Goal: Task Accomplishment & Management: Manage account settings

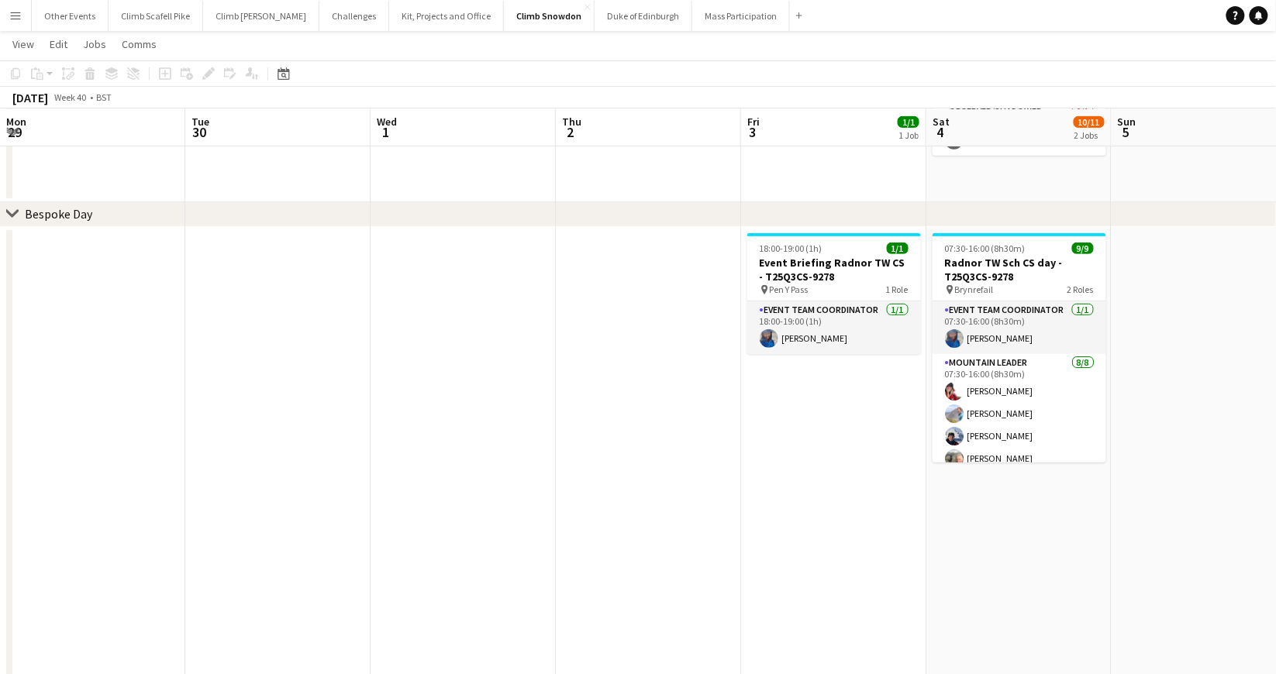
scroll to position [0, 532]
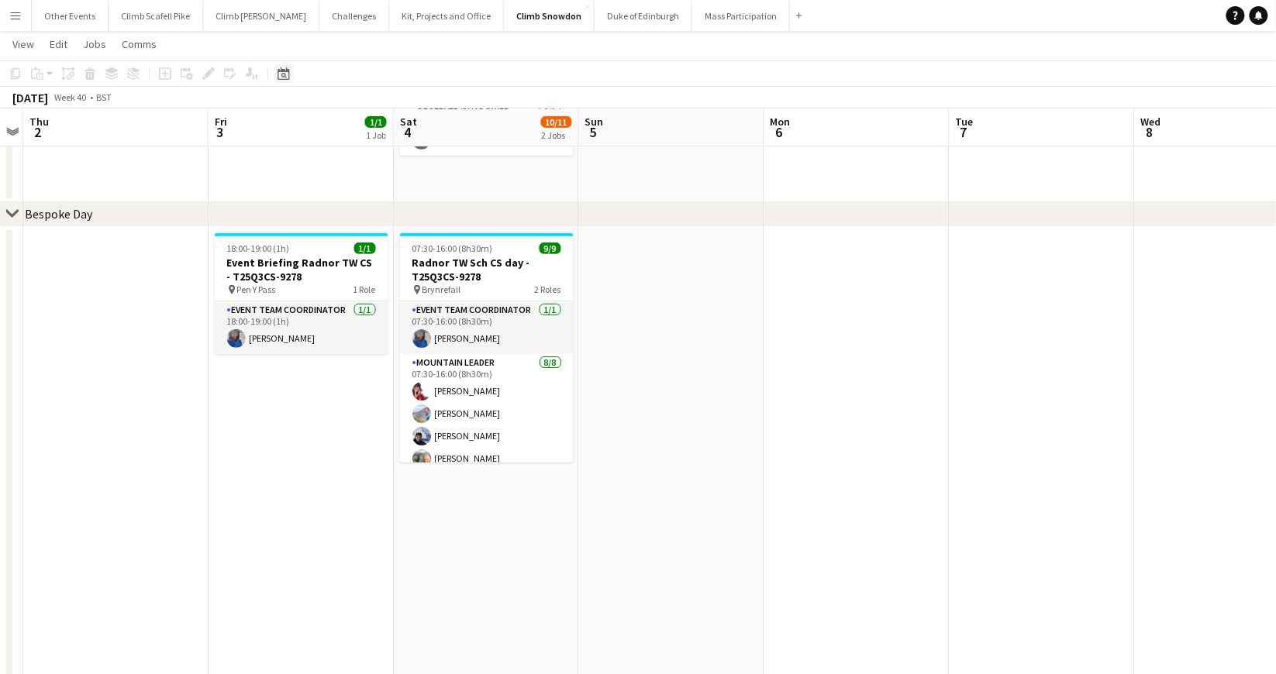
click at [291, 74] on div "Date picker" at bounding box center [283, 73] width 19 height 19
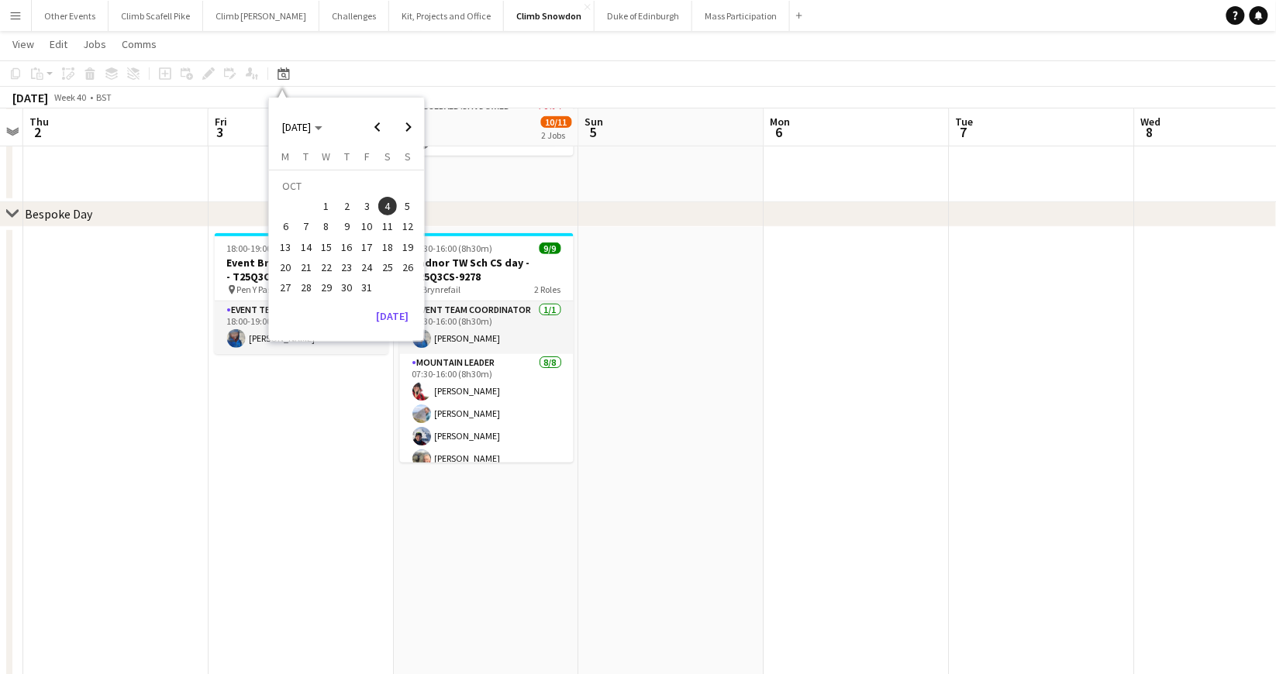
click at [912, 429] on app-date-cell at bounding box center [856, 567] width 185 height 681
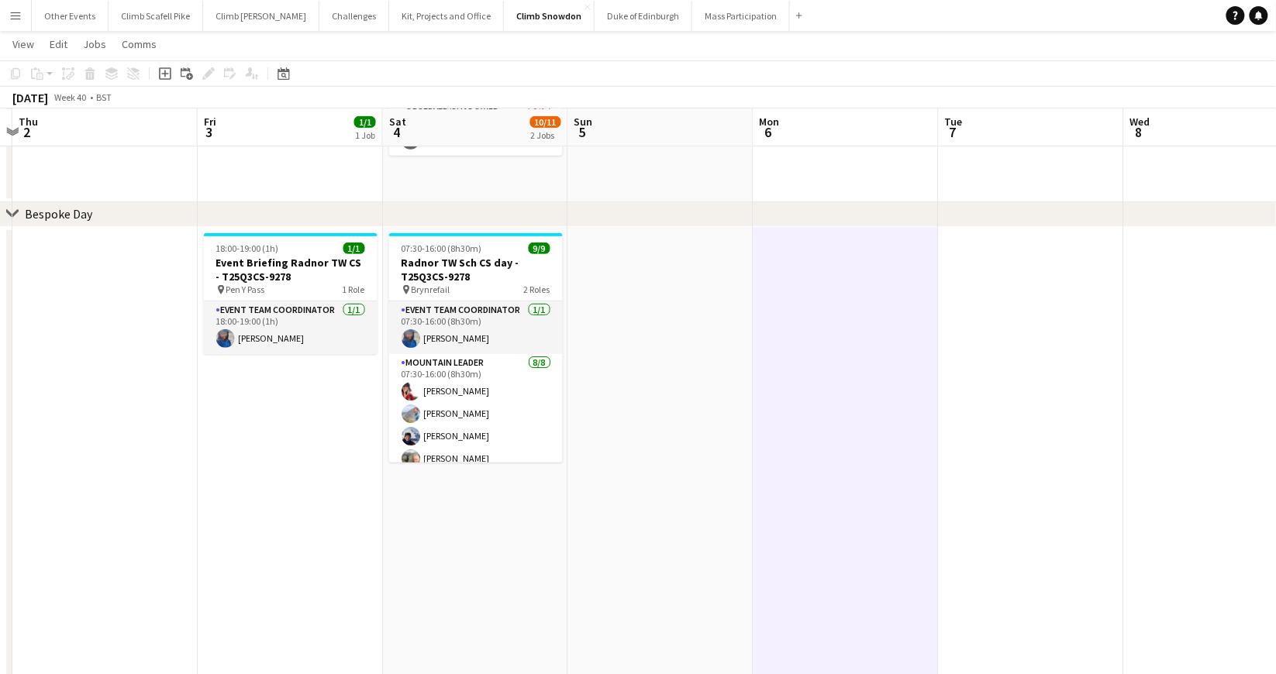
drag, startPoint x: 1036, startPoint y: 435, endPoint x: 489, endPoint y: 482, distance: 549.2
click at [447, 480] on app-calendar-viewport "Mon 29 Tue 30 Wed 1 Thu 2 Fri 3 1/1 1 Job Sat 4 10/11 2 Jobs Sun 5 Mon 6 Tue 7 …" at bounding box center [638, 586] width 1276 height 1419
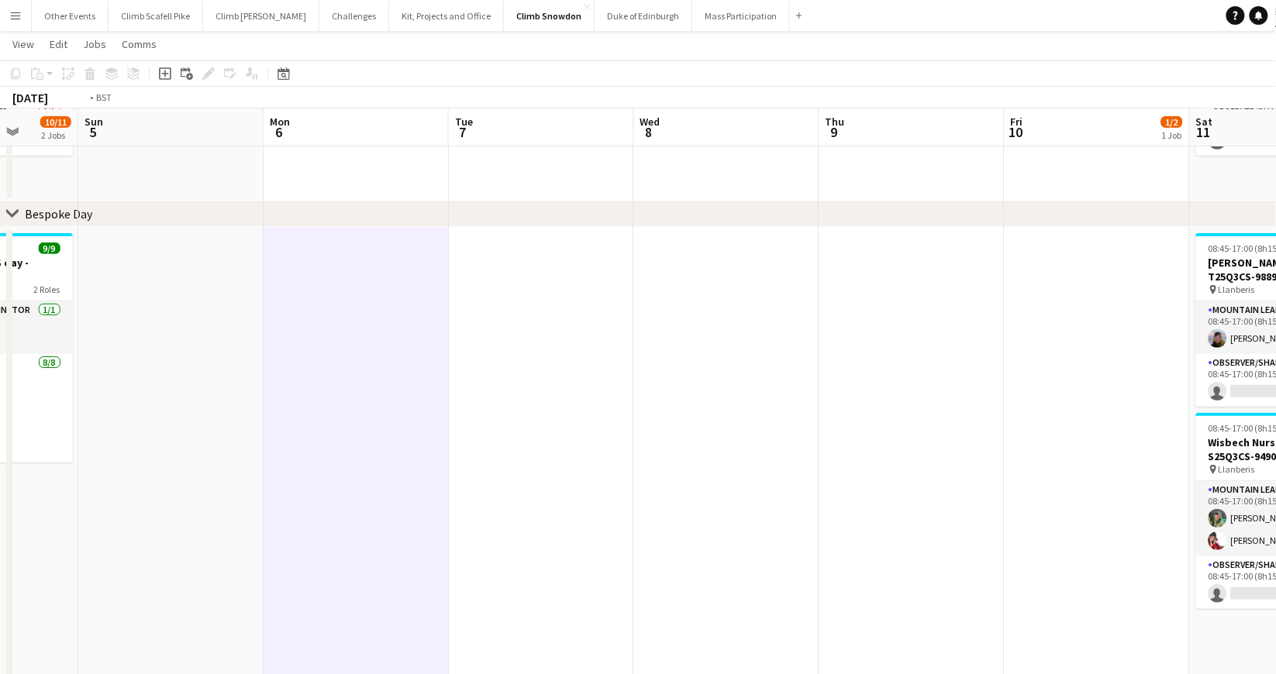
scroll to position [0, 570]
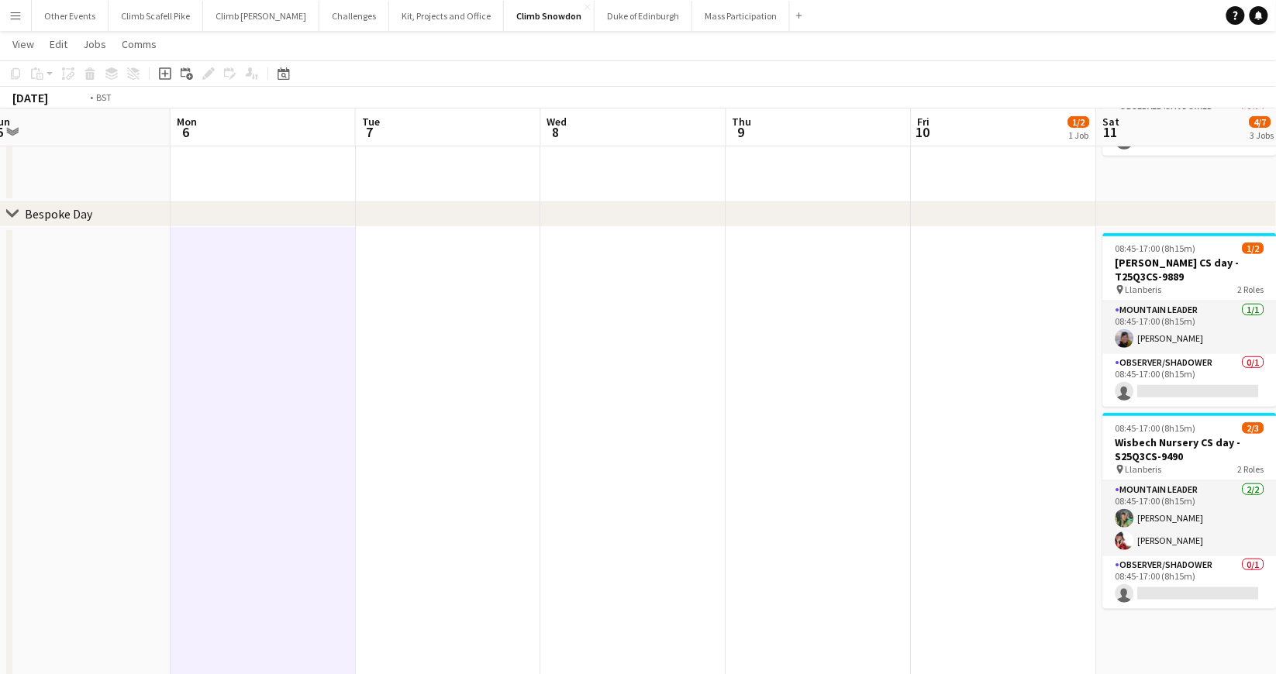
drag, startPoint x: 903, startPoint y: 450, endPoint x: 377, endPoint y: 475, distance: 526.8
click at [377, 475] on app-calendar-viewport "Thu 2 Fri 3 1/1 1 Job Sat 4 10/11 2 Jobs Sun 5 Mon 6 Tue 7 Wed 8 Thu 9 Fri 10 1…" at bounding box center [638, 586] width 1276 height 1419
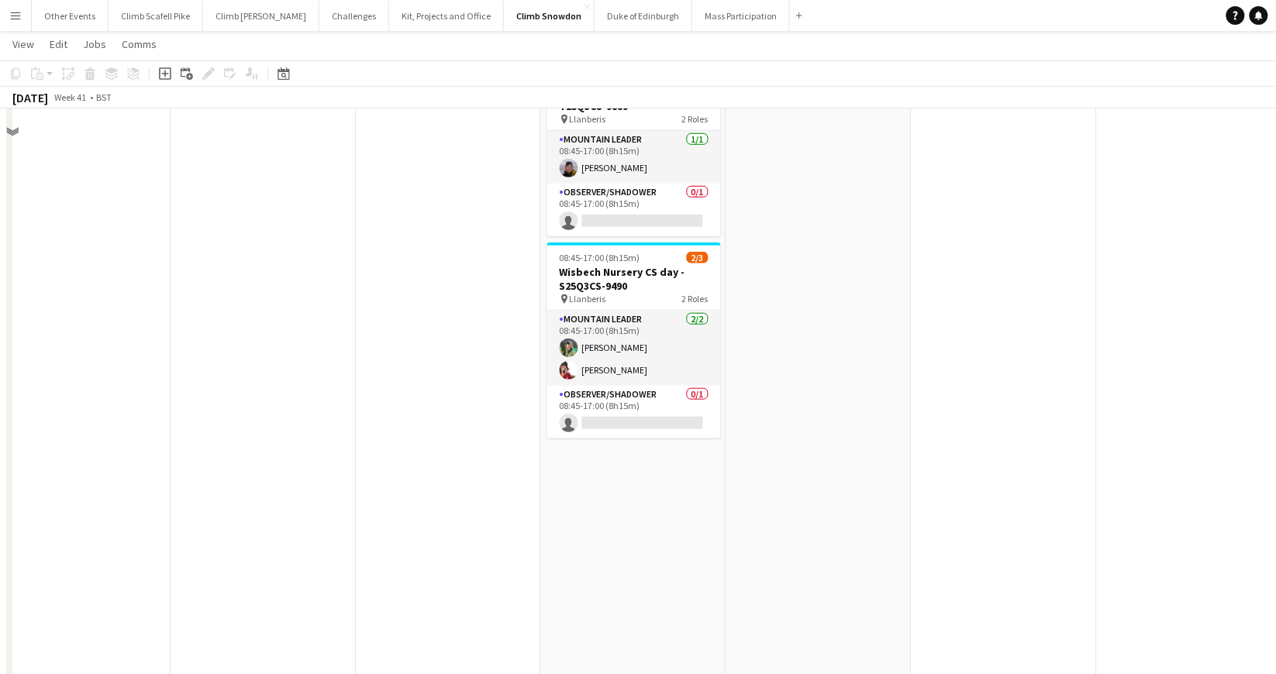
scroll to position [804, 0]
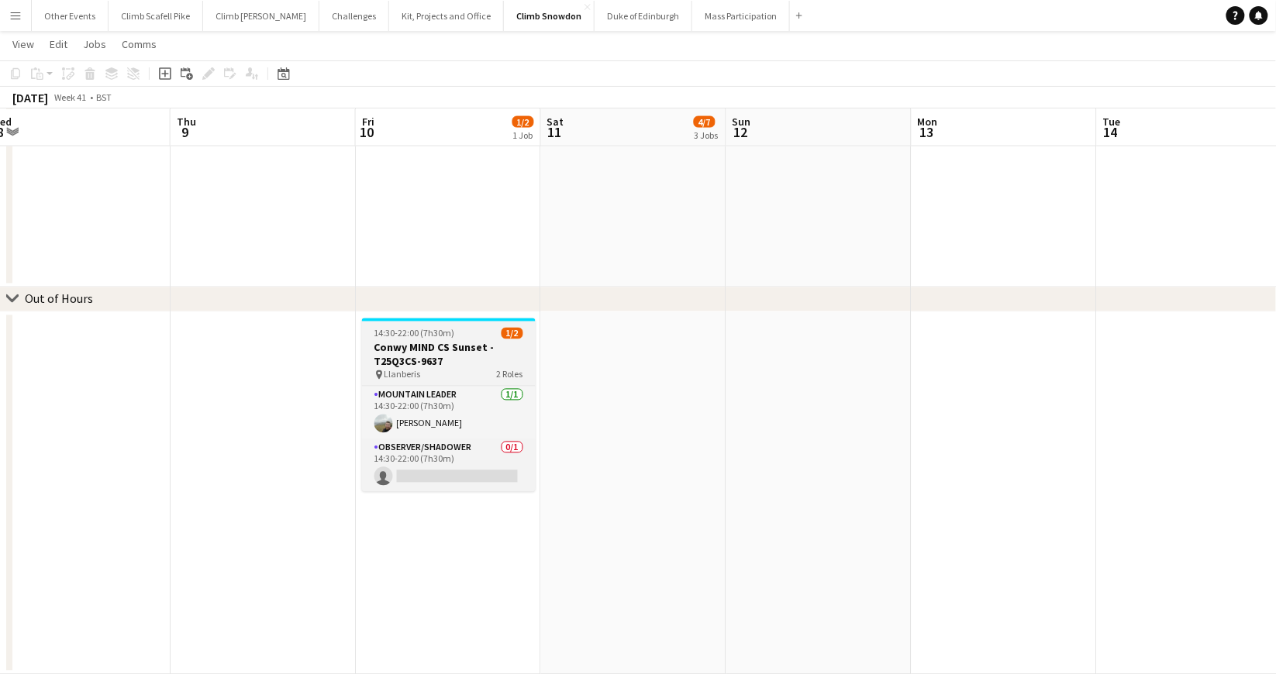
click at [464, 343] on h3 "Conwy MIND CS Sunset - T25Q3CS-9637" at bounding box center [449, 355] width 174 height 28
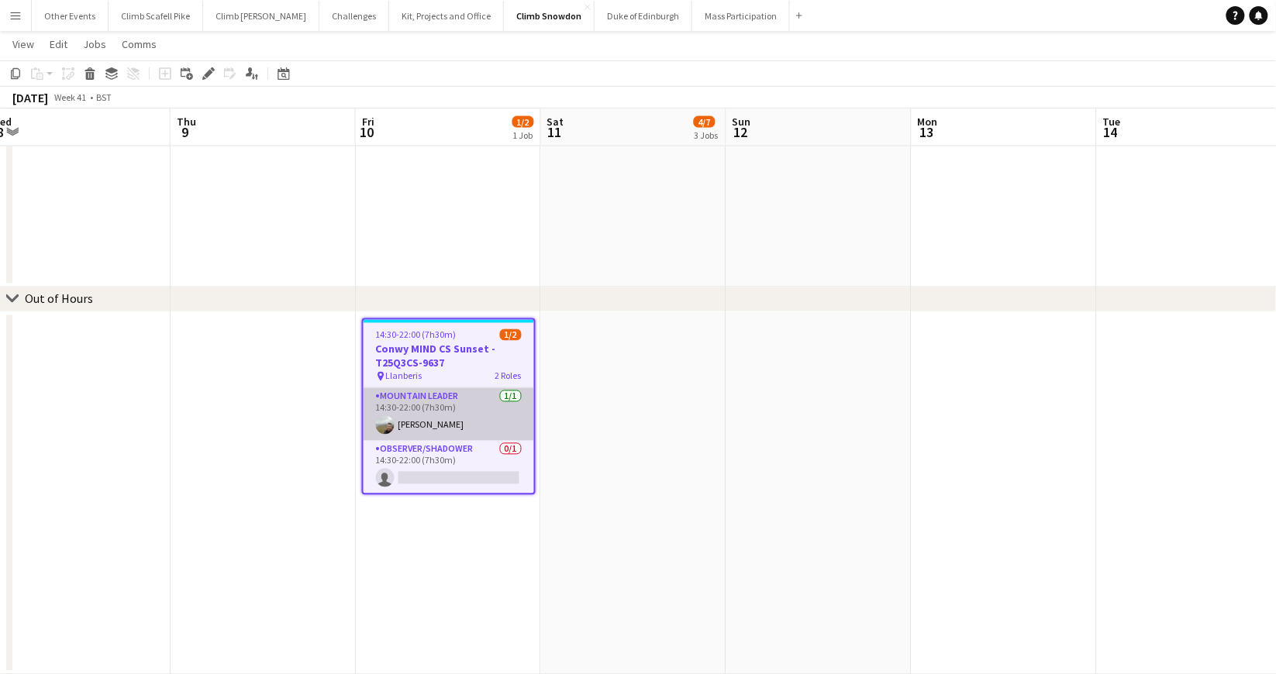
click at [465, 416] on app-card-role "Mountain Leader [DATE] 14:30-22:00 (7h30m) [PERSON_NAME]" at bounding box center [448, 414] width 170 height 53
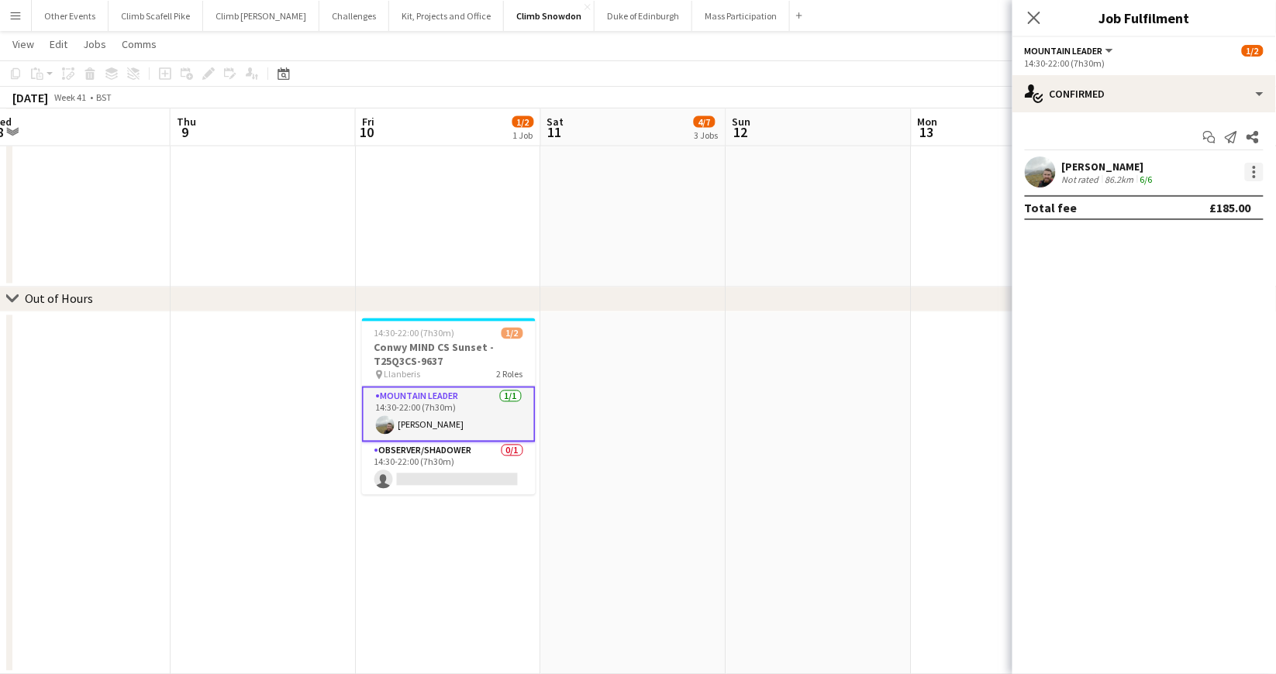
click at [1258, 172] on div at bounding box center [1254, 172] width 19 height 19
click at [1209, 274] on span "Send notification" at bounding box center [1201, 274] width 91 height 13
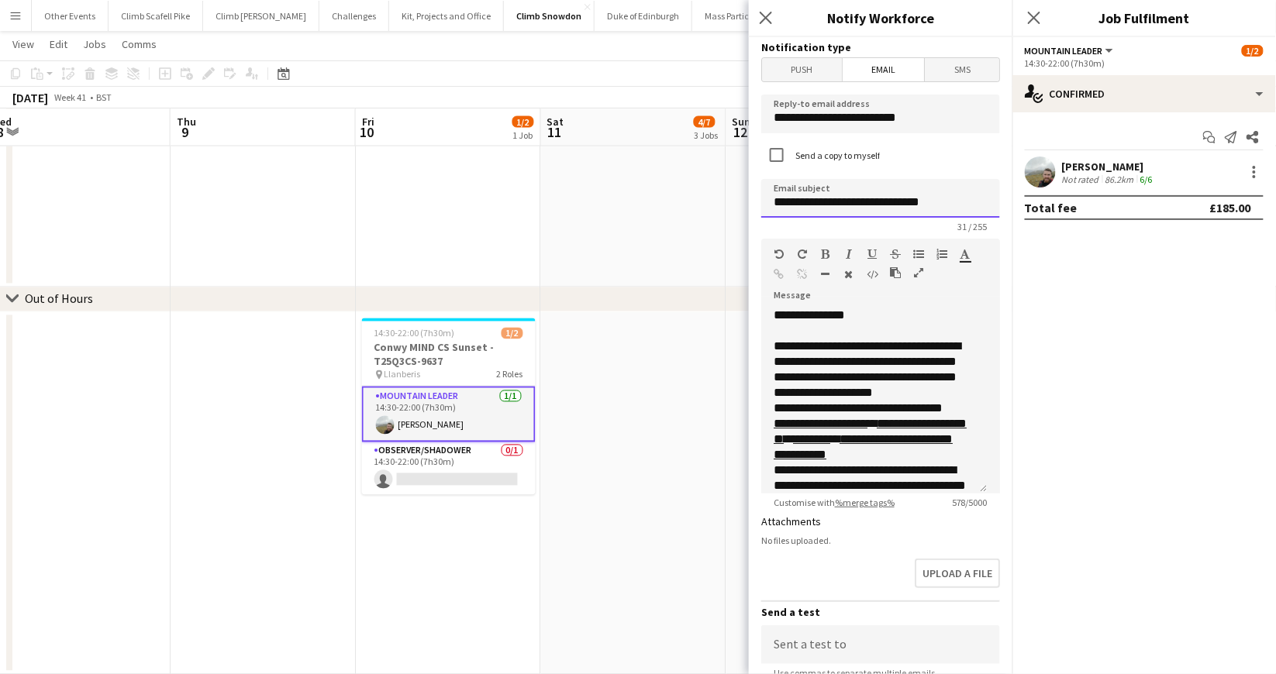
click at [959, 212] on input "**********" at bounding box center [880, 198] width 239 height 39
click at [958, 204] on input "**********" at bounding box center [880, 198] width 239 height 39
type input "**********"
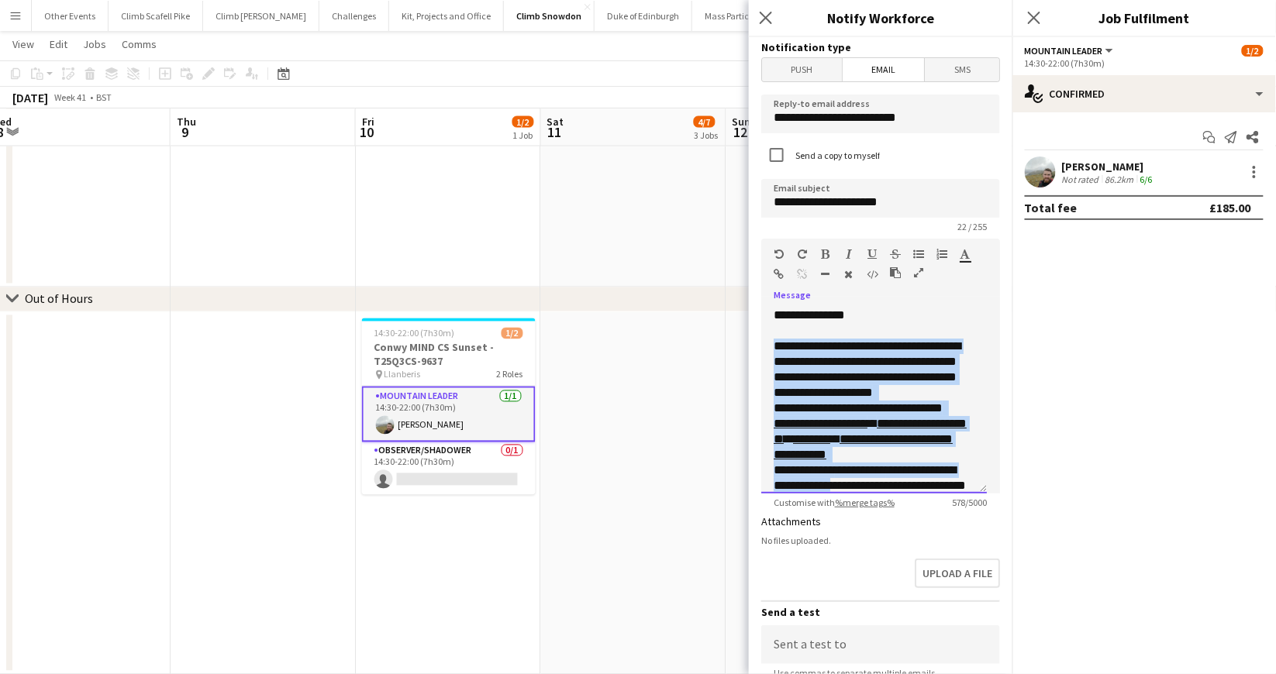
scroll to position [182, 0]
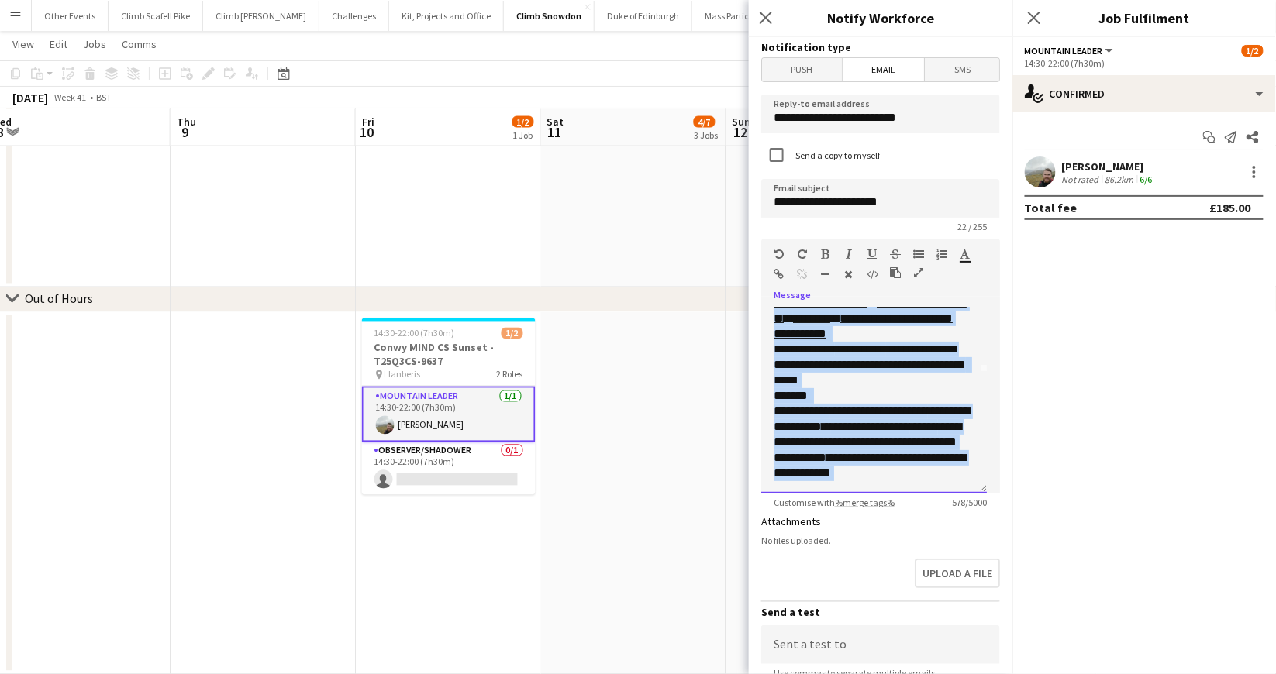
drag, startPoint x: 773, startPoint y: 341, endPoint x: 942, endPoint y: 477, distance: 217.1
click at [945, 480] on div "**********" at bounding box center [873, 349] width 201 height 263
click at [911, 405] on span "**********" at bounding box center [879, 411] width 98 height 12
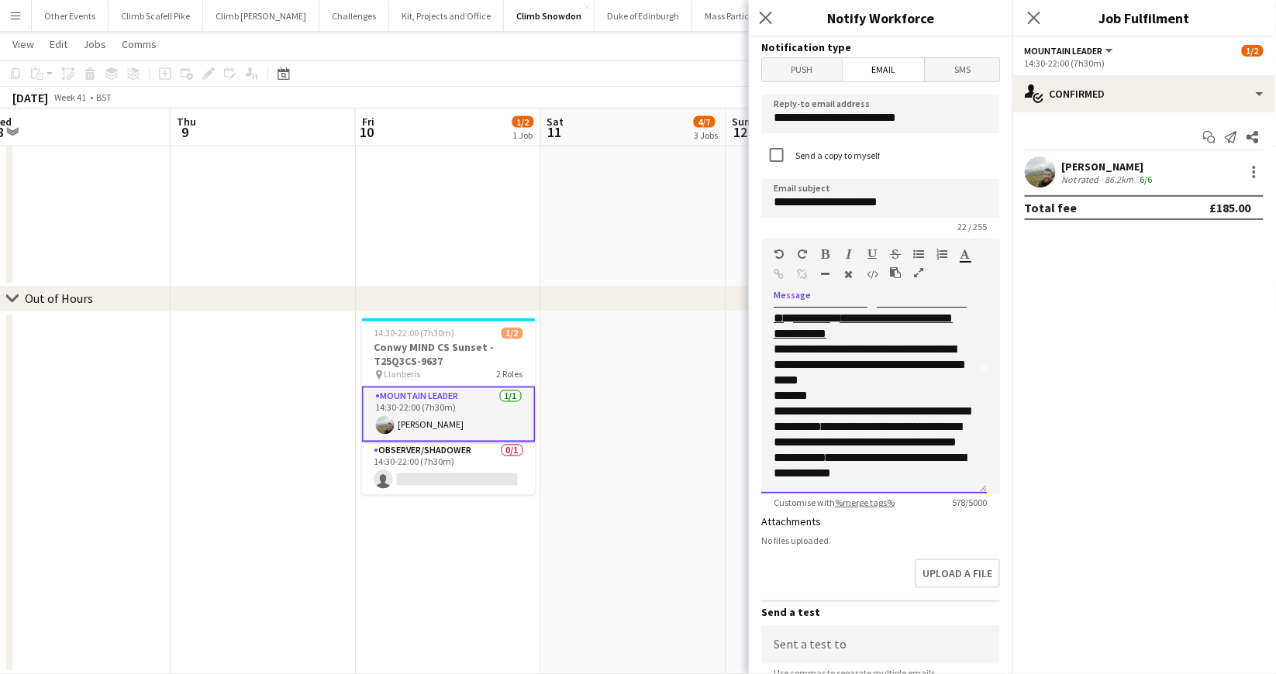
drag, startPoint x: 881, startPoint y: 367, endPoint x: 875, endPoint y: 360, distance: 9.3
click at [880, 373] on p "*****" at bounding box center [873, 380] width 201 height 15
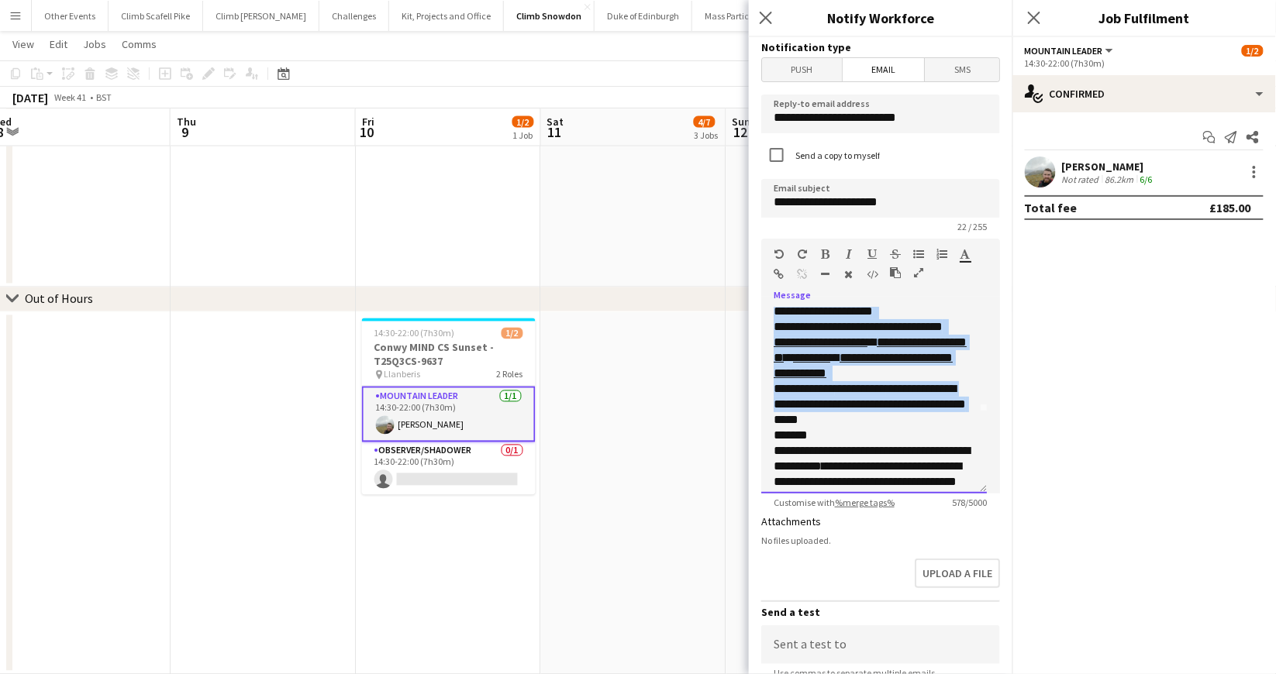
scroll to position [0, 0]
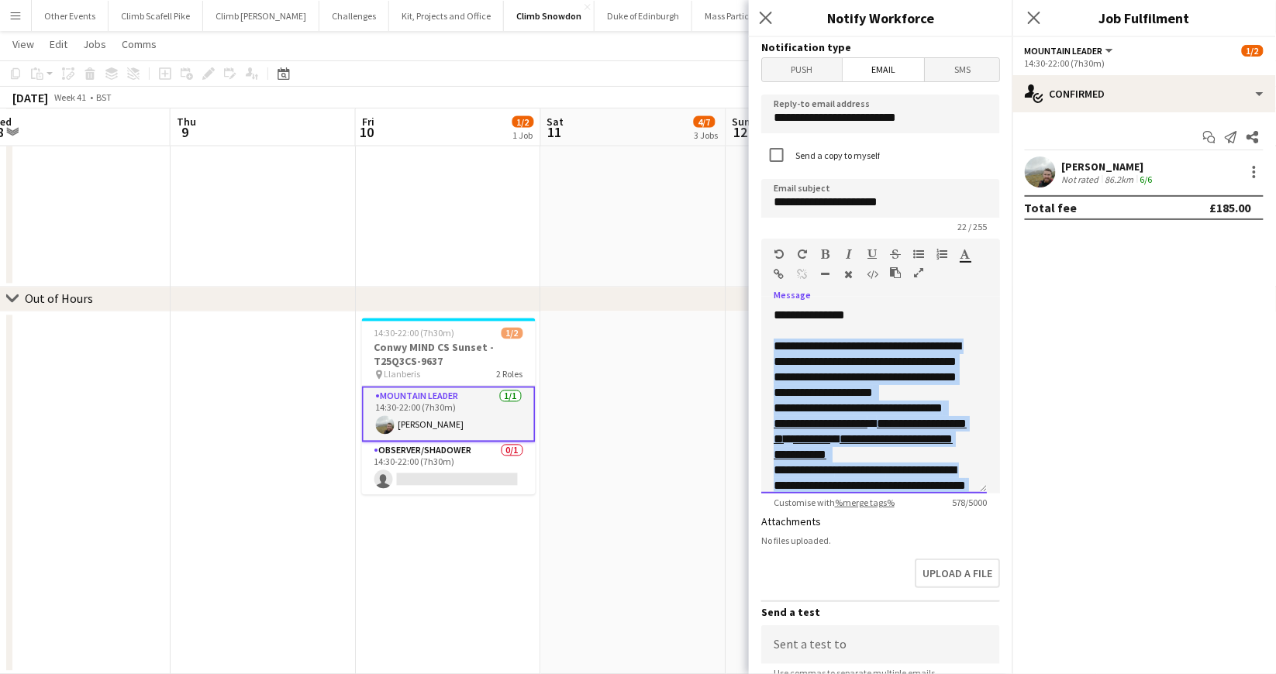
drag, startPoint x: 872, startPoint y: 345, endPoint x: 773, endPoint y: 350, distance: 98.5
click at [773, 350] on div "**********" at bounding box center [873, 470] width 201 height 263
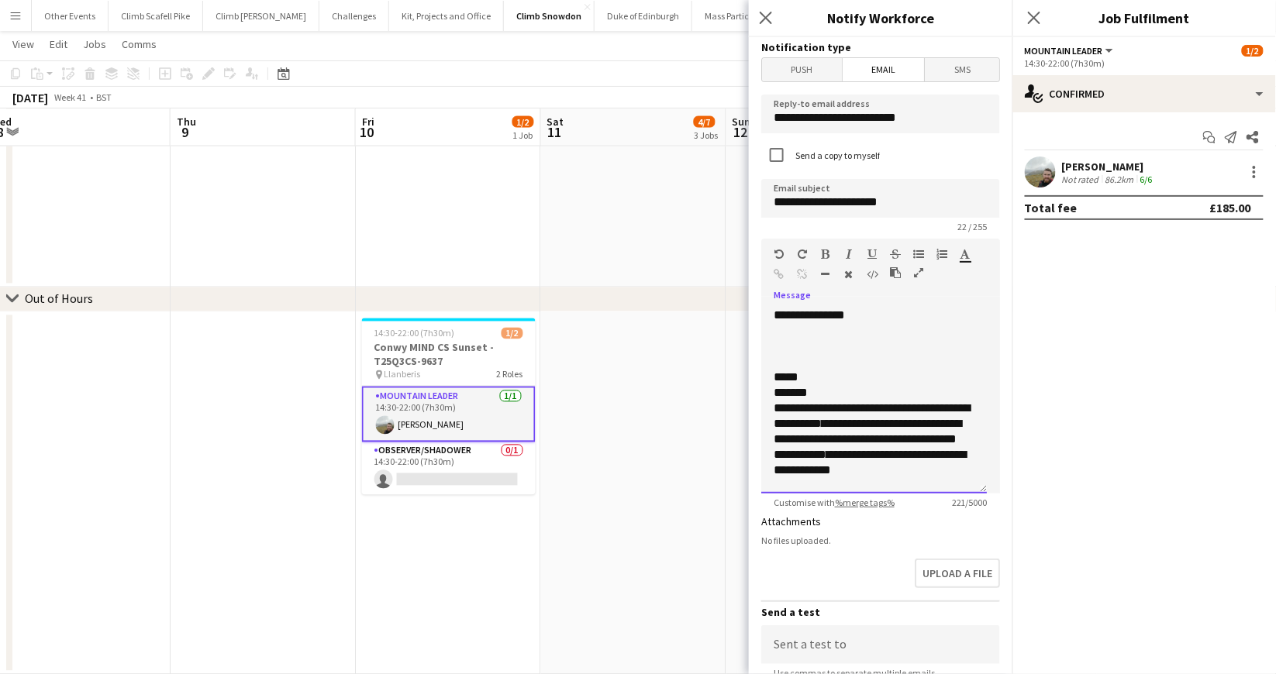
click at [823, 336] on div at bounding box center [873, 330] width 201 height 15
click at [821, 339] on p at bounding box center [873, 346] width 201 height 15
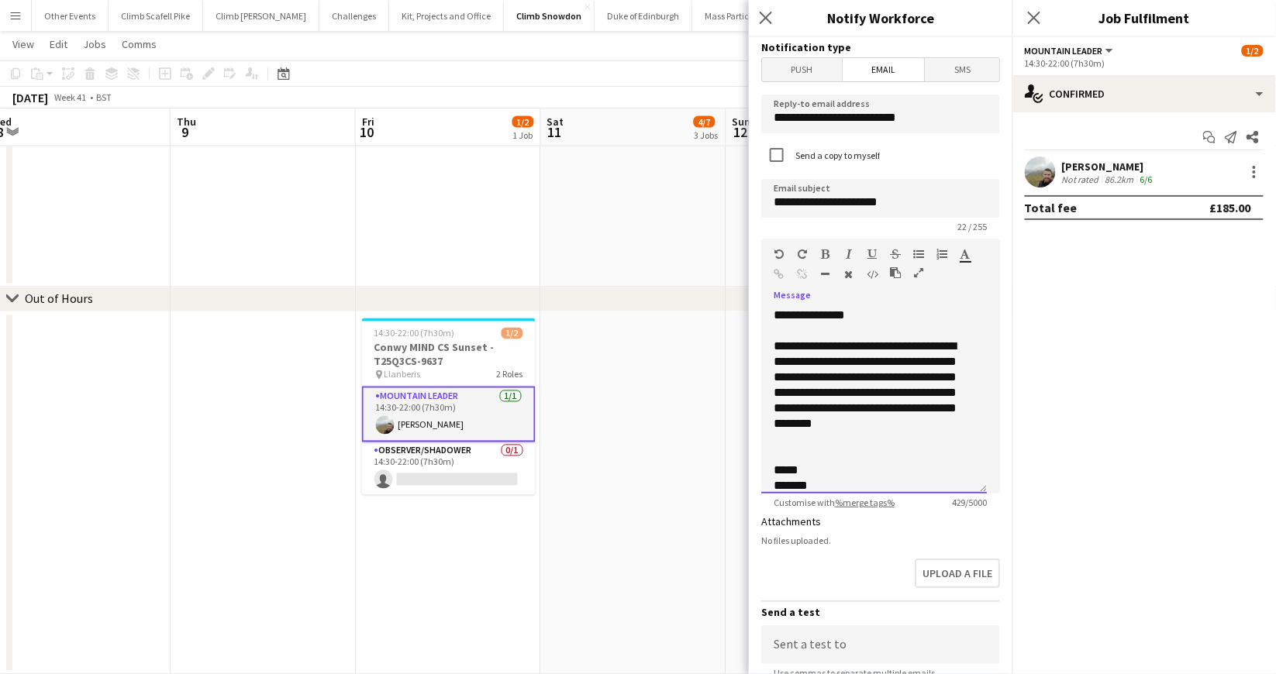
click at [825, 391] on p "**********" at bounding box center [867, 393] width 188 height 108
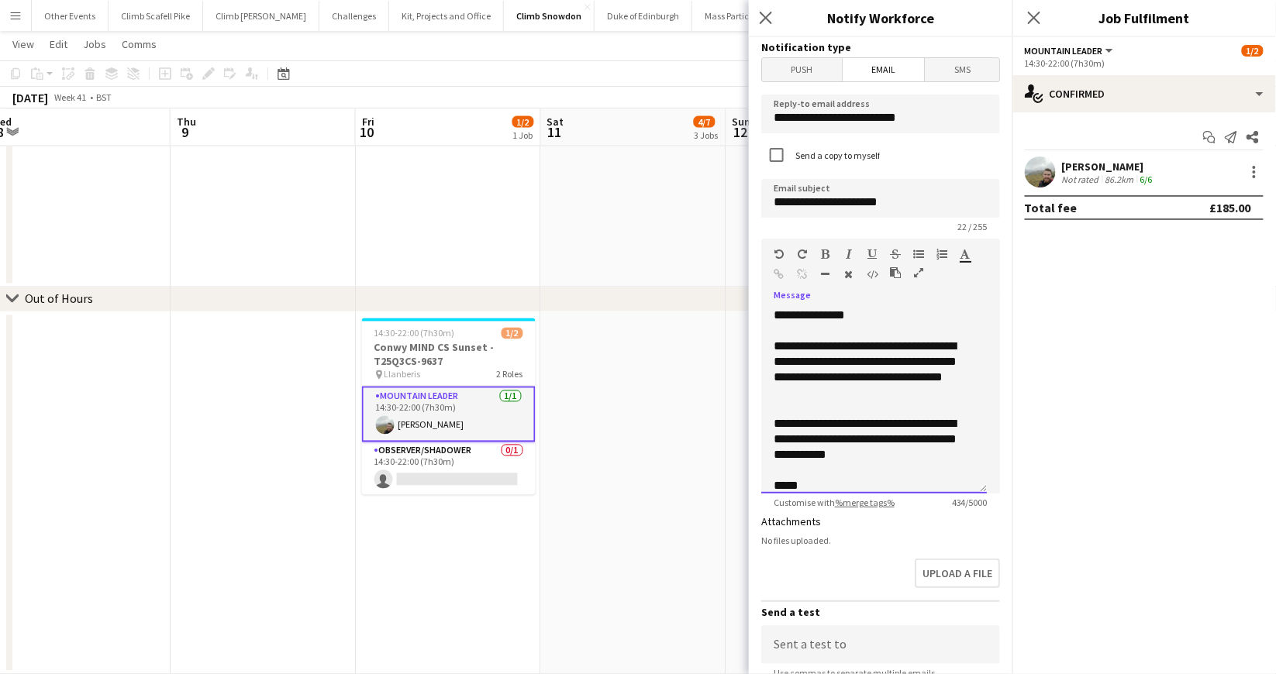
click at [880, 398] on p "**********" at bounding box center [867, 370] width 188 height 62
click at [930, 453] on p "**********" at bounding box center [867, 439] width 188 height 46
click at [910, 201] on input "**********" at bounding box center [880, 198] width 239 height 39
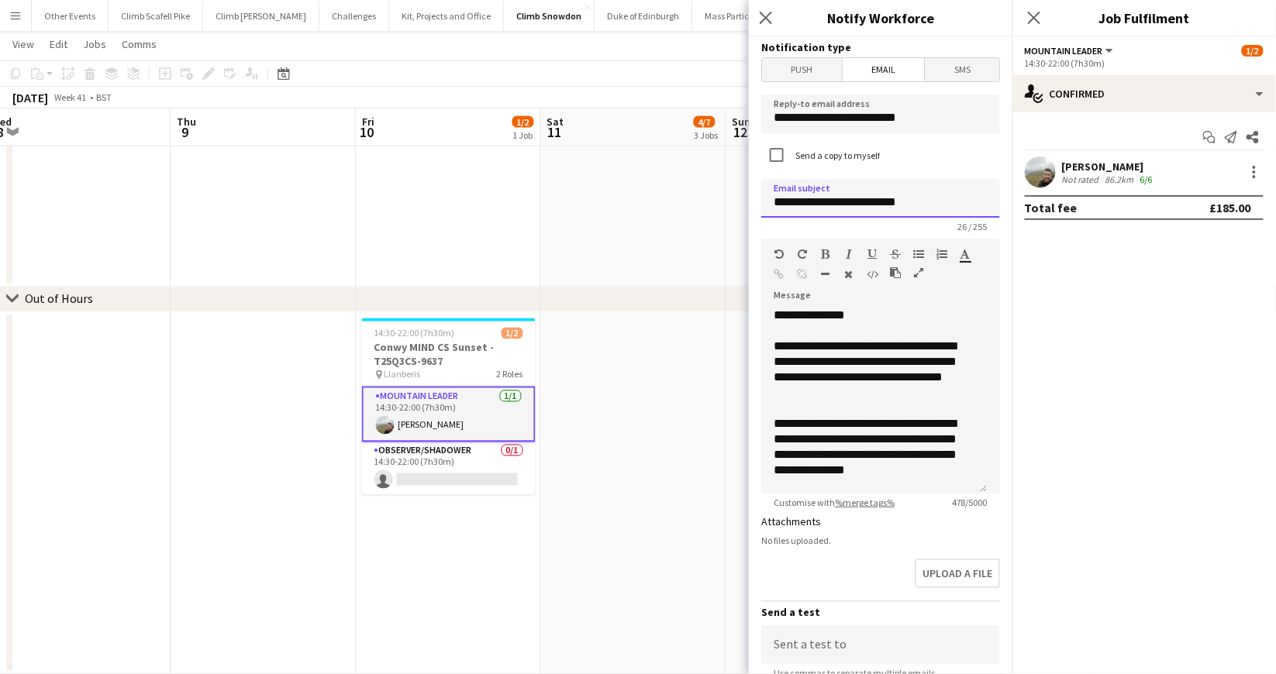
type input "**********"
click at [914, 478] on p at bounding box center [873, 485] width 201 height 15
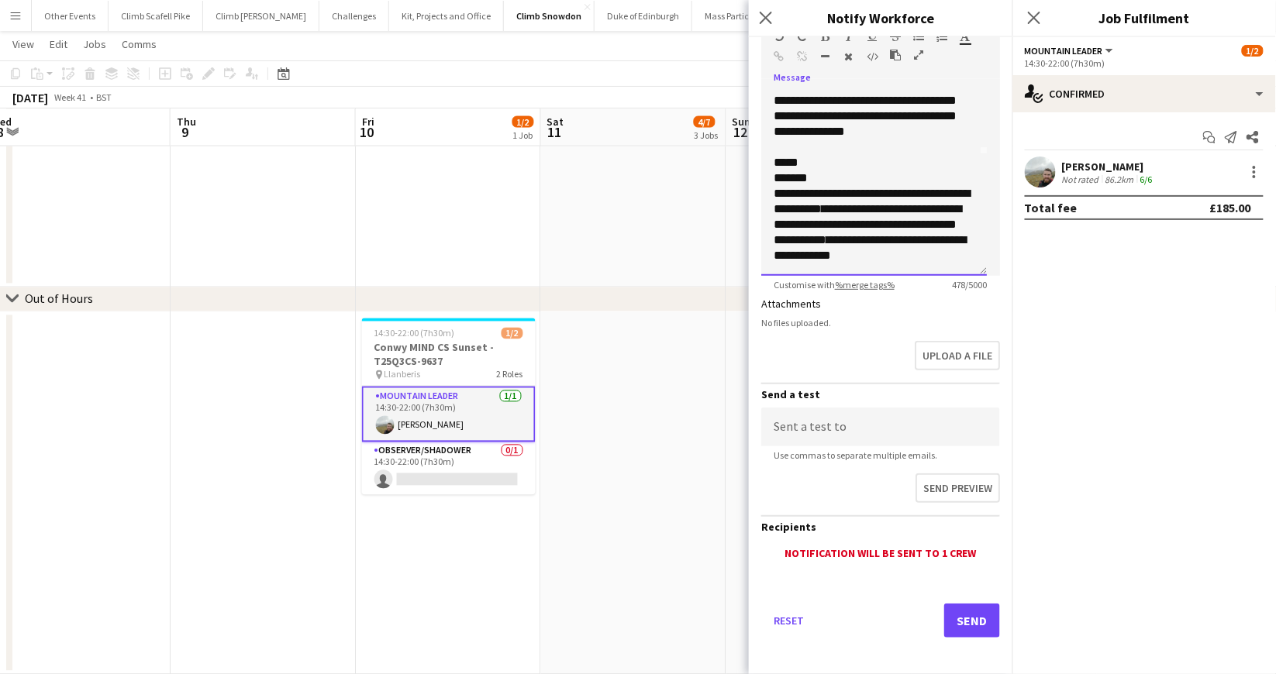
scroll to position [91, 0]
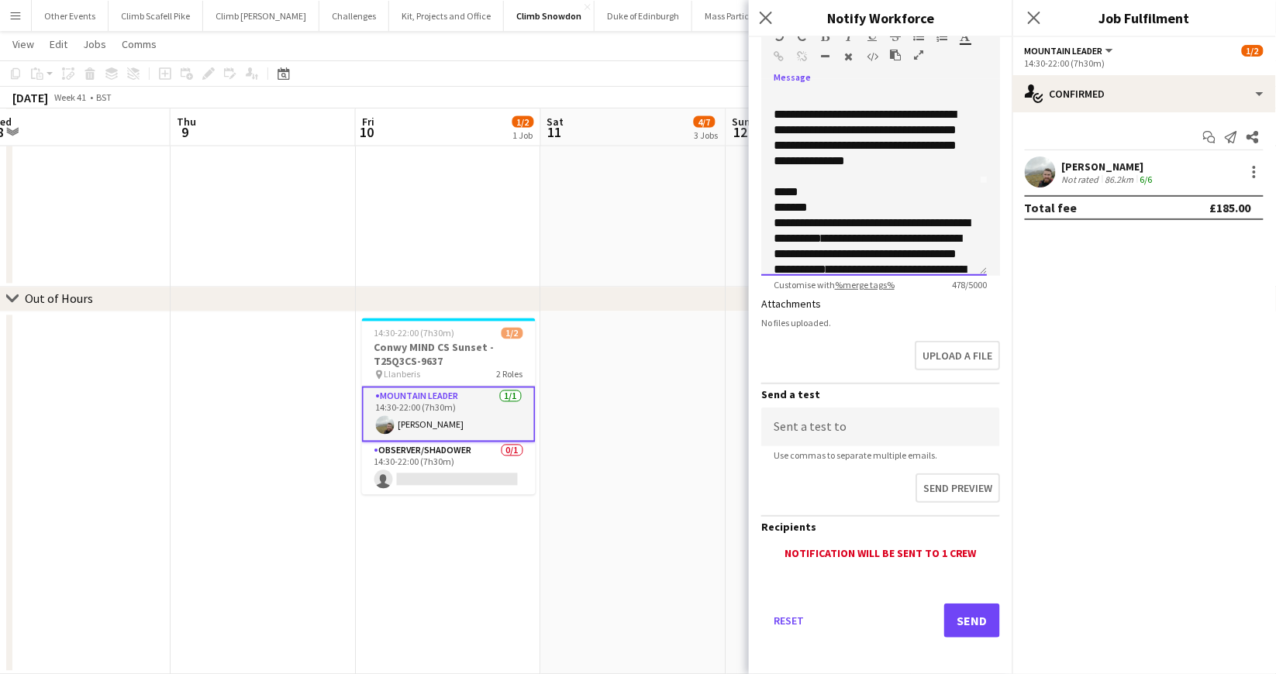
click at [828, 200] on p "*******" at bounding box center [873, 207] width 201 height 15
click at [841, 188] on p "*****" at bounding box center [873, 191] width 201 height 15
click at [773, 195] on span "*****" at bounding box center [785, 192] width 25 height 12
click at [778, 188] on p at bounding box center [873, 191] width 201 height 15
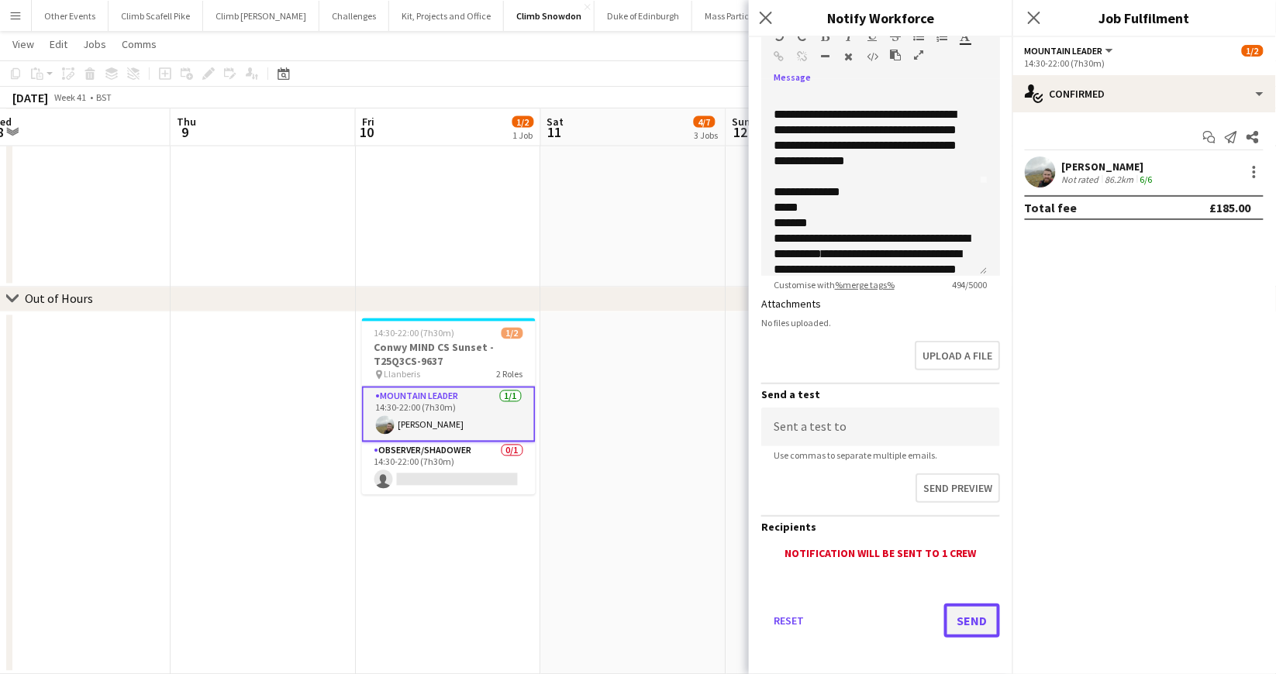
click at [975, 611] on button "Send" at bounding box center [972, 621] width 56 height 34
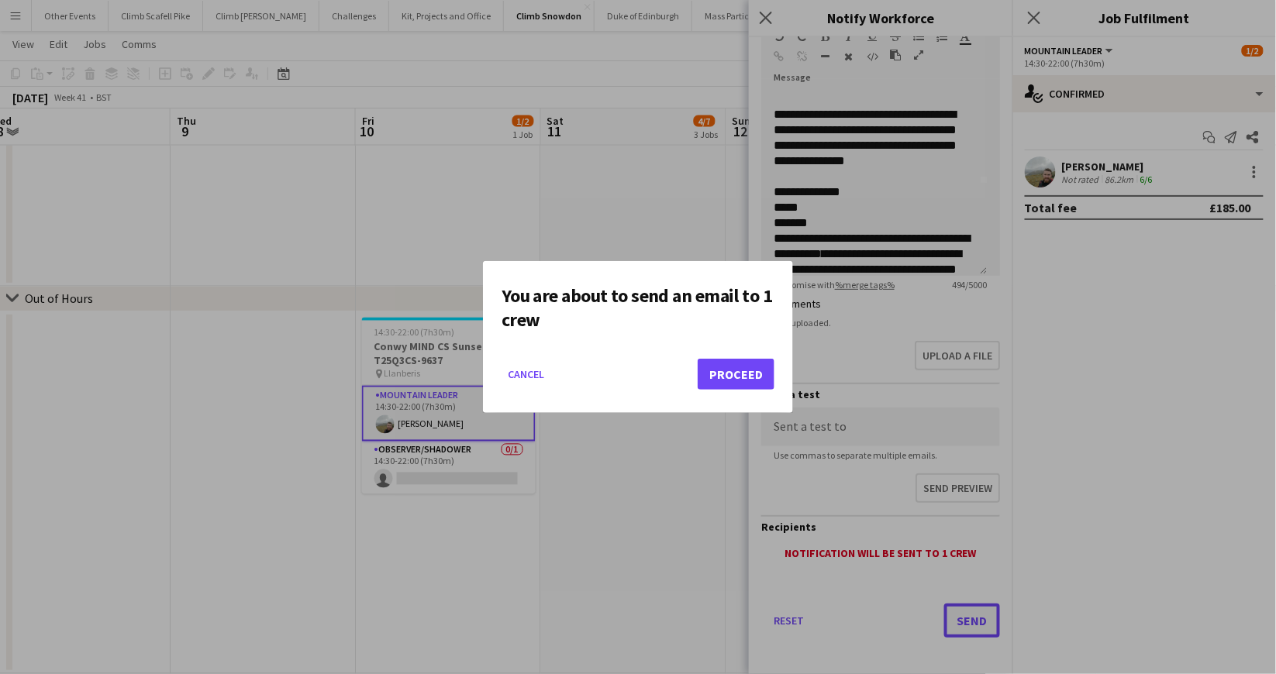
scroll to position [0, 0]
click at [707, 375] on button "Proceed" at bounding box center [735, 374] width 77 height 31
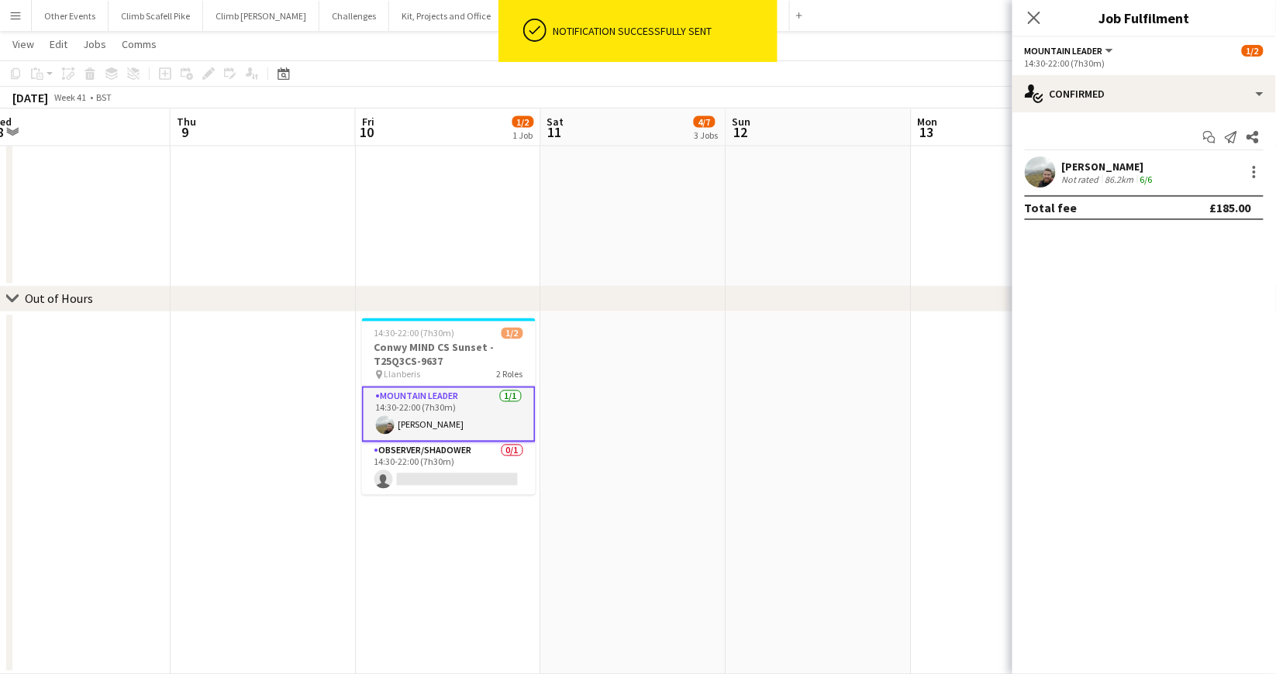
click at [597, 402] on app-date-cell at bounding box center [633, 493] width 185 height 363
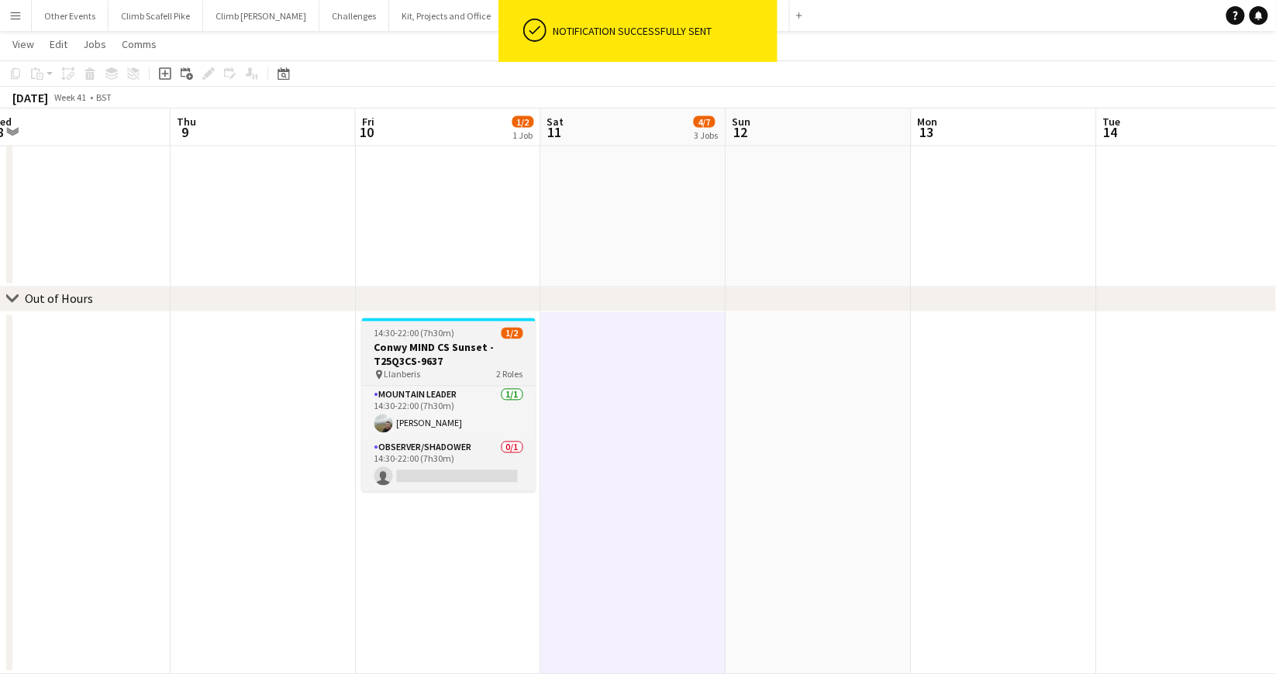
click at [457, 344] on h3 "Conwy MIND CS Sunset - T25Q3CS-9637" at bounding box center [449, 355] width 174 height 28
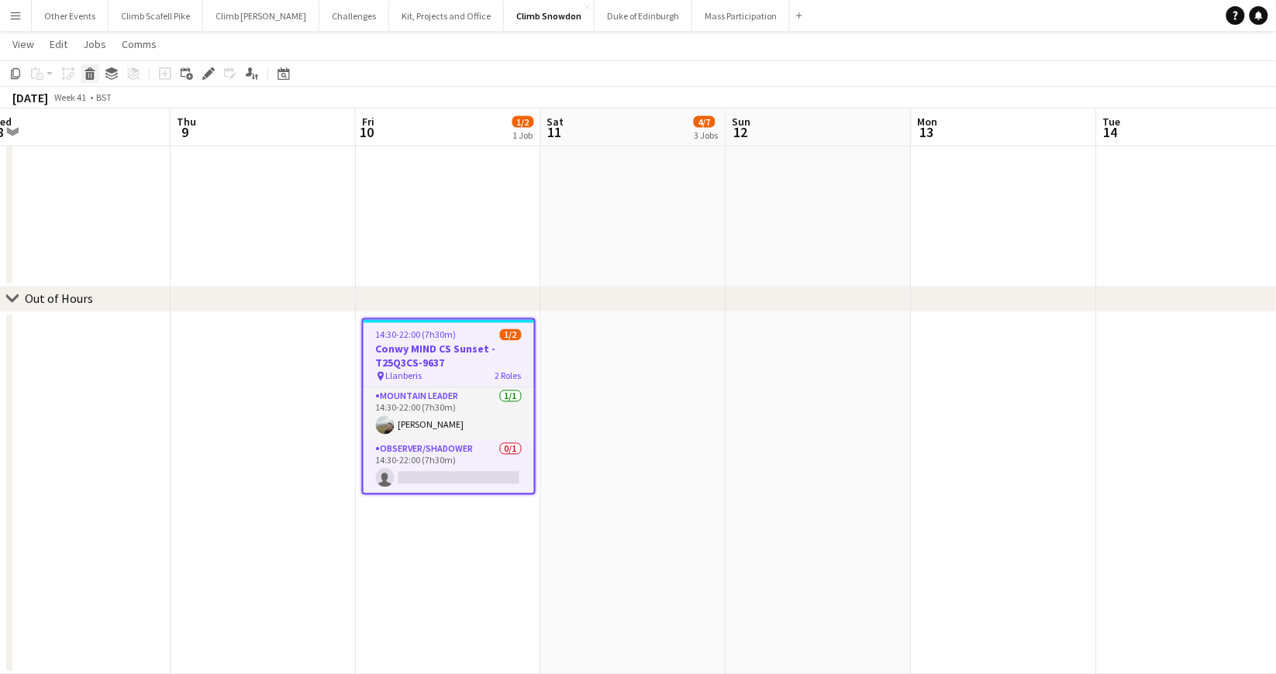
click at [81, 72] on div "Delete" at bounding box center [90, 73] width 19 height 19
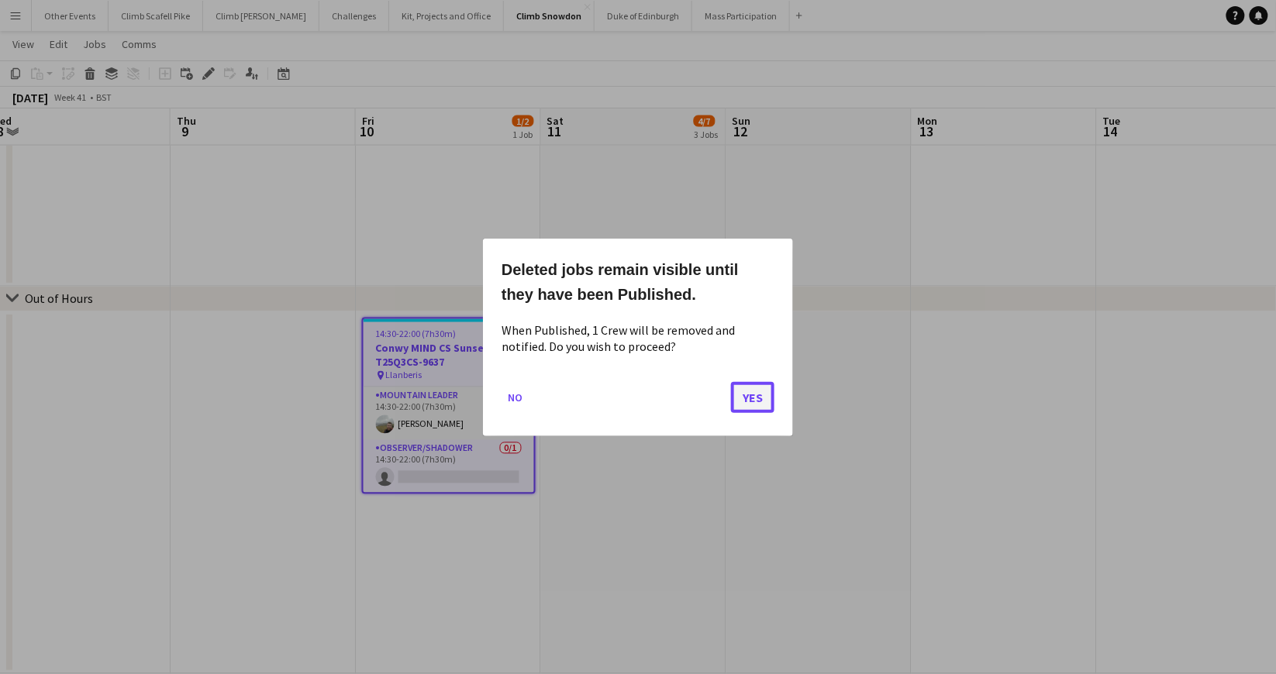
click at [752, 394] on button "Yes" at bounding box center [752, 396] width 43 height 31
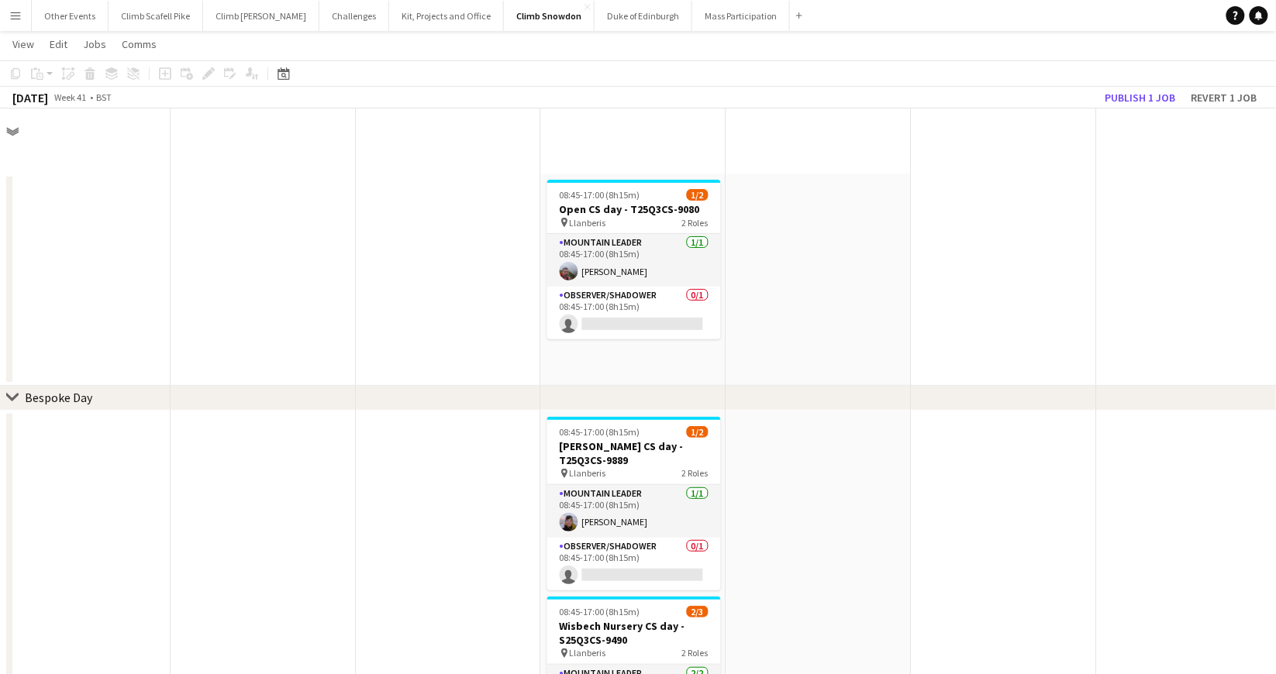
scroll to position [804, 0]
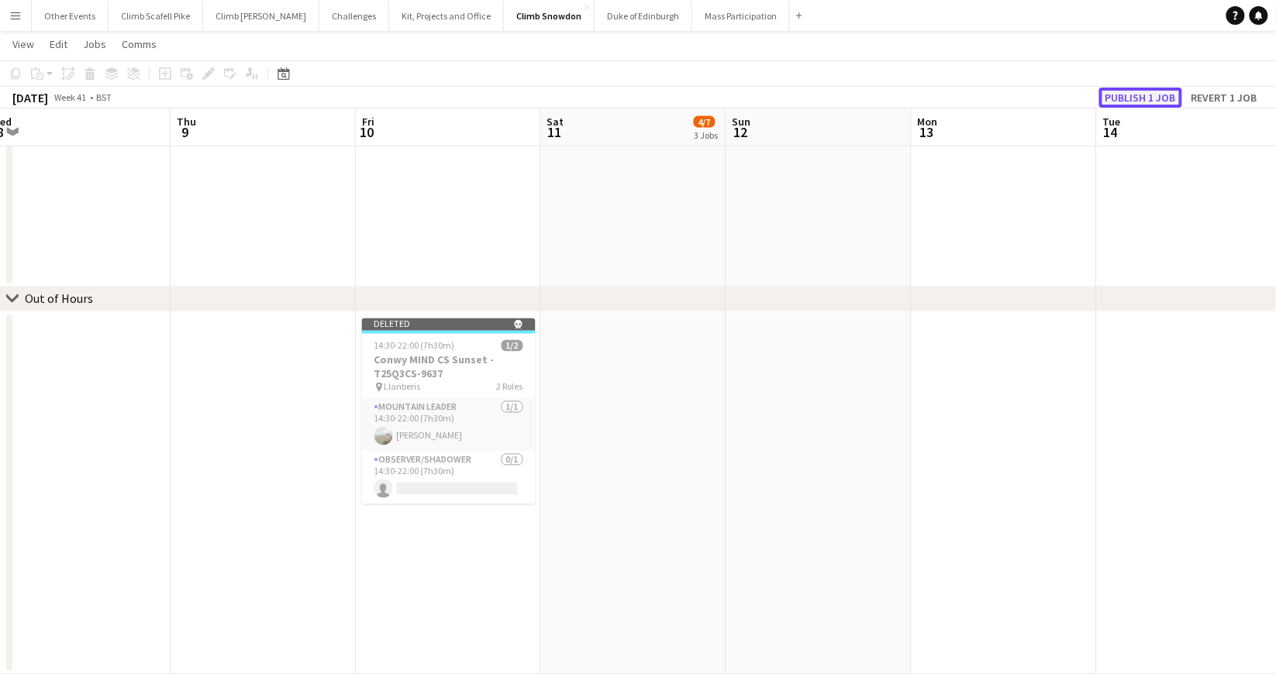
click at [1150, 91] on button "Publish 1 job" at bounding box center [1140, 98] width 83 height 20
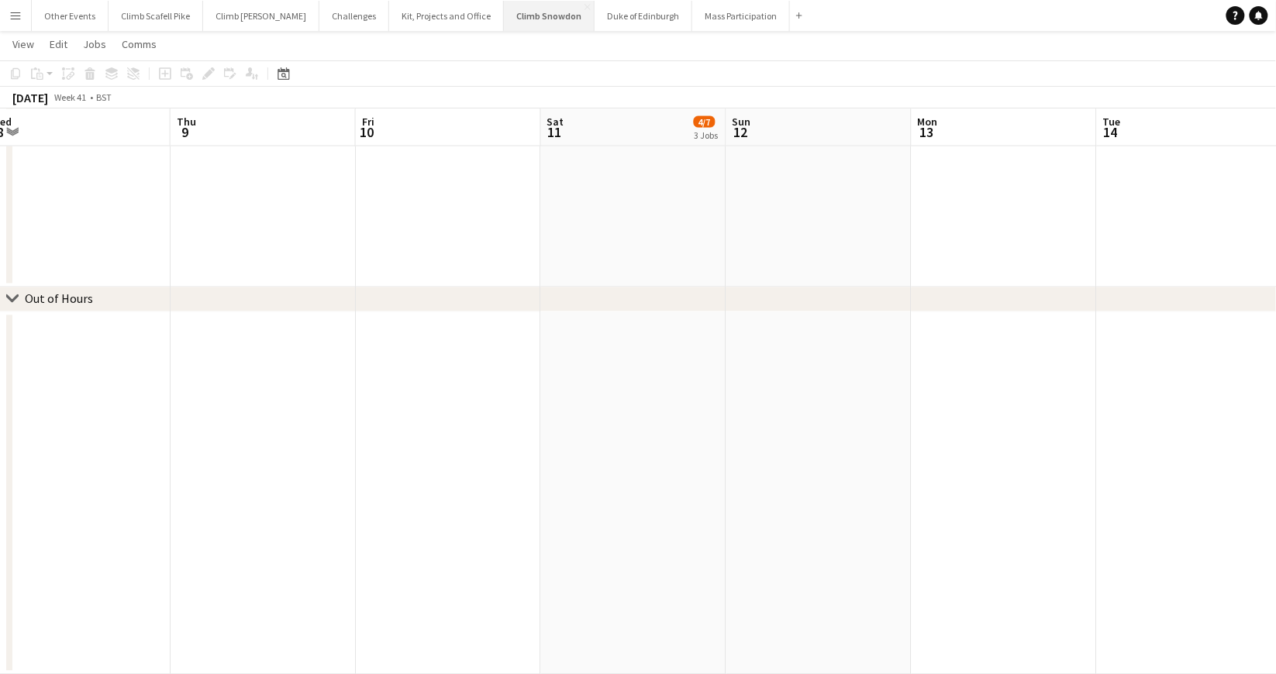
click at [504, 16] on button "Climb Snowdon Close" at bounding box center [549, 16] width 91 height 30
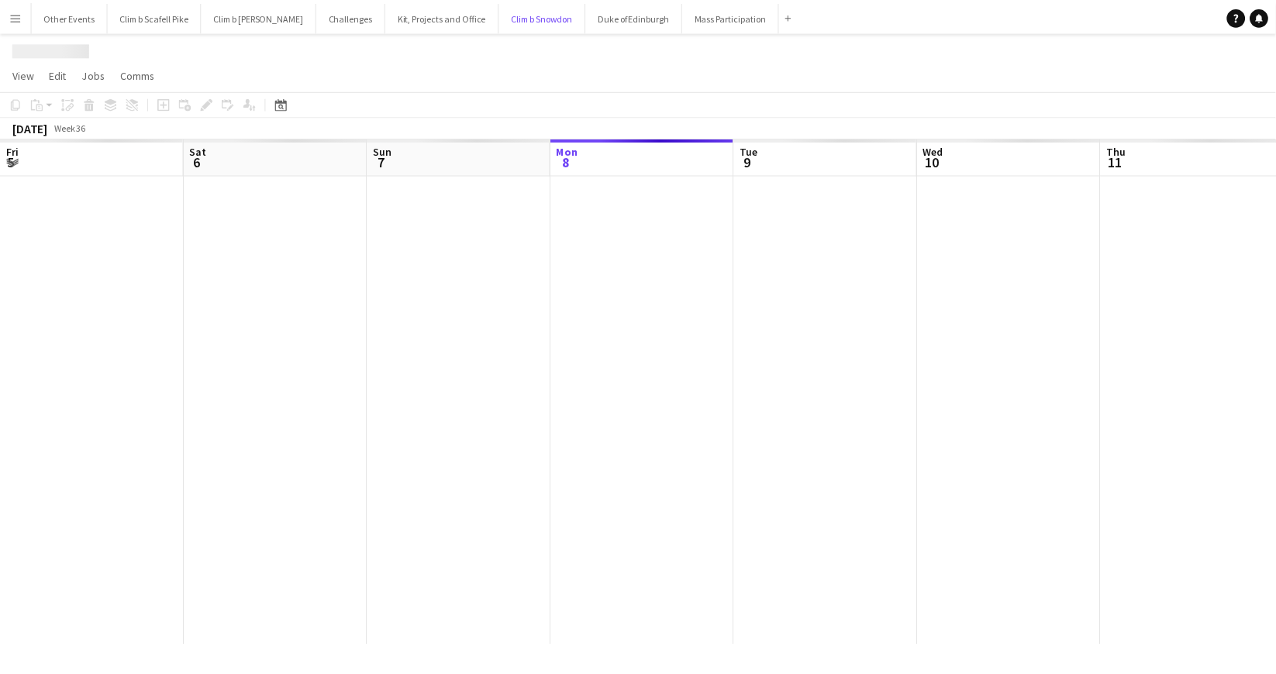
scroll to position [0, 370]
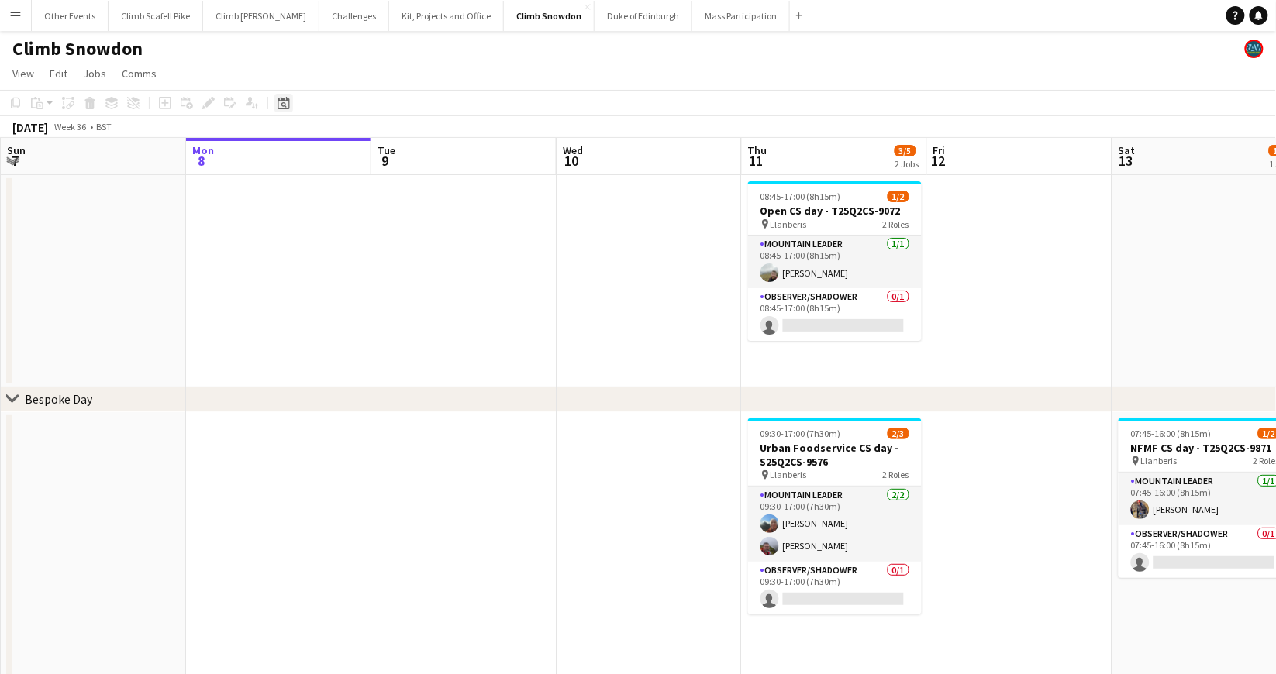
click at [288, 100] on icon at bounding box center [283, 103] width 12 height 12
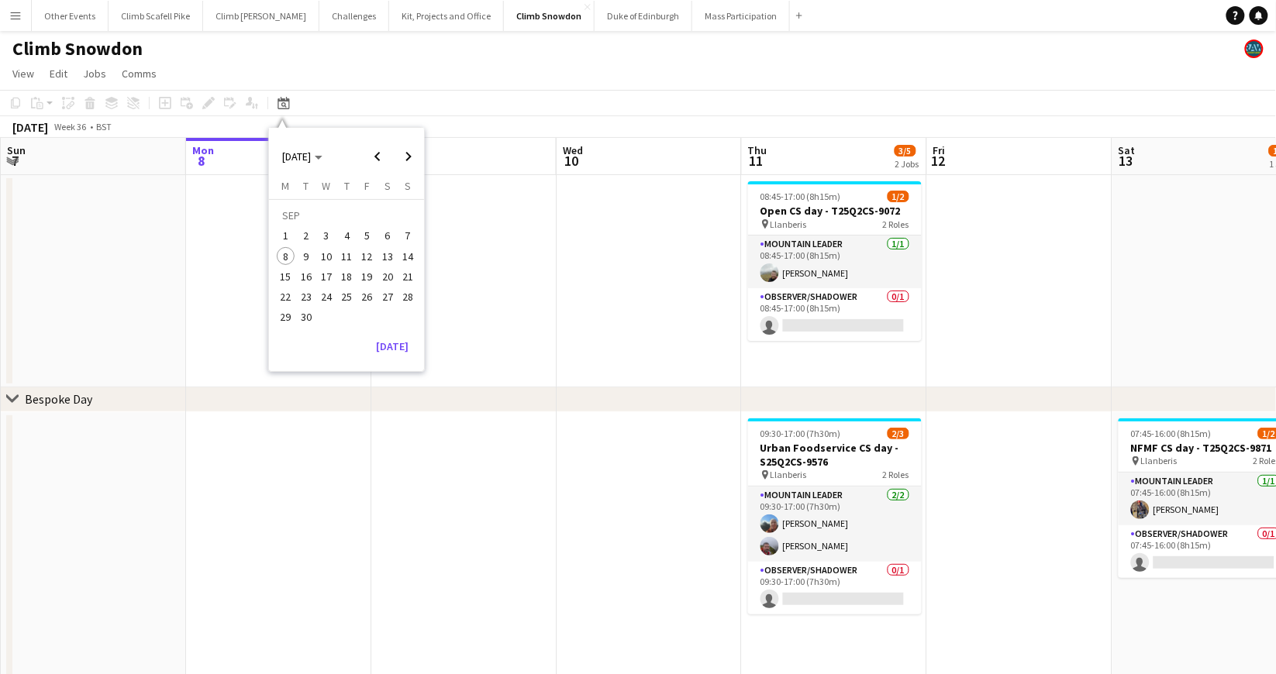
click at [392, 297] on span "27" at bounding box center [387, 297] width 19 height 19
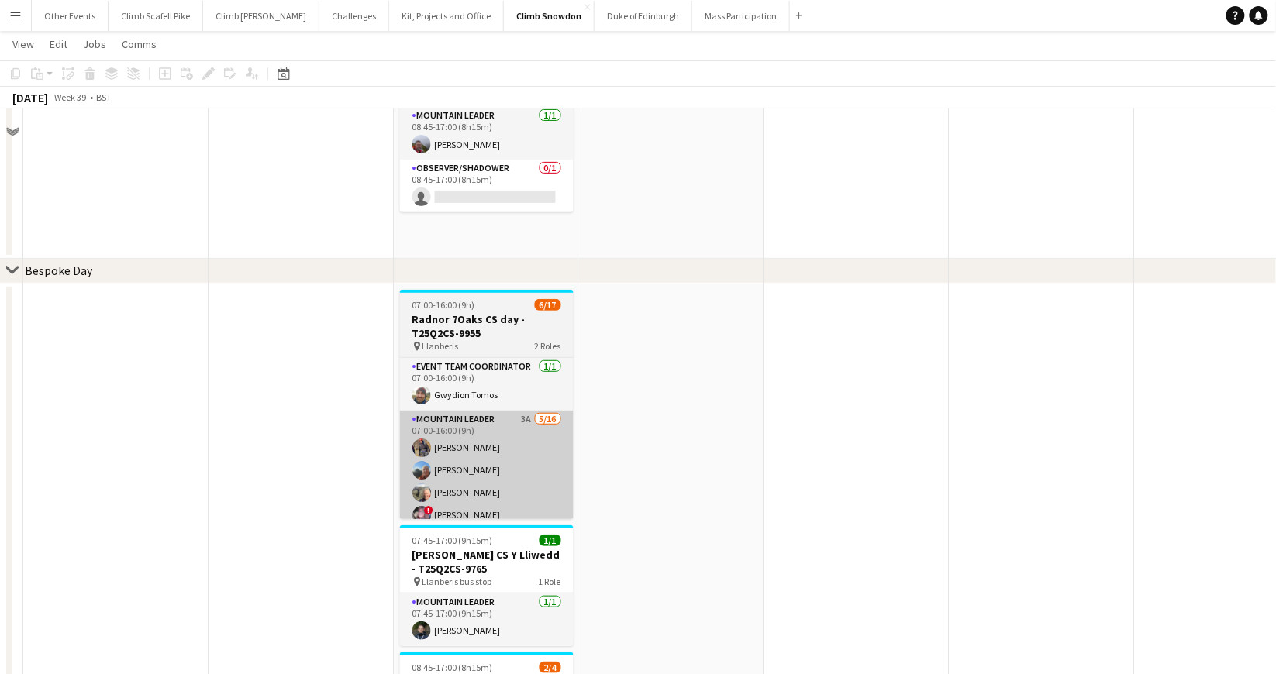
scroll to position [143, 0]
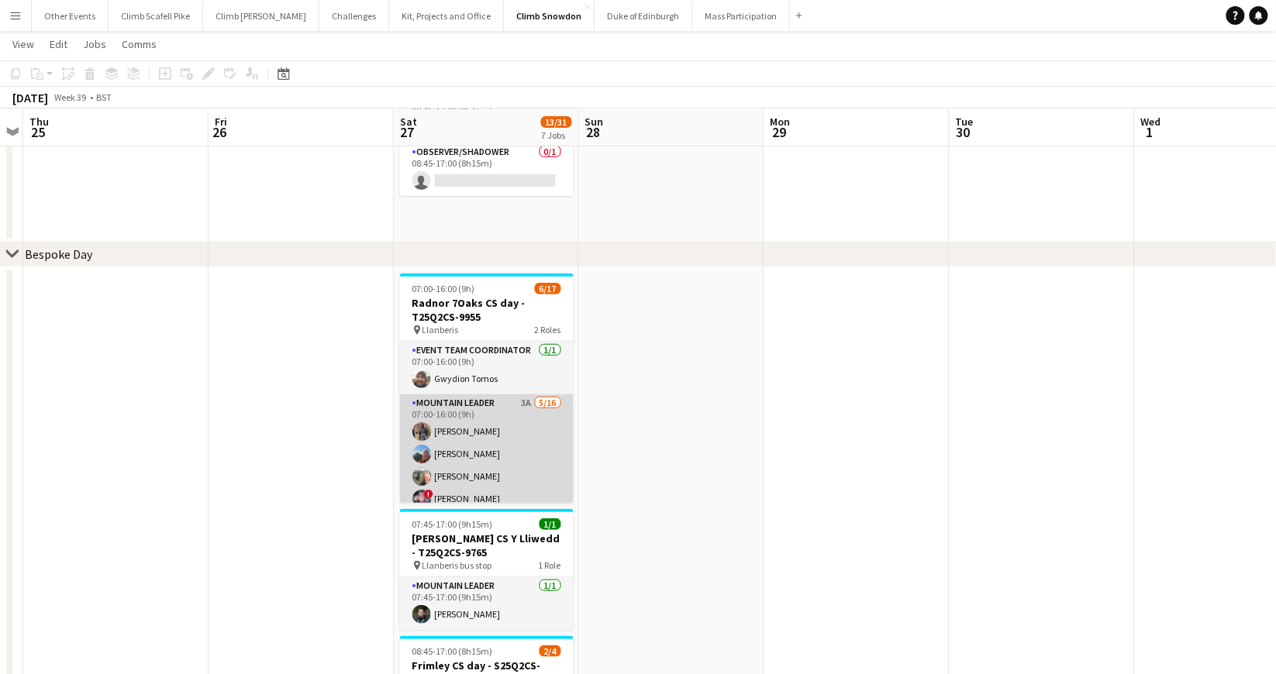
click at [513, 436] on app-card-role "Mountain Leader 3A [DATE] 07:00-16:00 (9h) [PERSON_NAME] [PERSON_NAME] [PERSON_…" at bounding box center [487, 589] width 174 height 390
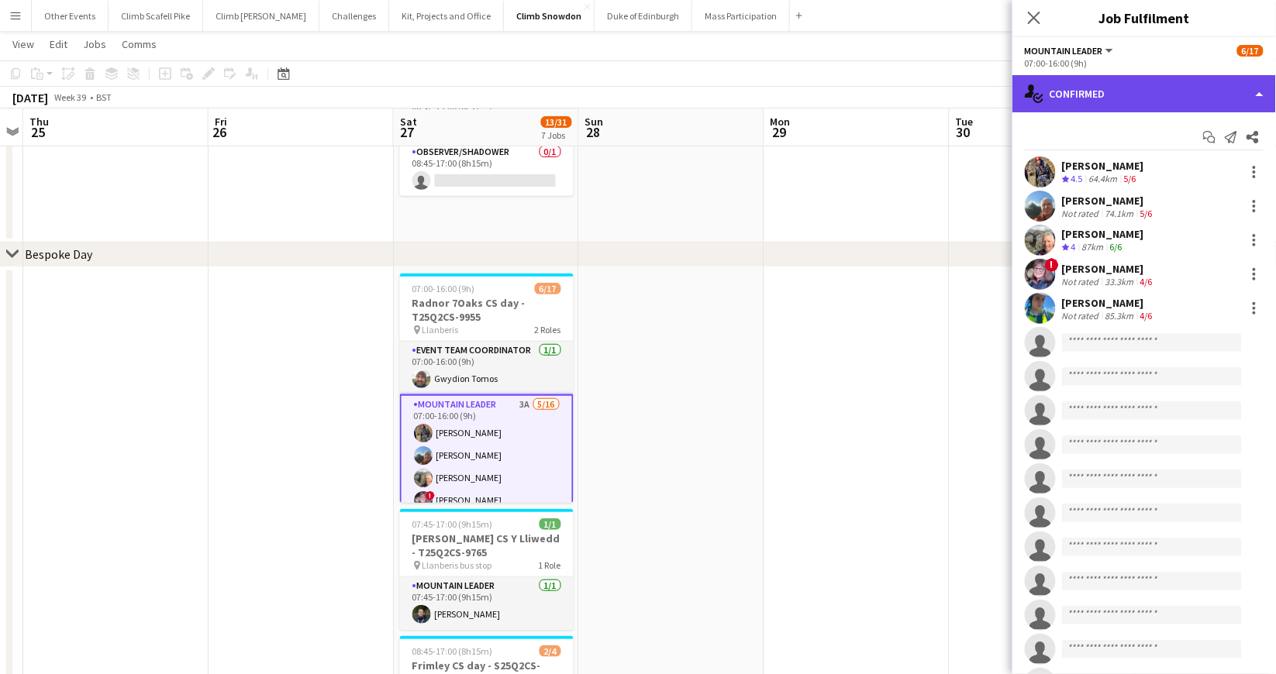
click at [1135, 95] on div "single-neutral-actions-check-2 Confirmed" at bounding box center [1143, 93] width 263 height 37
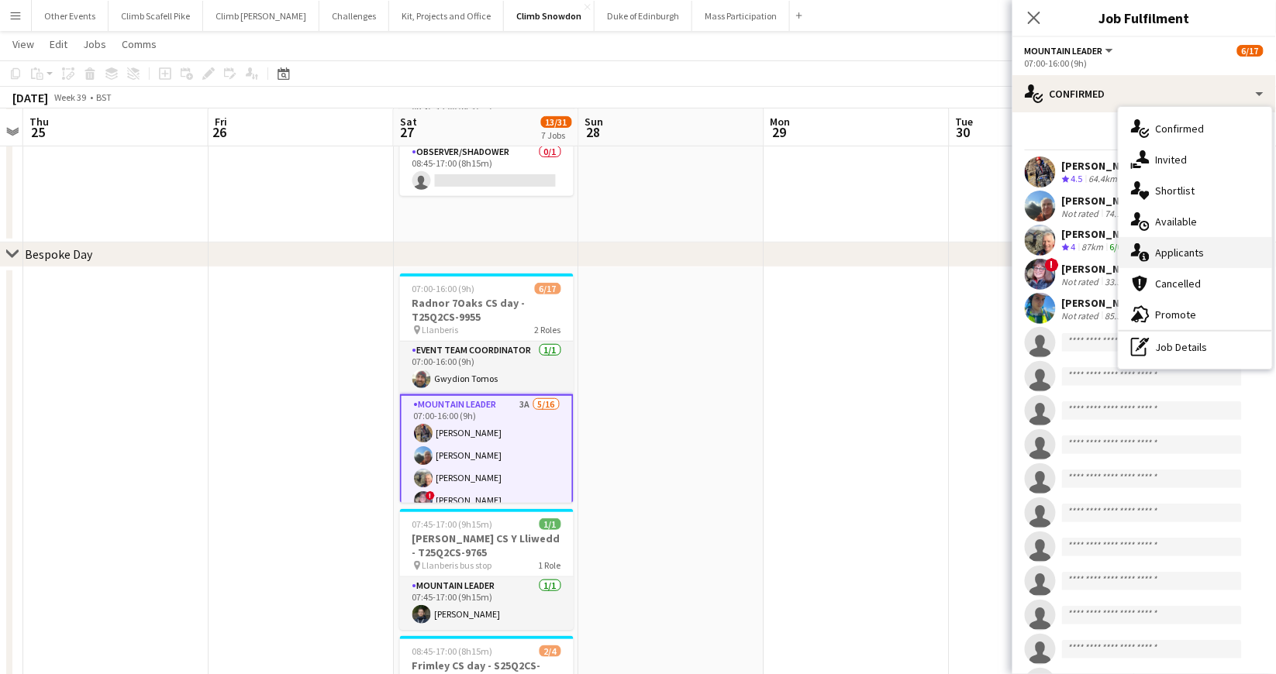
click at [1180, 255] on span "Applicants" at bounding box center [1180, 253] width 49 height 14
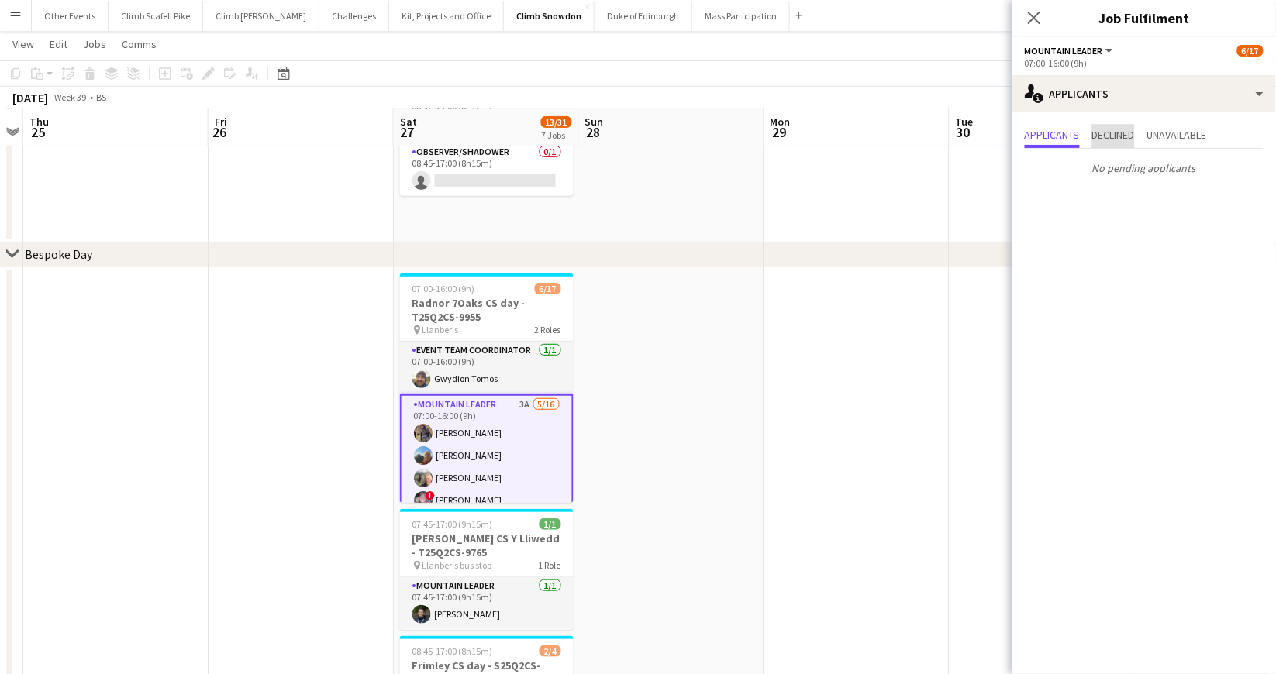
click at [1114, 132] on span "Declined" at bounding box center [1113, 134] width 43 height 11
click at [1190, 134] on span "Unavailable" at bounding box center [1177, 134] width 60 height 11
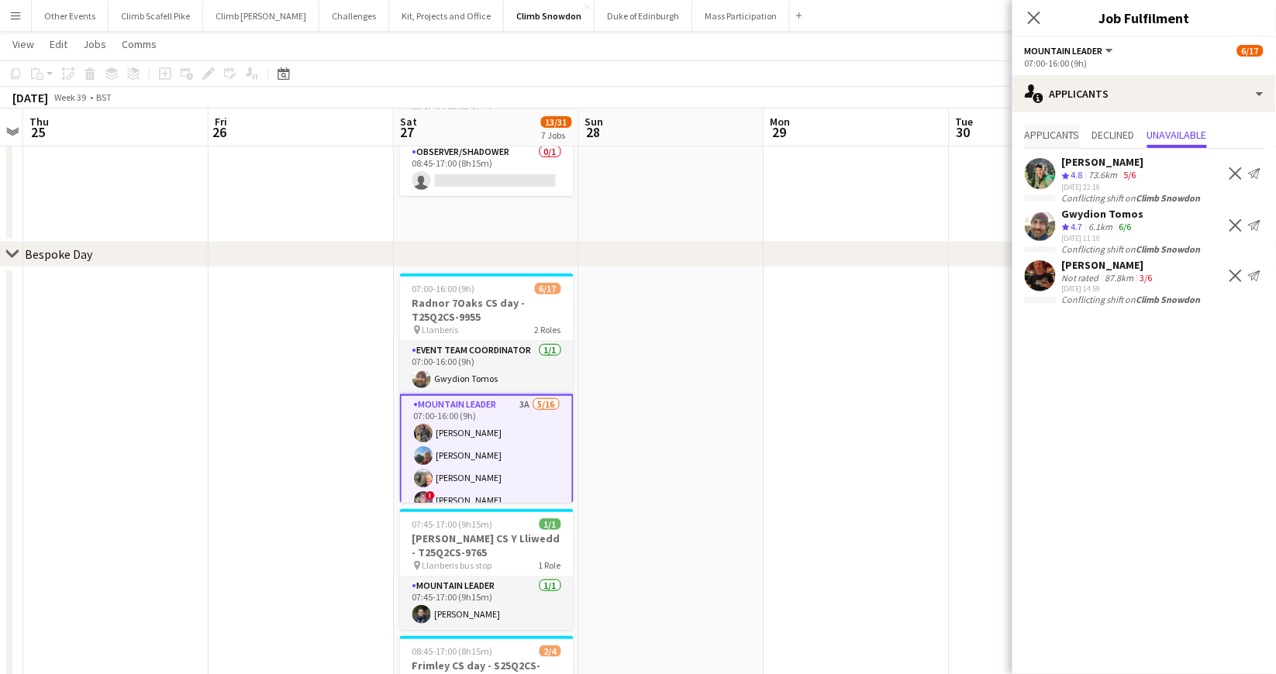
click at [1059, 138] on span "Applicants" at bounding box center [1052, 134] width 55 height 11
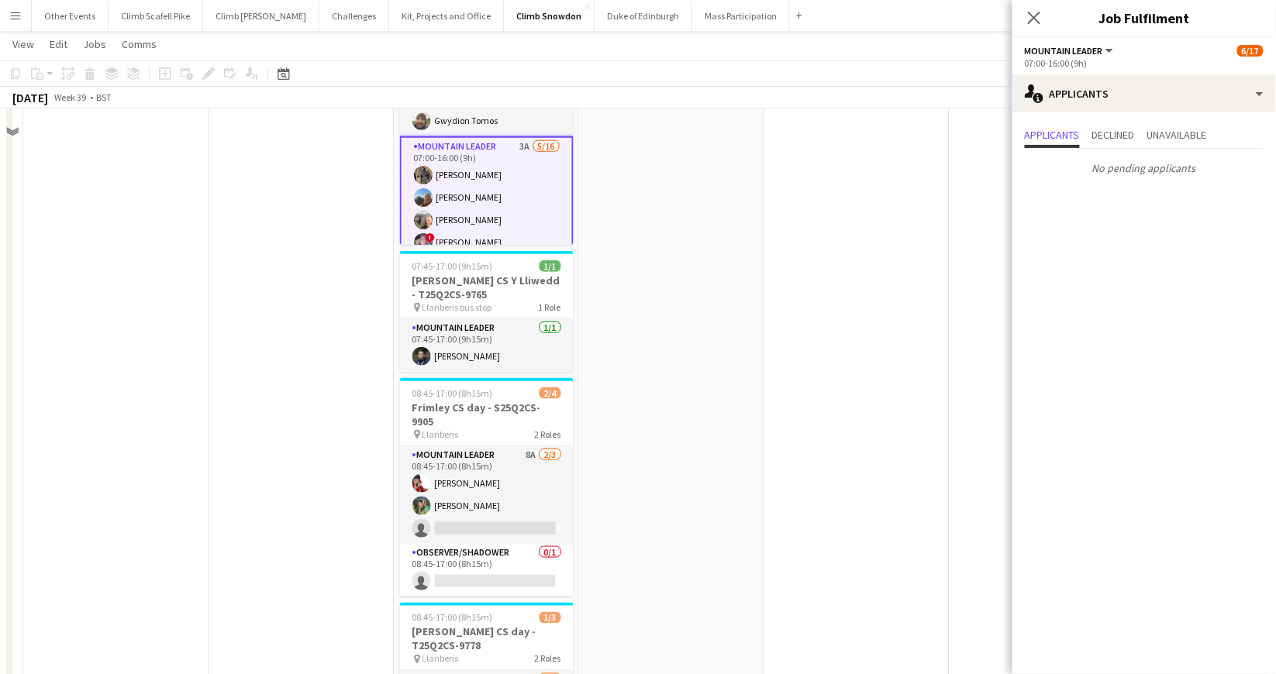
scroll to position [404, 0]
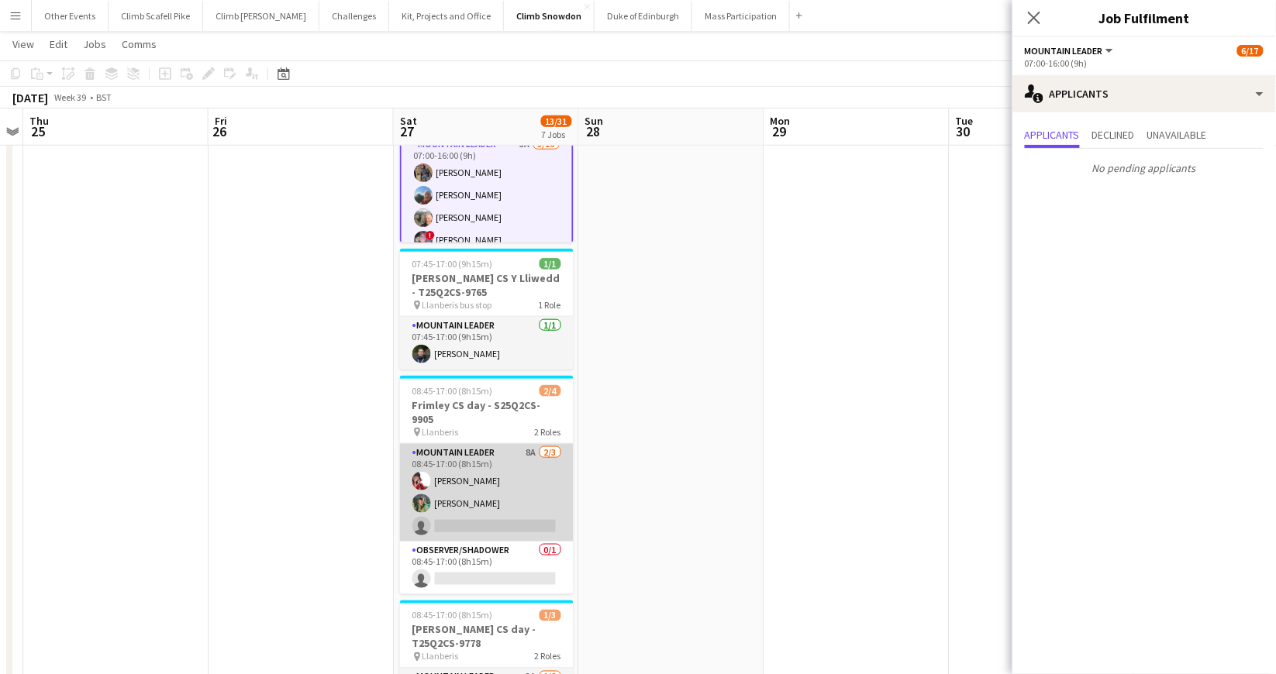
click at [499, 470] on app-card-role "Mountain Leader 8A [DATE] 08:45-17:00 (8h15m) [PERSON_NAME] [PERSON_NAME] singl…" at bounding box center [487, 493] width 174 height 98
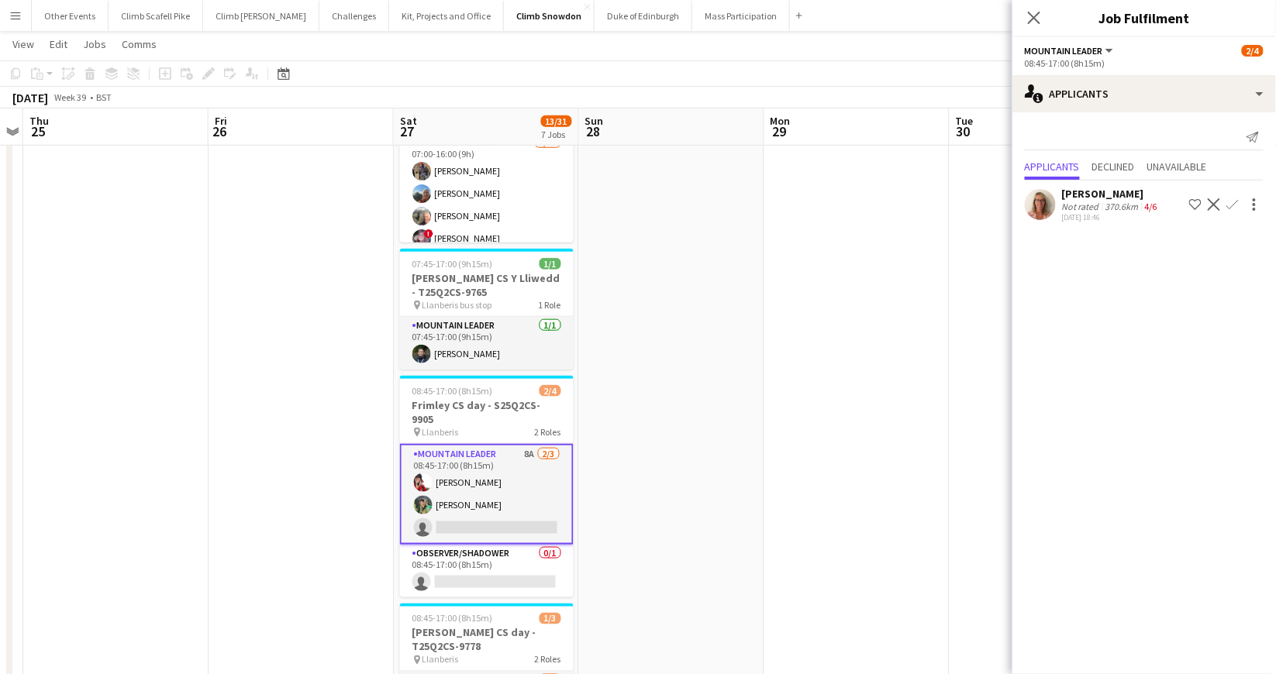
click at [1104, 198] on div "[PERSON_NAME]" at bounding box center [1111, 194] width 98 height 14
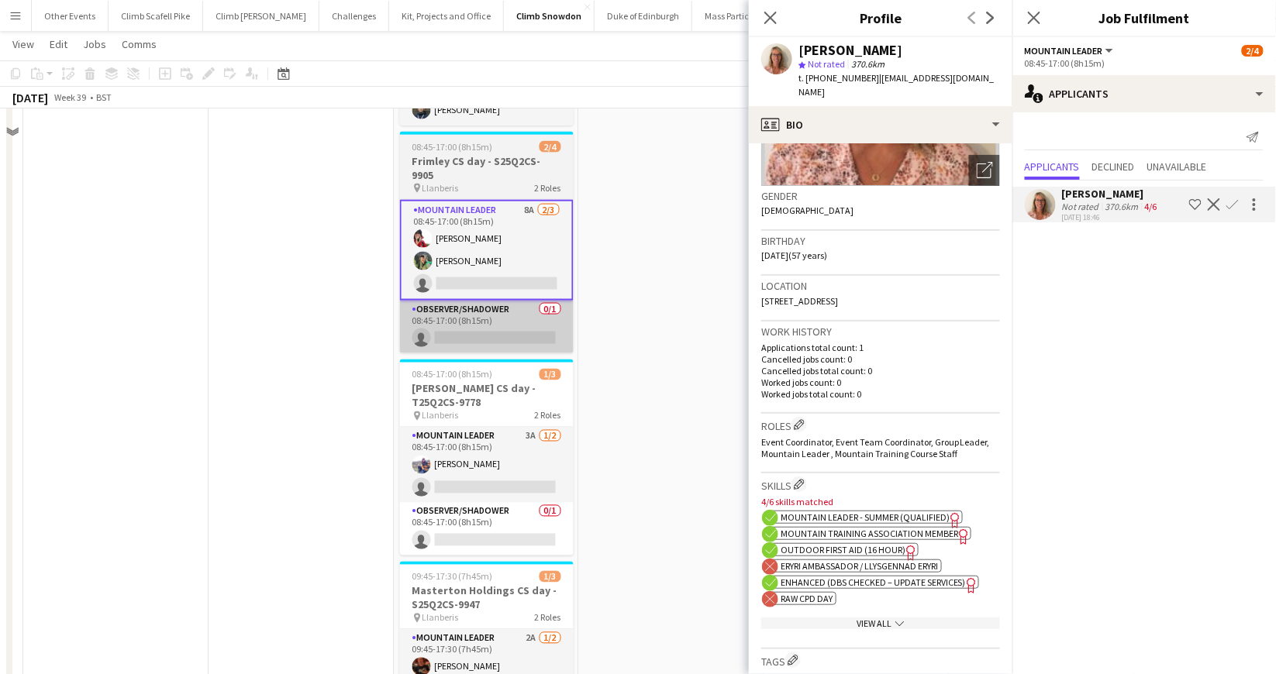
scroll to position [666, 0]
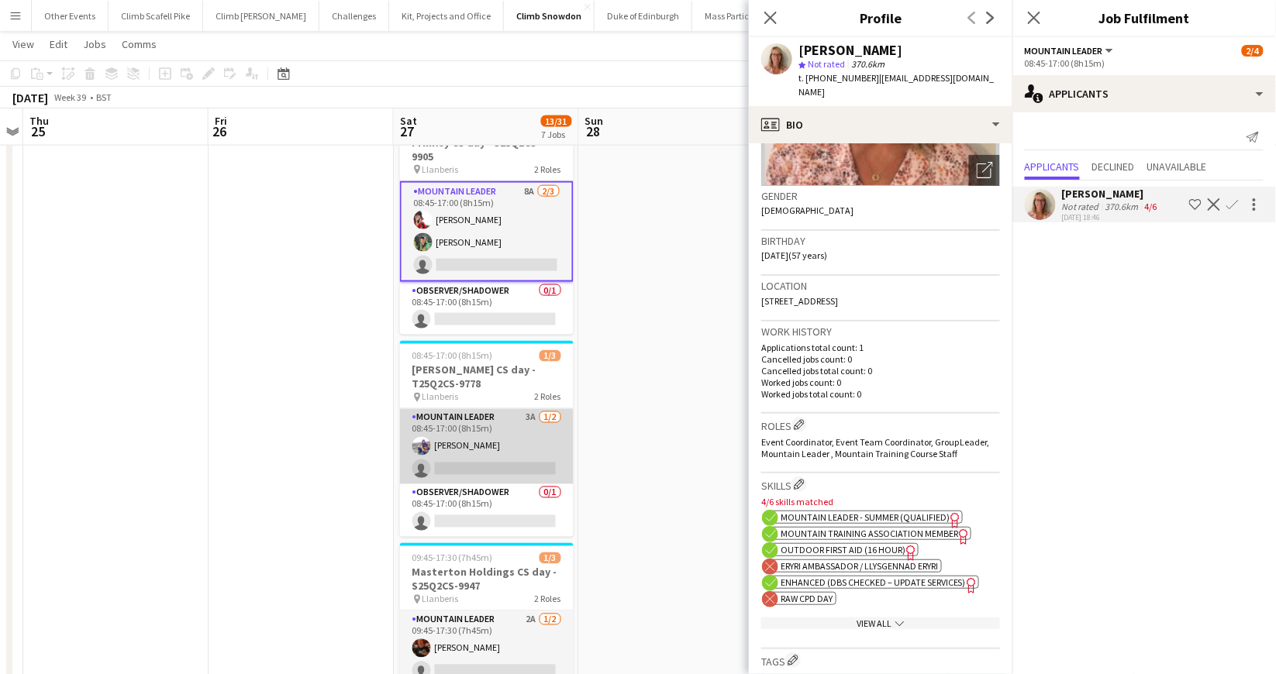
click at [515, 436] on app-card-role "Mountain Leader 3A [DATE] 08:45-17:00 (8h15m) [PERSON_NAME] single-neutral-acti…" at bounding box center [487, 446] width 174 height 75
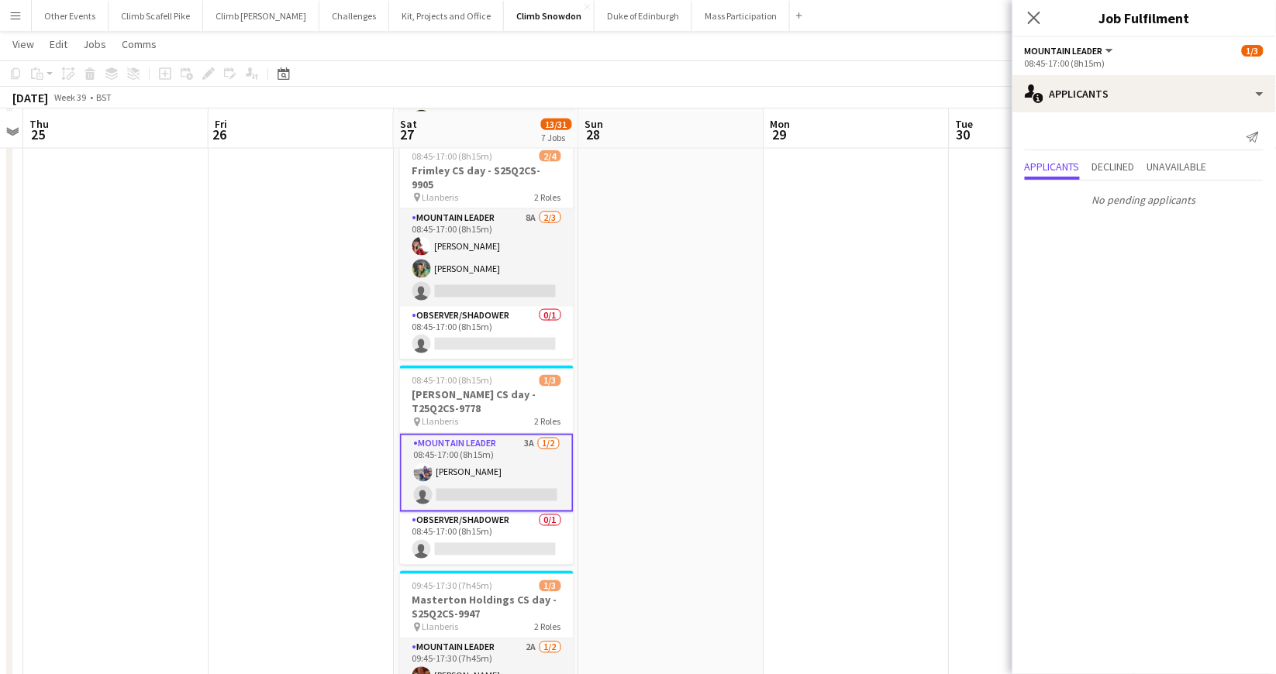
scroll to position [637, 0]
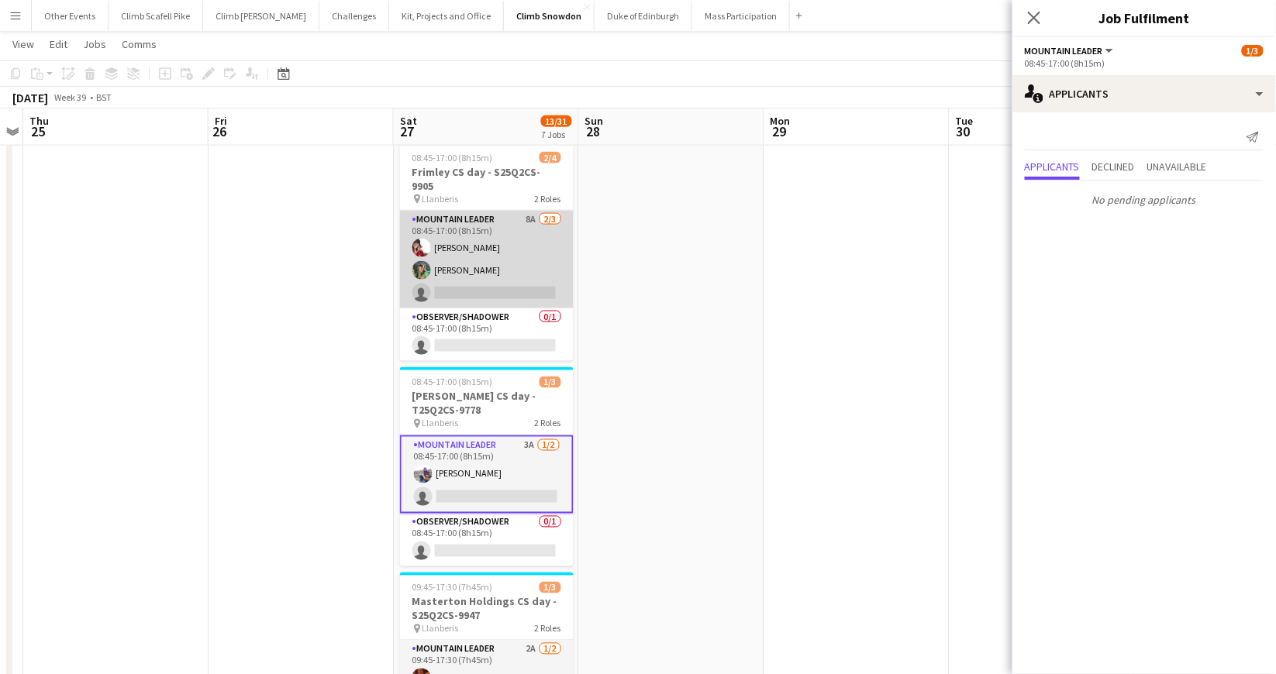
click at [534, 260] on app-card-role "Mountain Leader 8A [DATE] 08:45-17:00 (8h15m) [PERSON_NAME] [PERSON_NAME] singl…" at bounding box center [487, 260] width 174 height 98
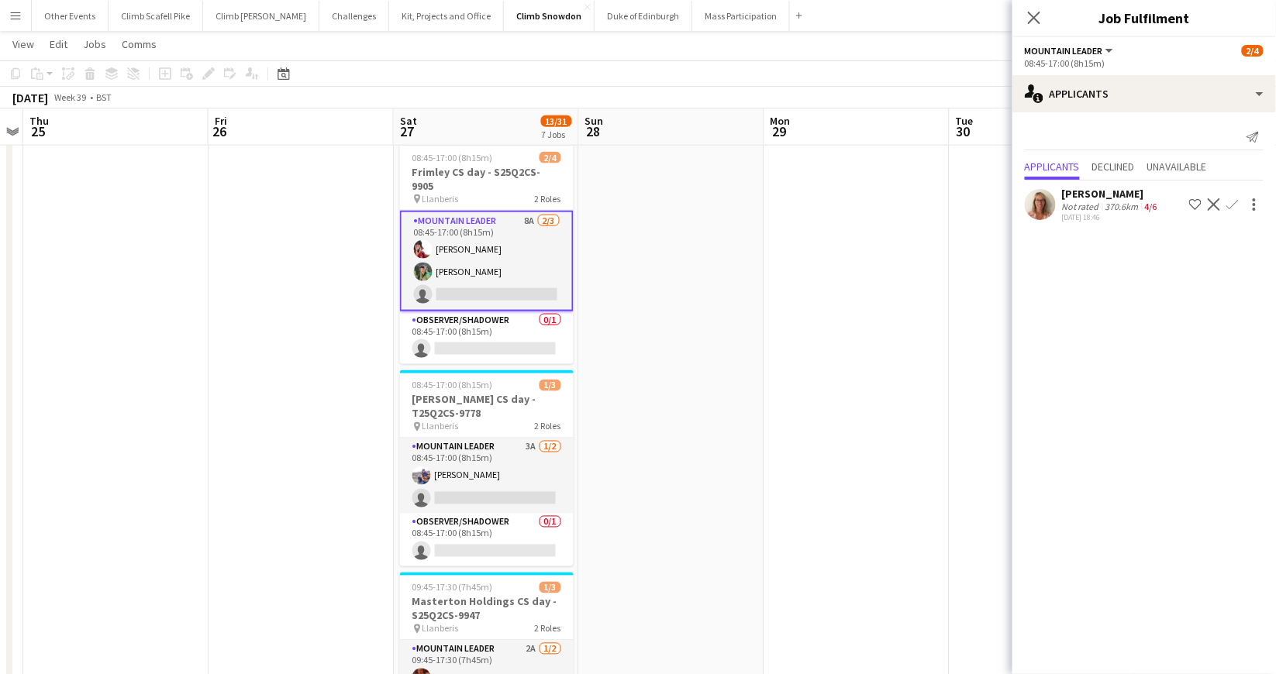
click at [1236, 207] on app-icon "Confirm" at bounding box center [1232, 204] width 12 height 12
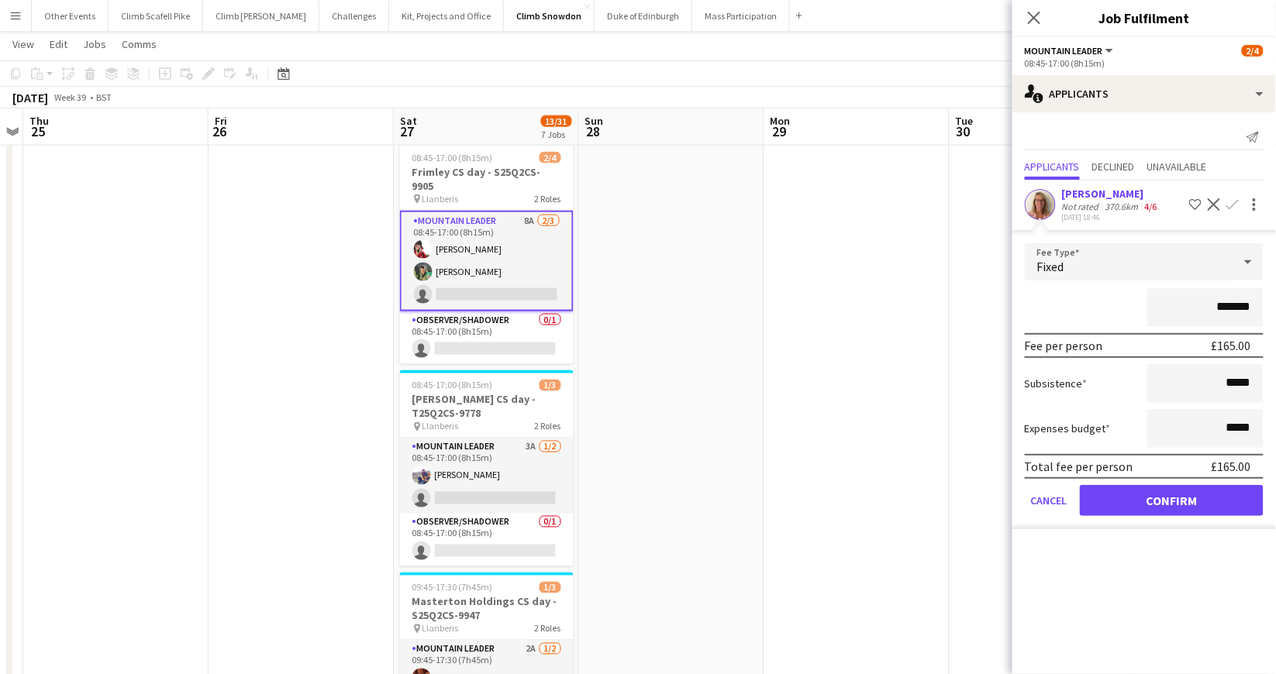
click at [1265, 201] on div "[PERSON_NAME] Not rated 370.6km 4/6 [DATE] 18:46 Shortlist crew Decline Confirm" at bounding box center [1143, 205] width 263 height 36
click at [1255, 201] on div at bounding box center [1254, 204] width 19 height 19
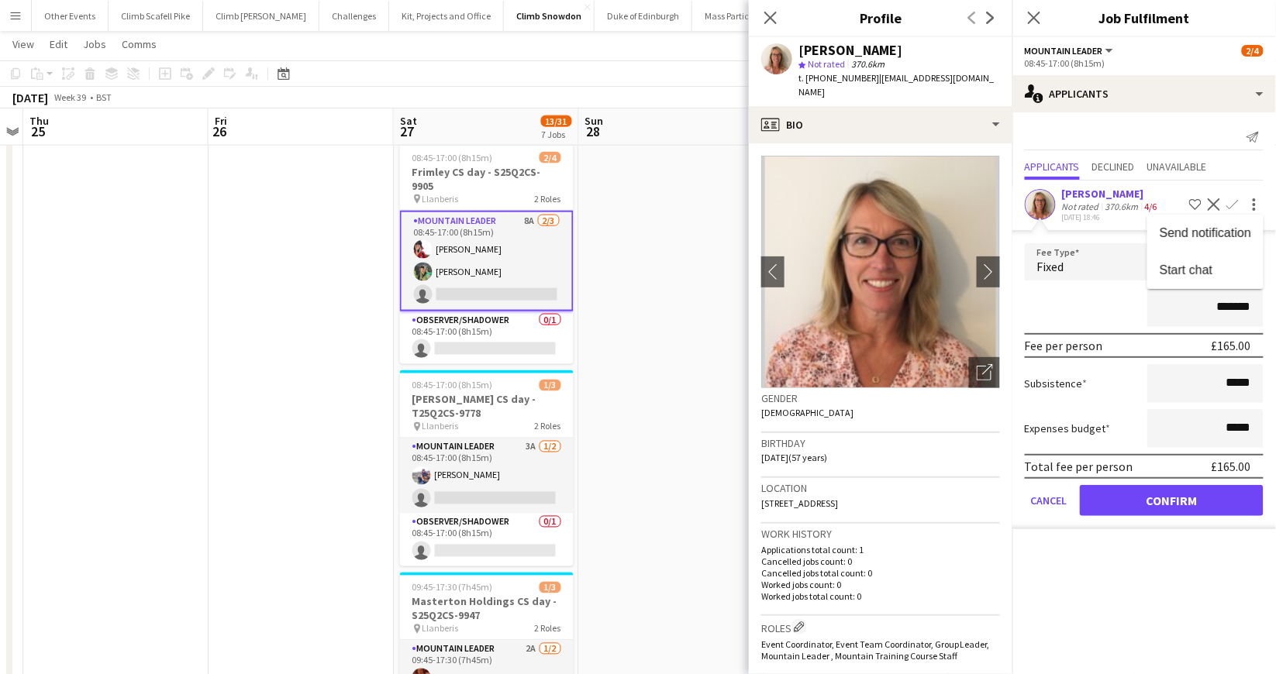
click at [1170, 501] on div at bounding box center [638, 337] width 1276 height 674
click at [1170, 494] on button "Confirm" at bounding box center [1172, 500] width 184 height 31
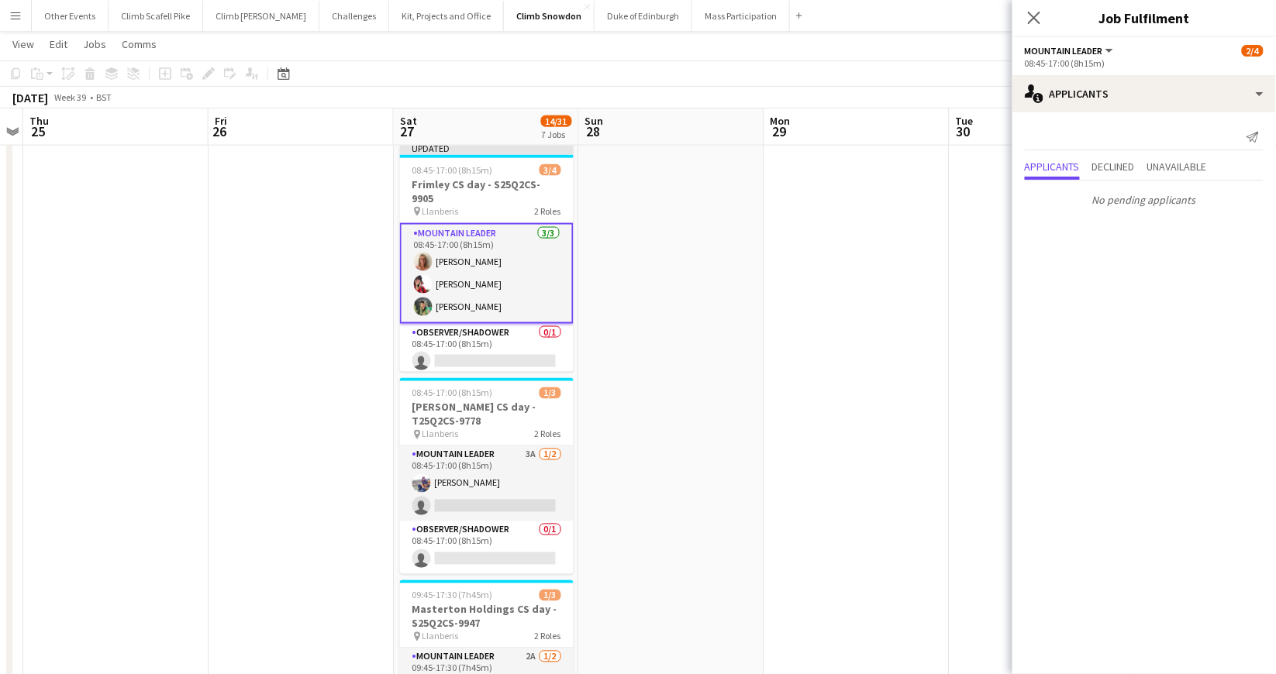
click at [506, 281] on app-card-role "Mountain Leader [DATE] 08:45-17:00 (8h15m) [PERSON_NAME] [PERSON_NAME] [PERSON_…" at bounding box center [487, 273] width 174 height 101
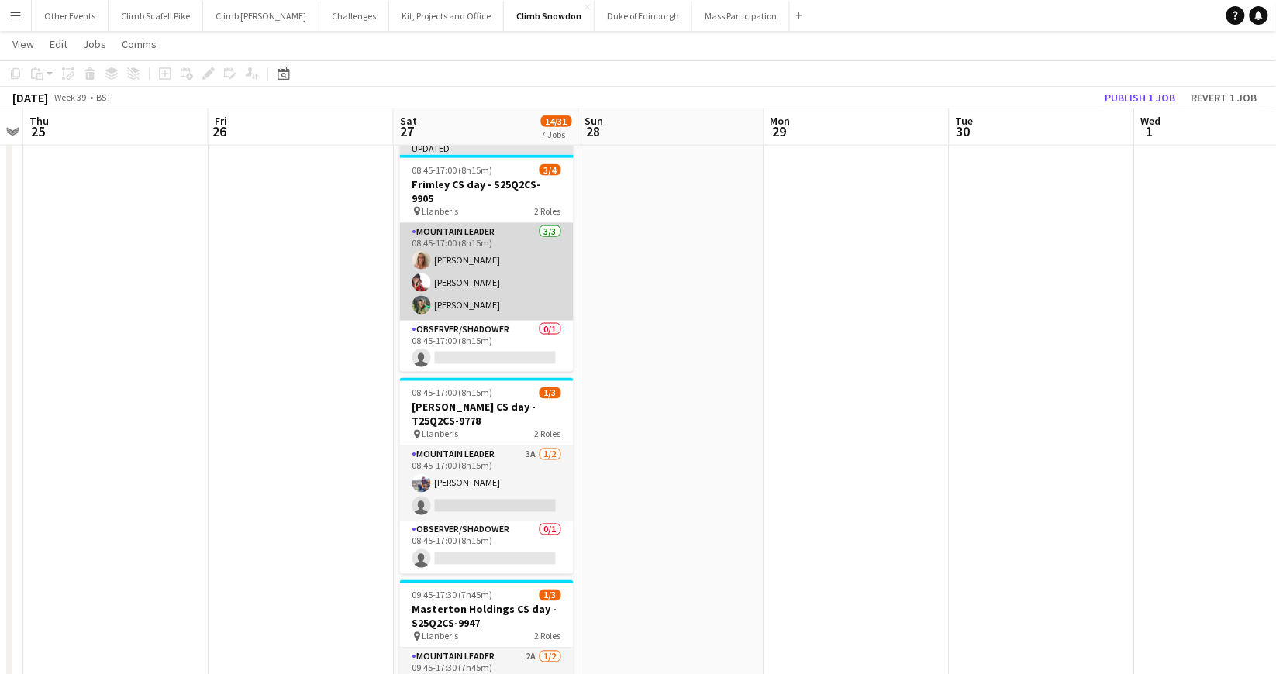
click at [512, 239] on app-card-role "Mountain Leader [DATE] 08:45-17:00 (8h15m) [PERSON_NAME] [PERSON_NAME] [PERSON_…" at bounding box center [487, 272] width 174 height 98
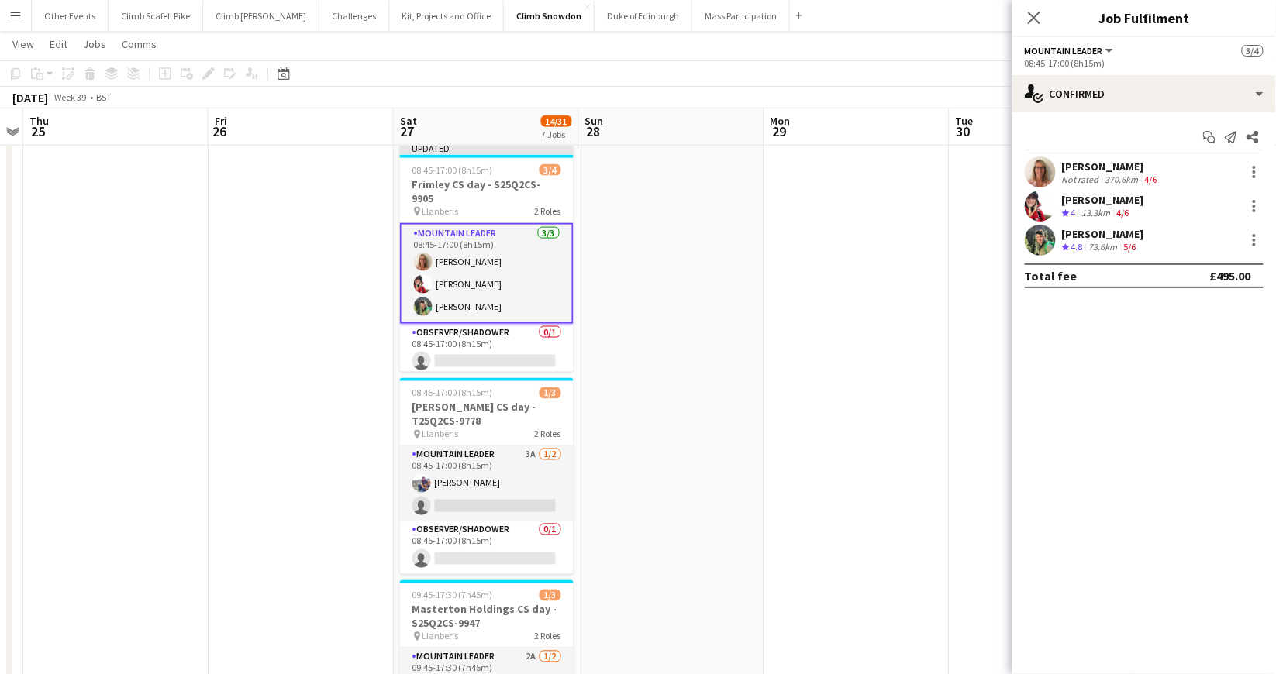
click at [1264, 172] on div "[PERSON_NAME] Not rated 370.6km 4/6" at bounding box center [1143, 172] width 263 height 31
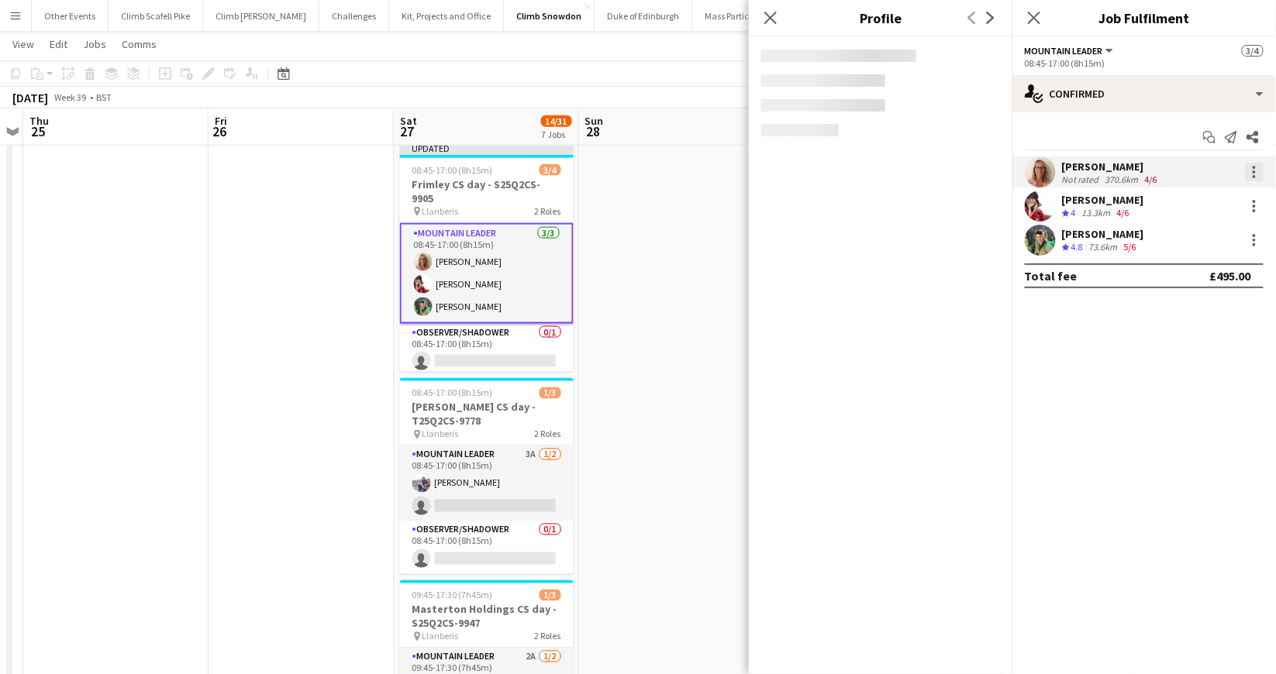
click at [1255, 169] on div at bounding box center [1254, 172] width 19 height 19
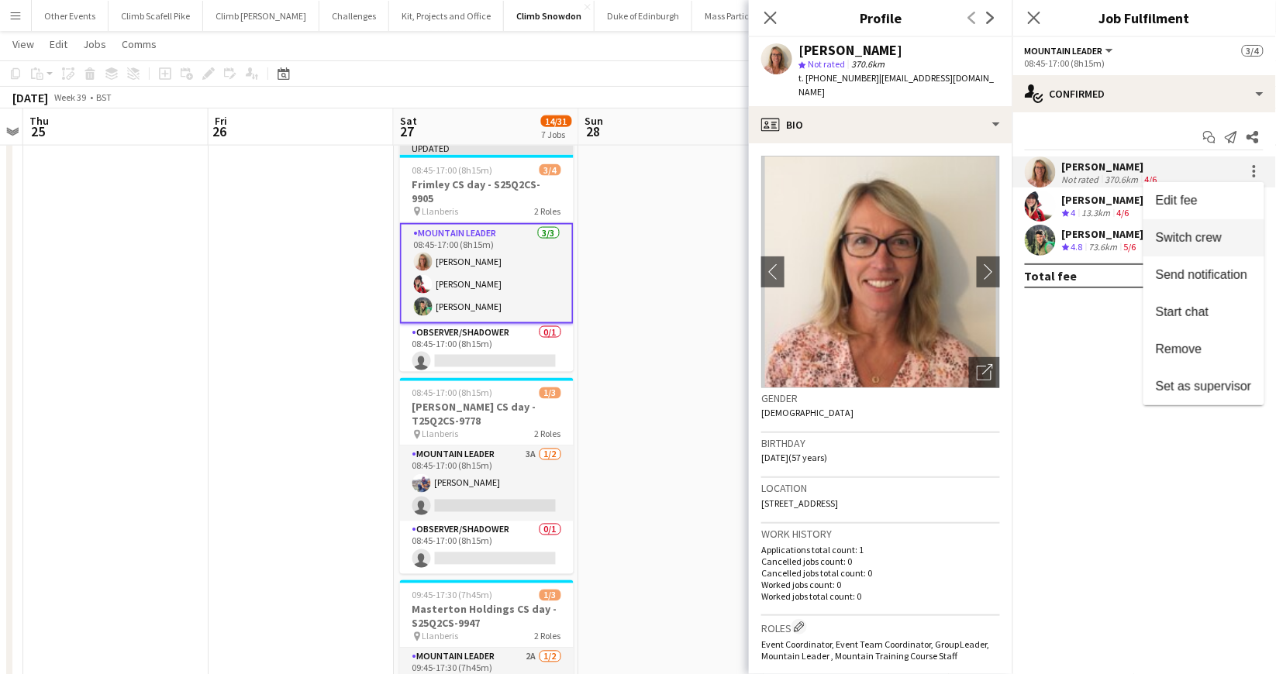
click at [1211, 242] on span "Switch crew" at bounding box center [1189, 237] width 66 height 13
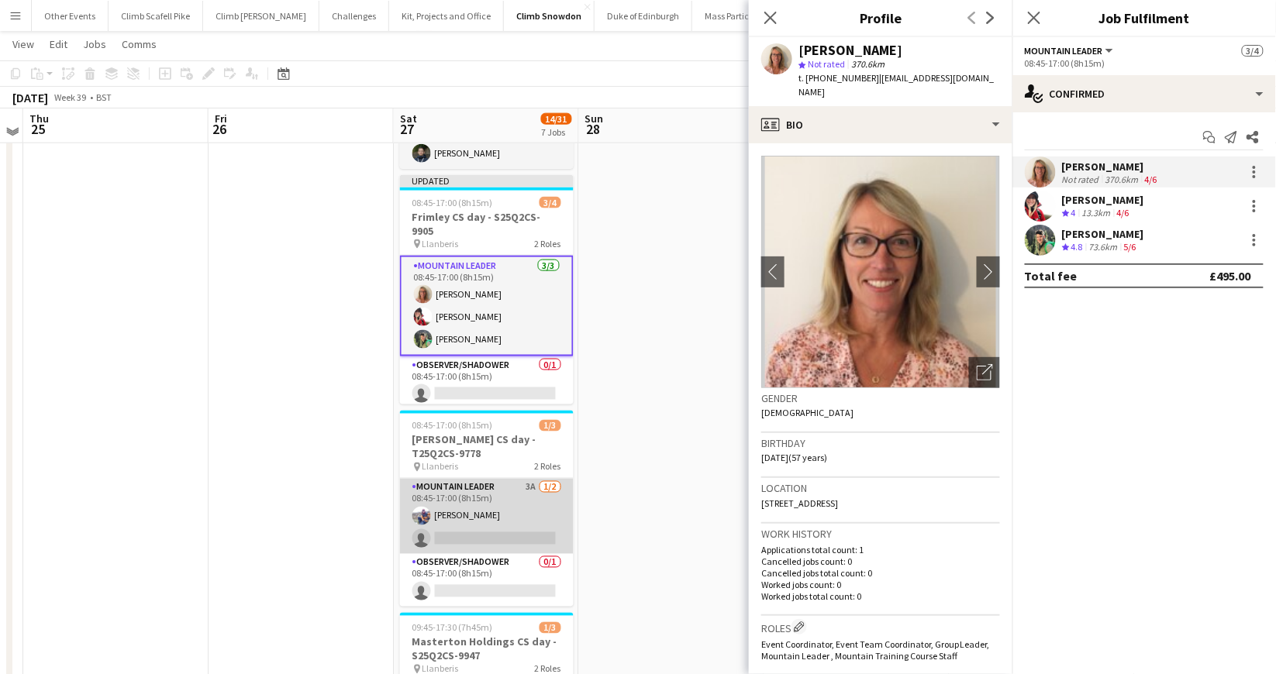
click at [523, 518] on app-card-role "Mountain Leader 3A [DATE] 08:45-17:00 (8h15m) [PERSON_NAME] single-neutral-acti…" at bounding box center [487, 516] width 174 height 75
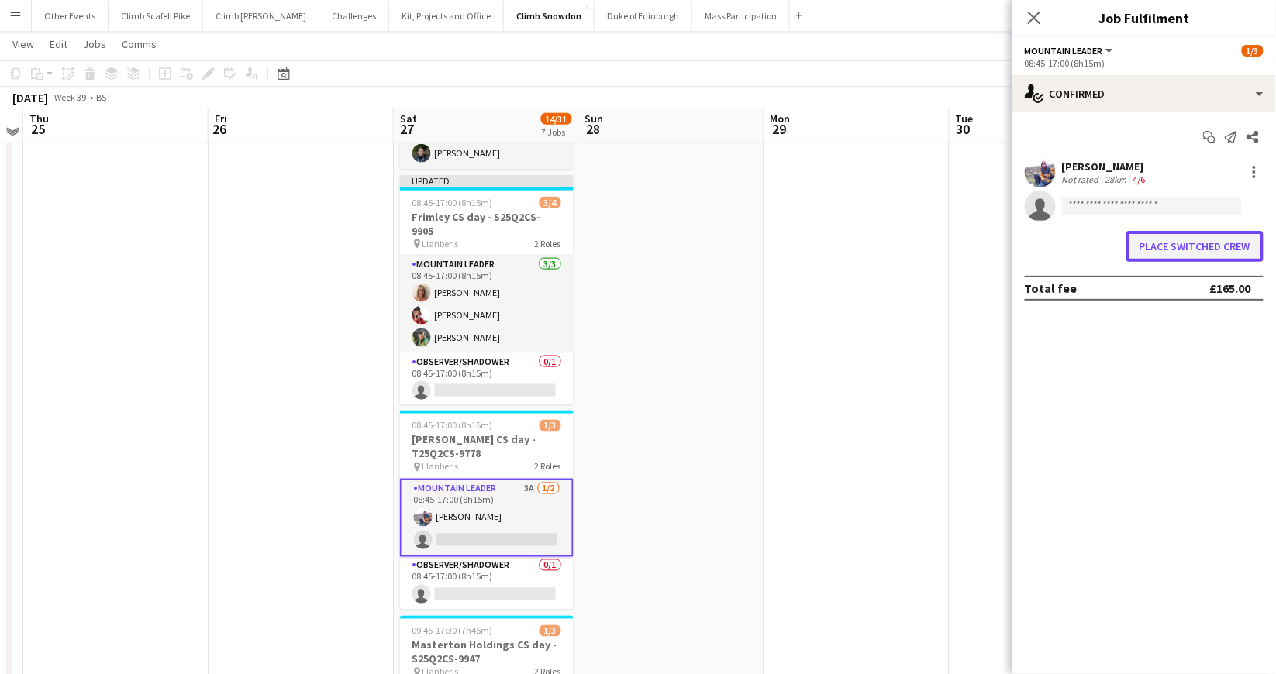
click at [1169, 254] on button "Place switched crew" at bounding box center [1194, 246] width 137 height 31
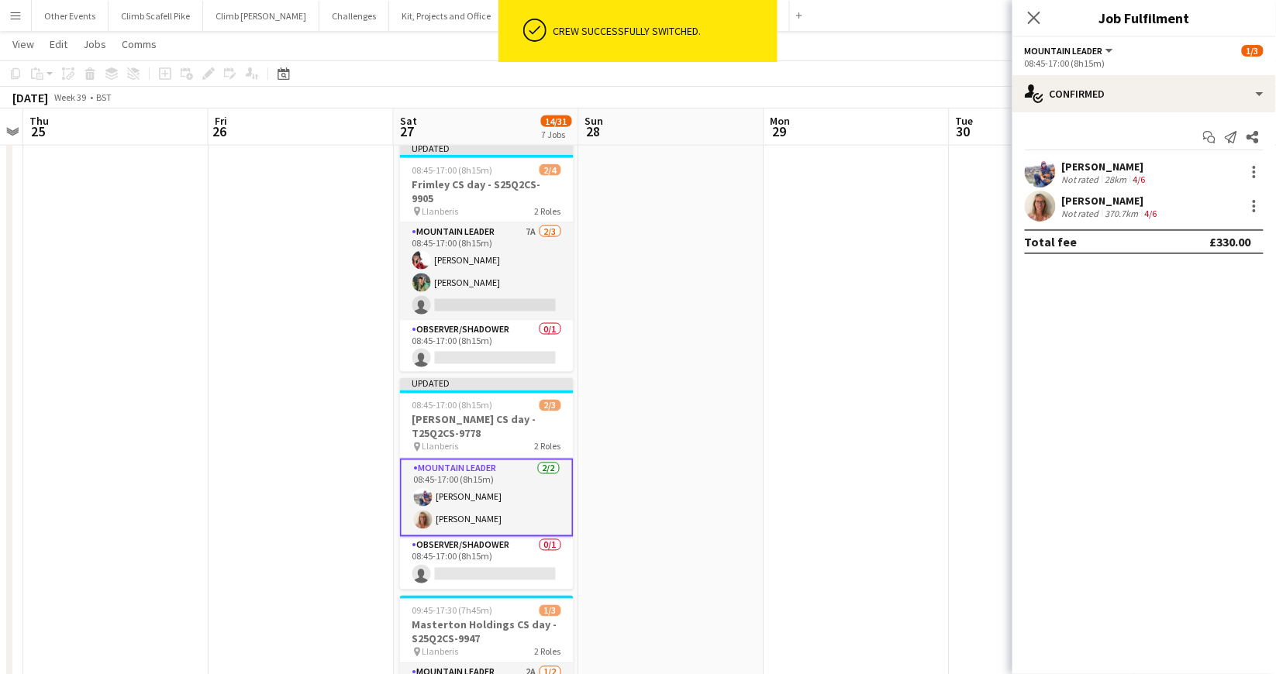
click at [927, 305] on app-date-cell at bounding box center [856, 299] width 185 height 1050
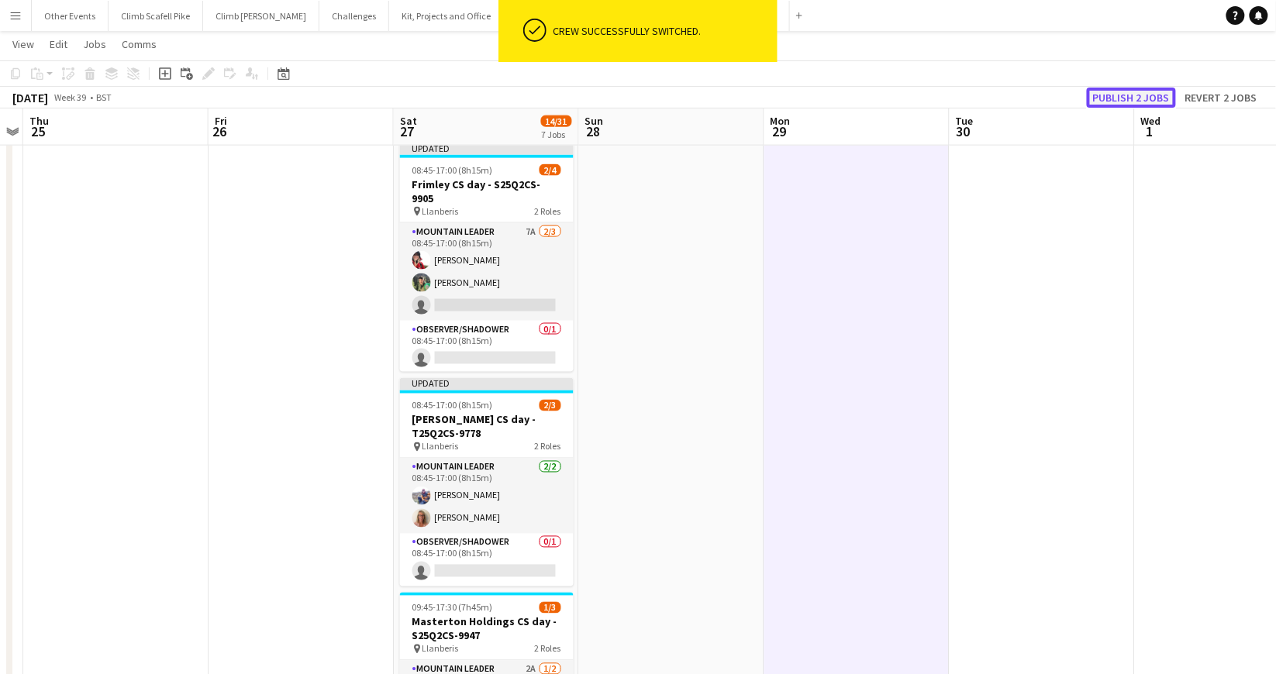
click at [1149, 103] on button "Publish 2 jobs" at bounding box center [1131, 98] width 89 height 20
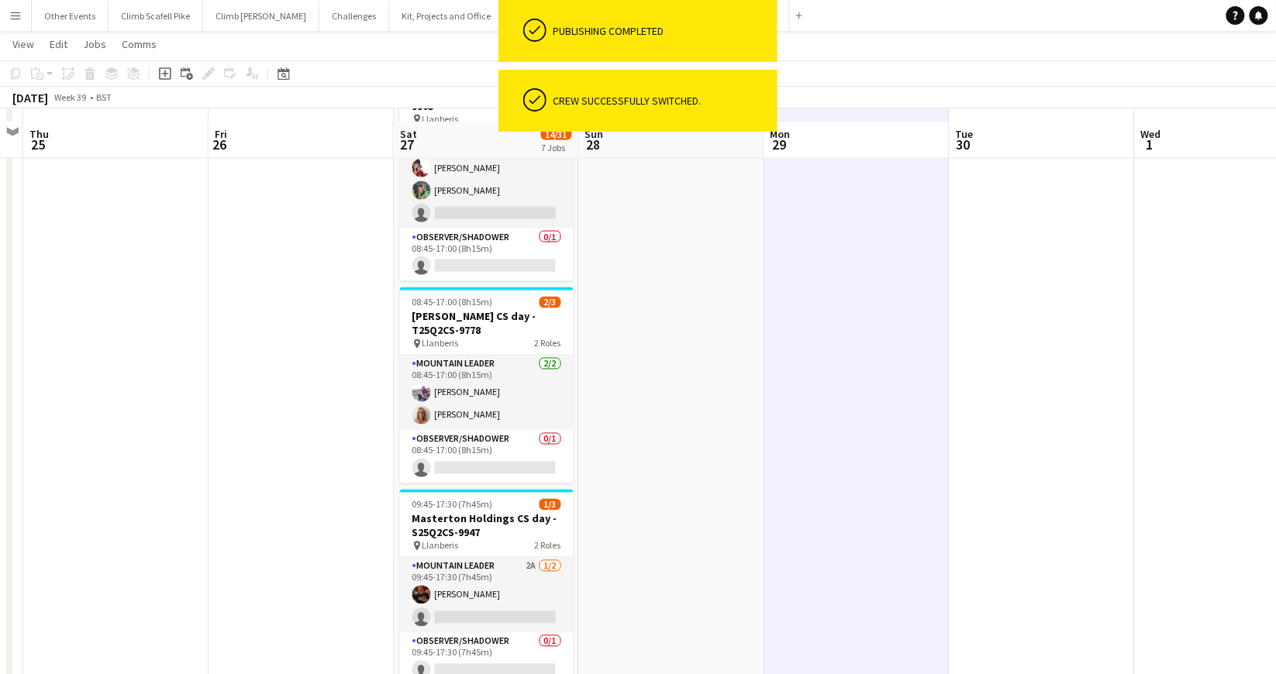
scroll to position [736, 0]
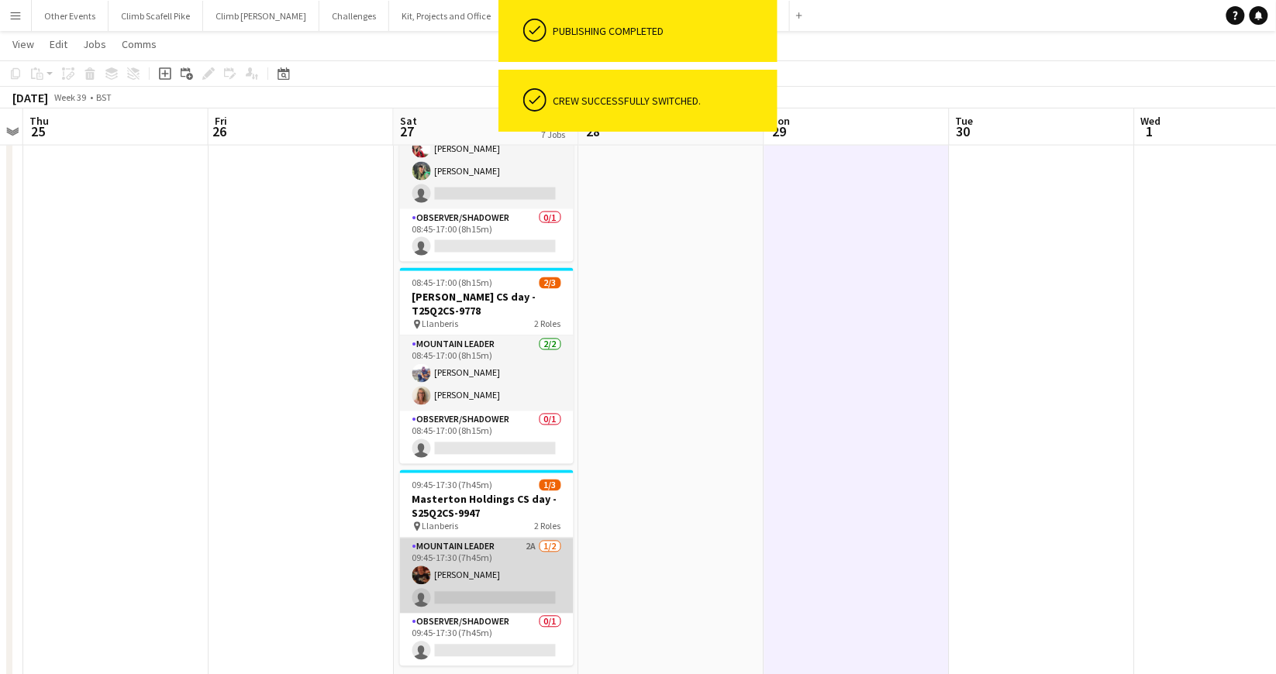
click at [522, 556] on app-card-role "Mountain Leader 2A [DATE] 09:45-17:30 (7h45m) [PERSON_NAME] single-neutral-acti…" at bounding box center [487, 576] width 174 height 75
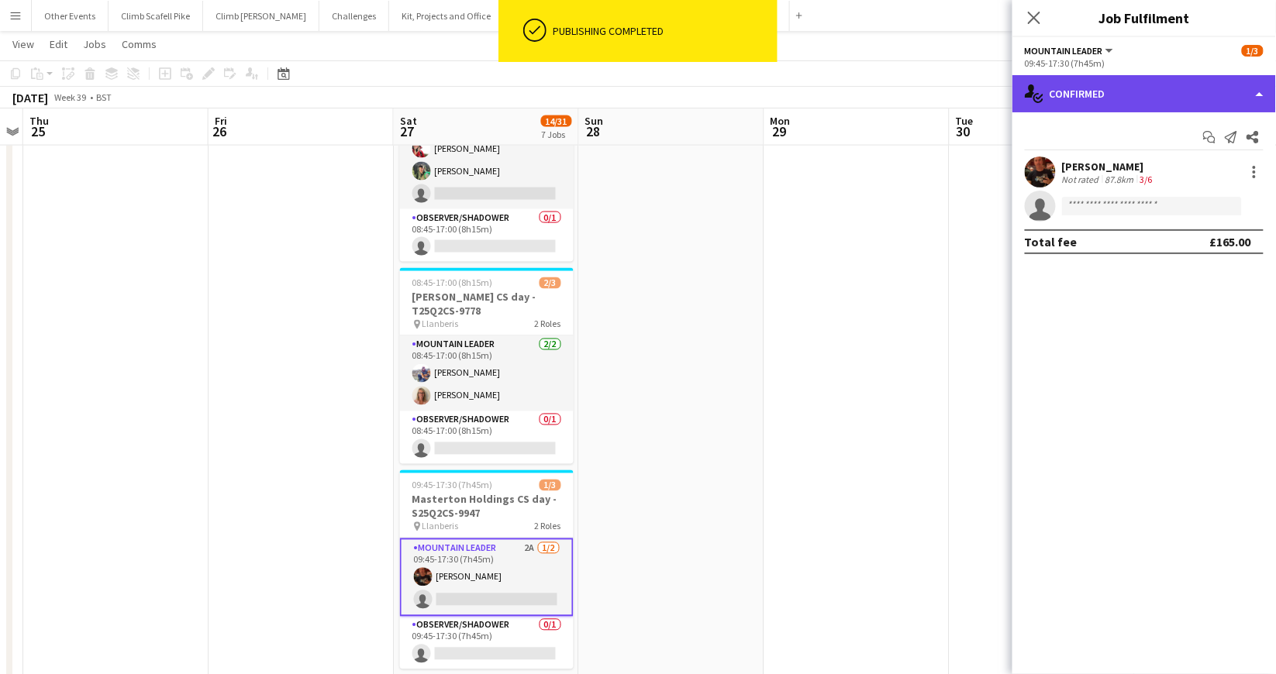
click at [1110, 92] on div "single-neutral-actions-check-2 Confirmed" at bounding box center [1143, 93] width 263 height 37
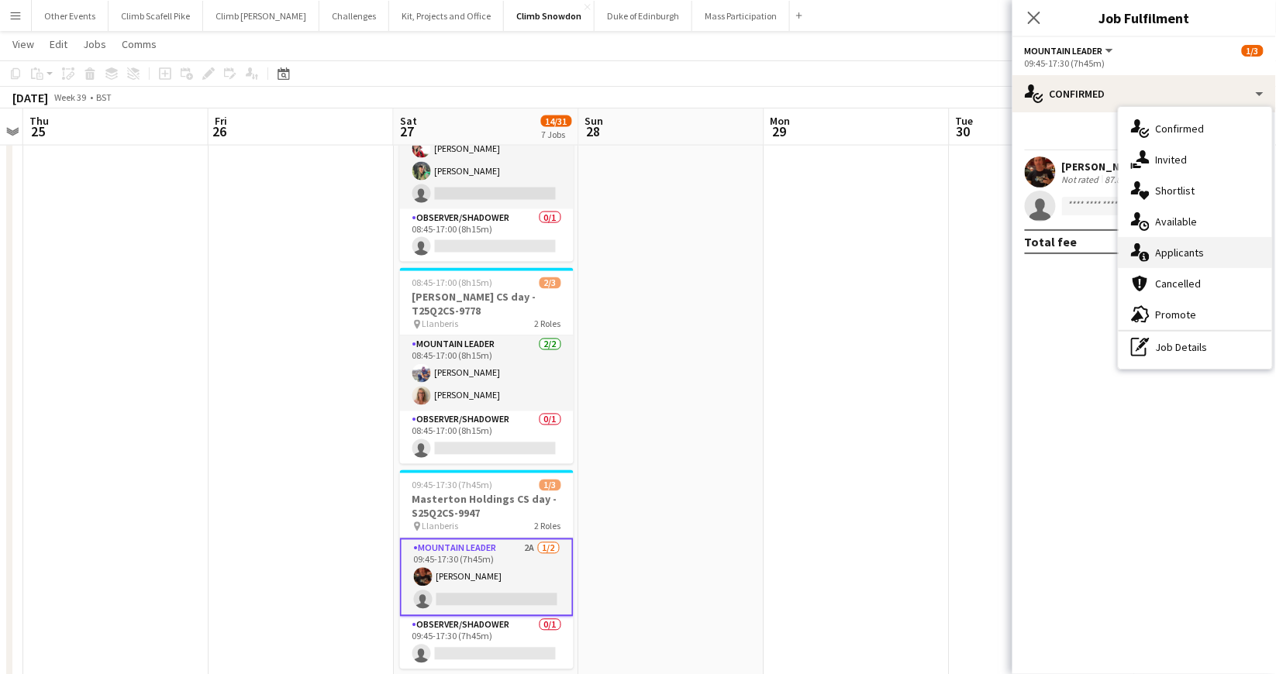
click at [1177, 249] on span "Applicants" at bounding box center [1180, 253] width 49 height 14
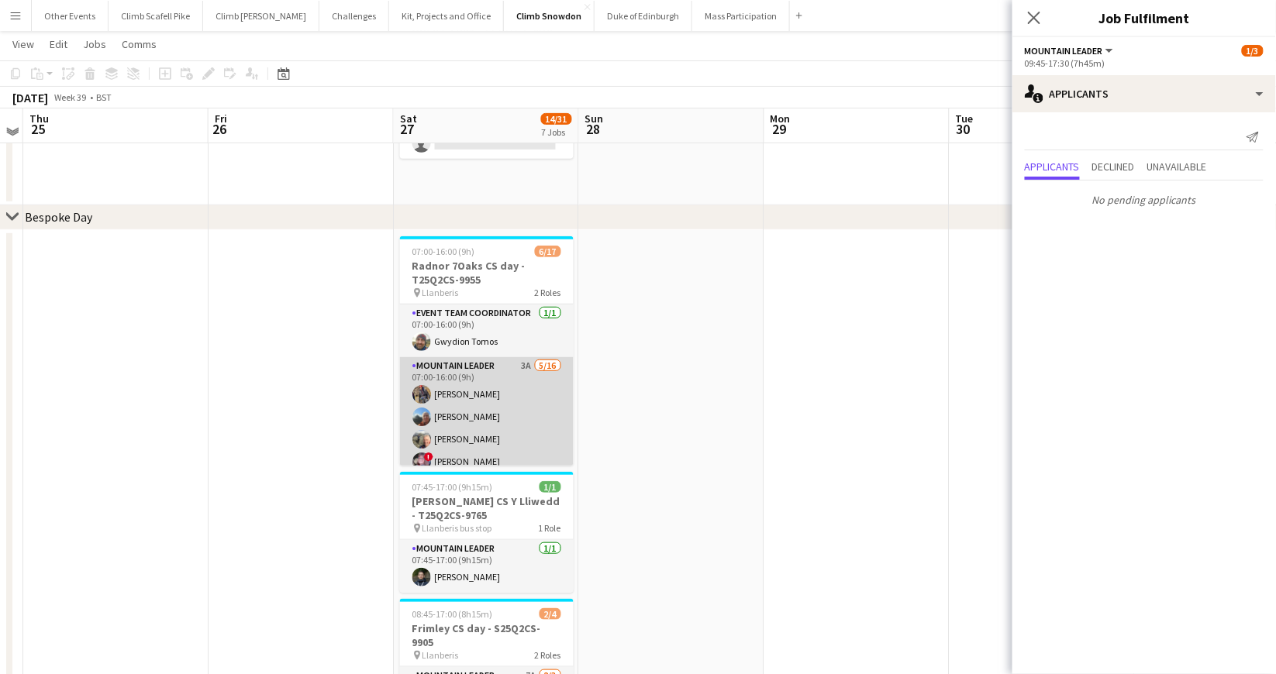
scroll to position [178, 0]
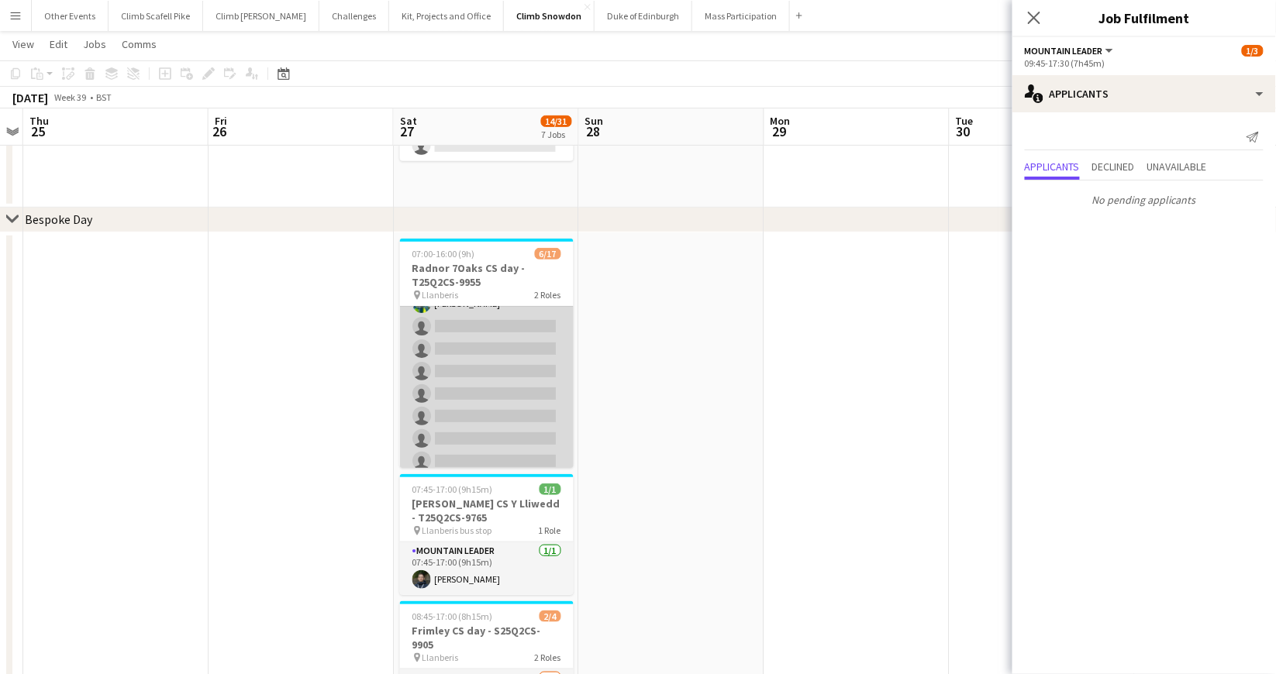
click at [513, 409] on app-card-role "Mountain Leader 3A [DATE] 07:00-16:00 (9h) [PERSON_NAME] [PERSON_NAME] [PERSON_…" at bounding box center [487, 372] width 174 height 390
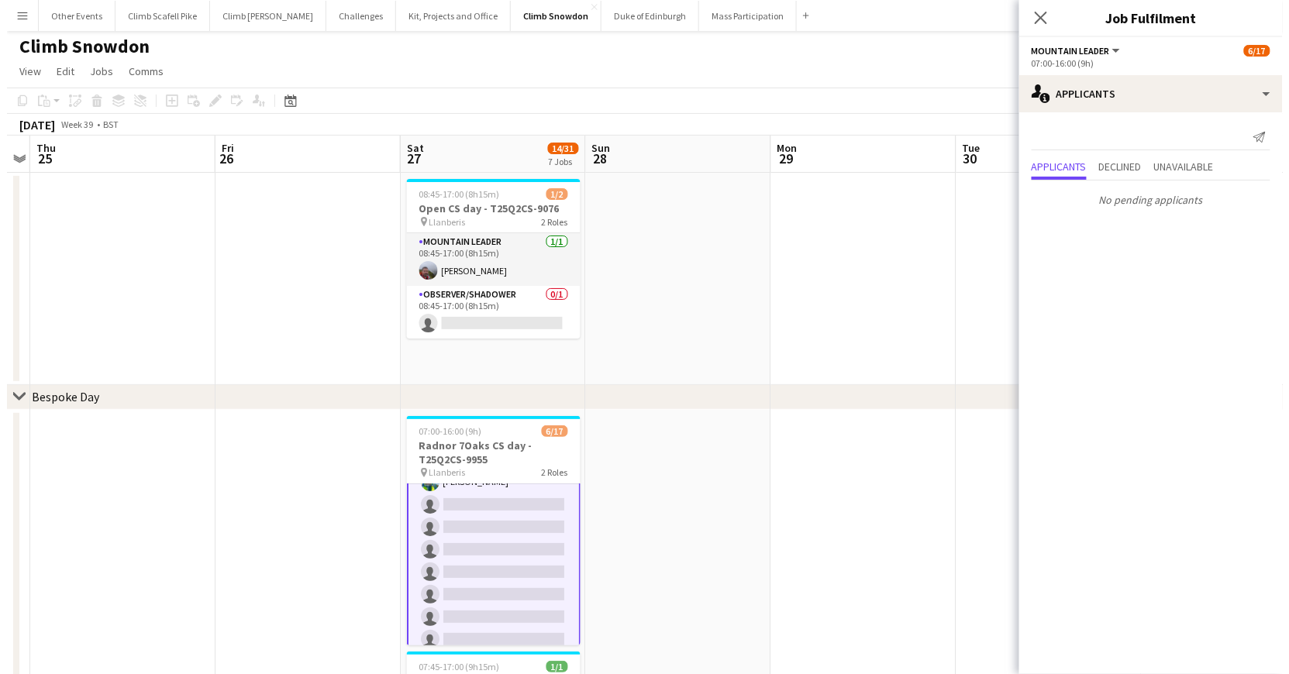
scroll to position [0, 0]
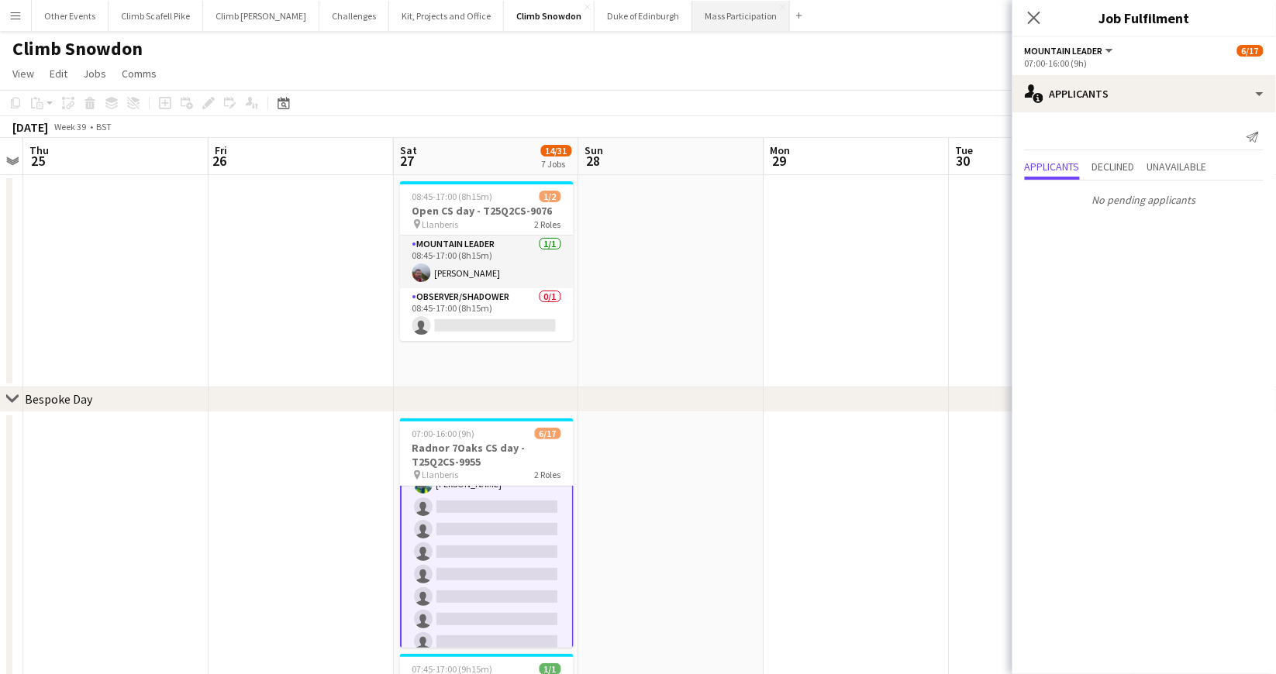
click at [693, 13] on button "Mass Participation Close" at bounding box center [741, 16] width 98 height 30
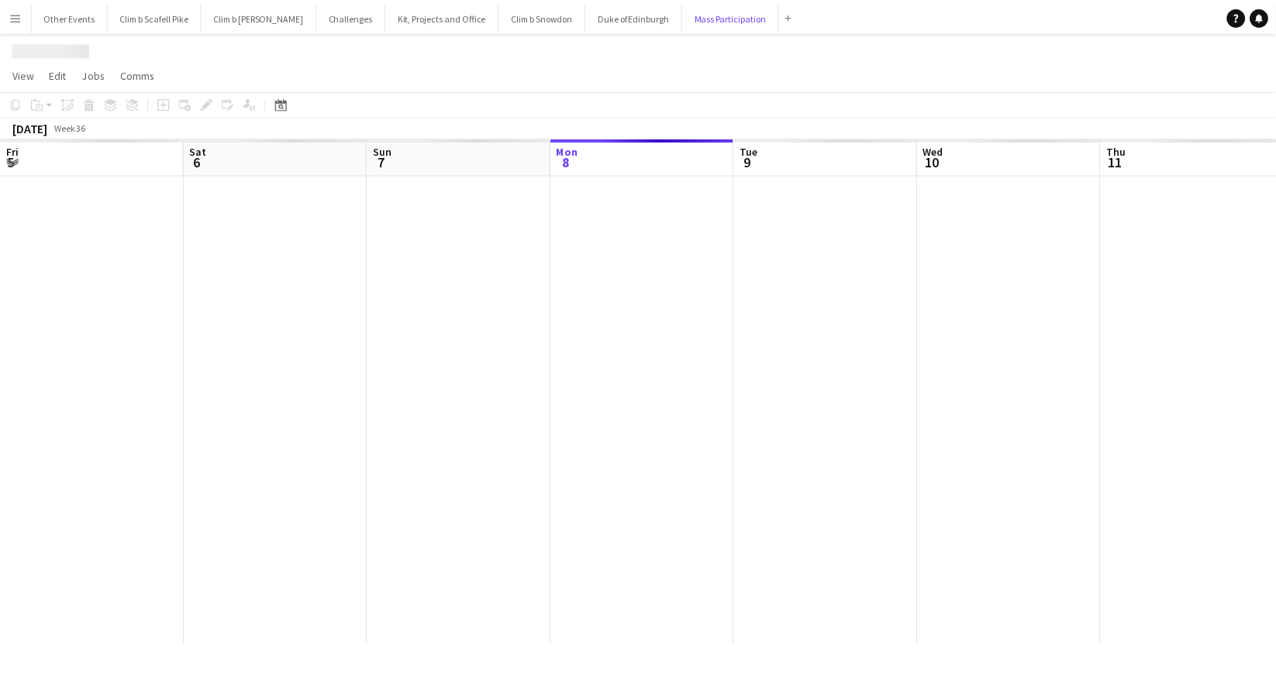
scroll to position [0, 370]
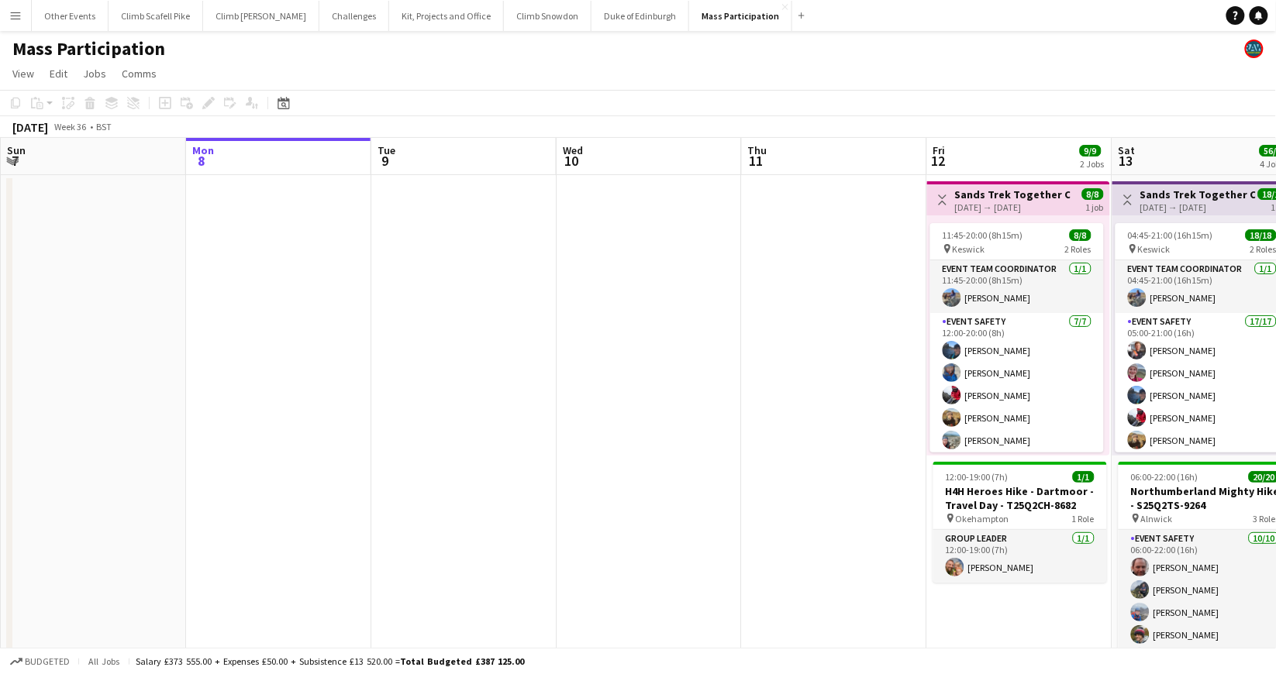
click at [295, 98] on app-toolbar "Copy Paste Paste Command V Paste with crew Command Shift V Paste linked Job [GE…" at bounding box center [638, 103] width 1276 height 26
click at [282, 99] on icon at bounding box center [283, 103] width 12 height 12
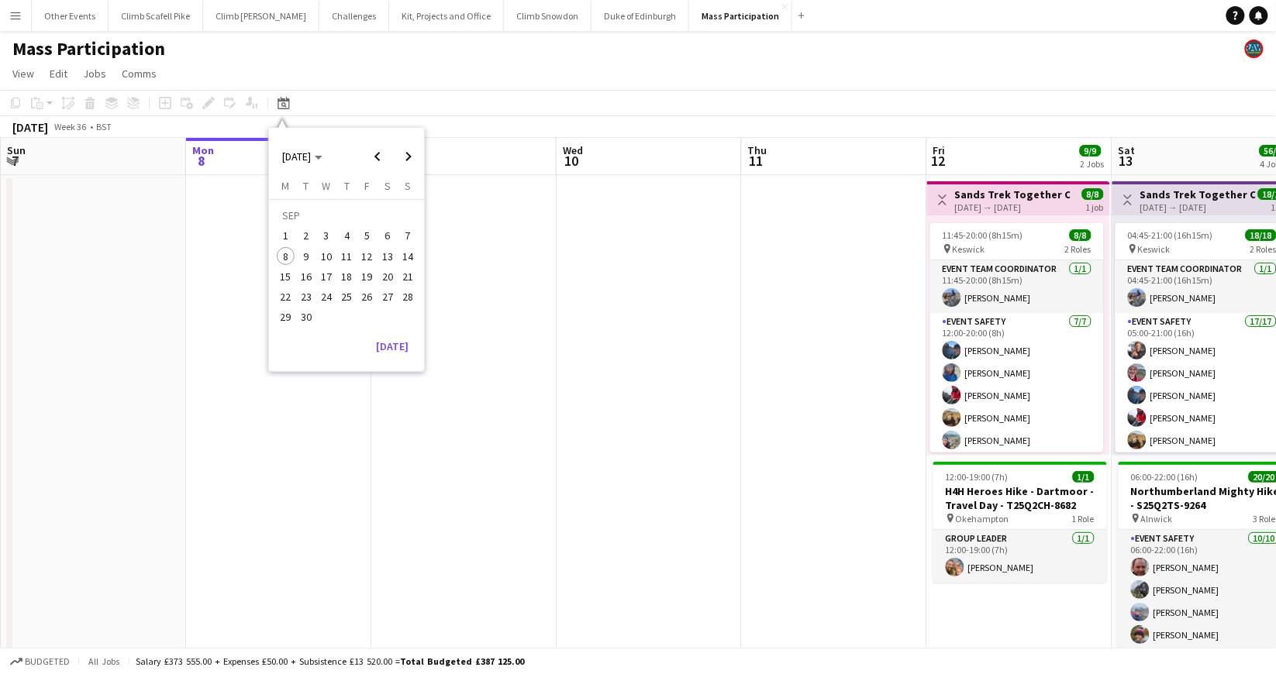
click at [385, 293] on span "27" at bounding box center [387, 297] width 19 height 19
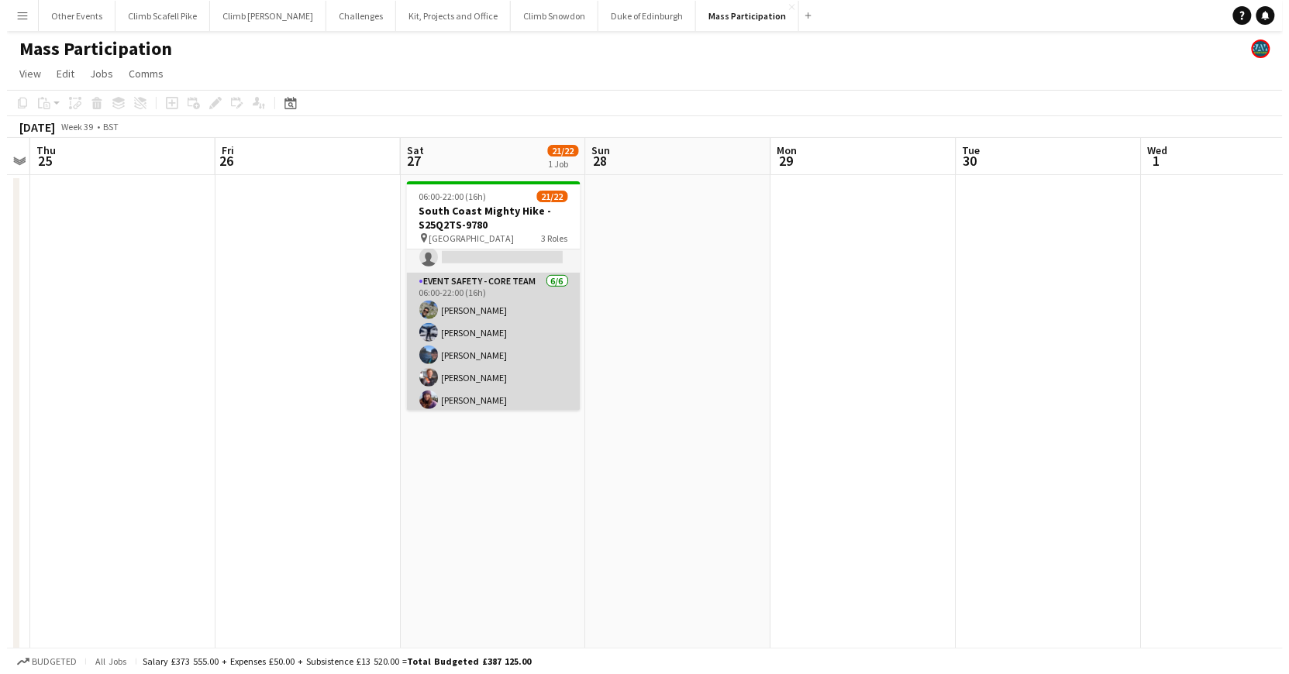
scroll to position [423, 0]
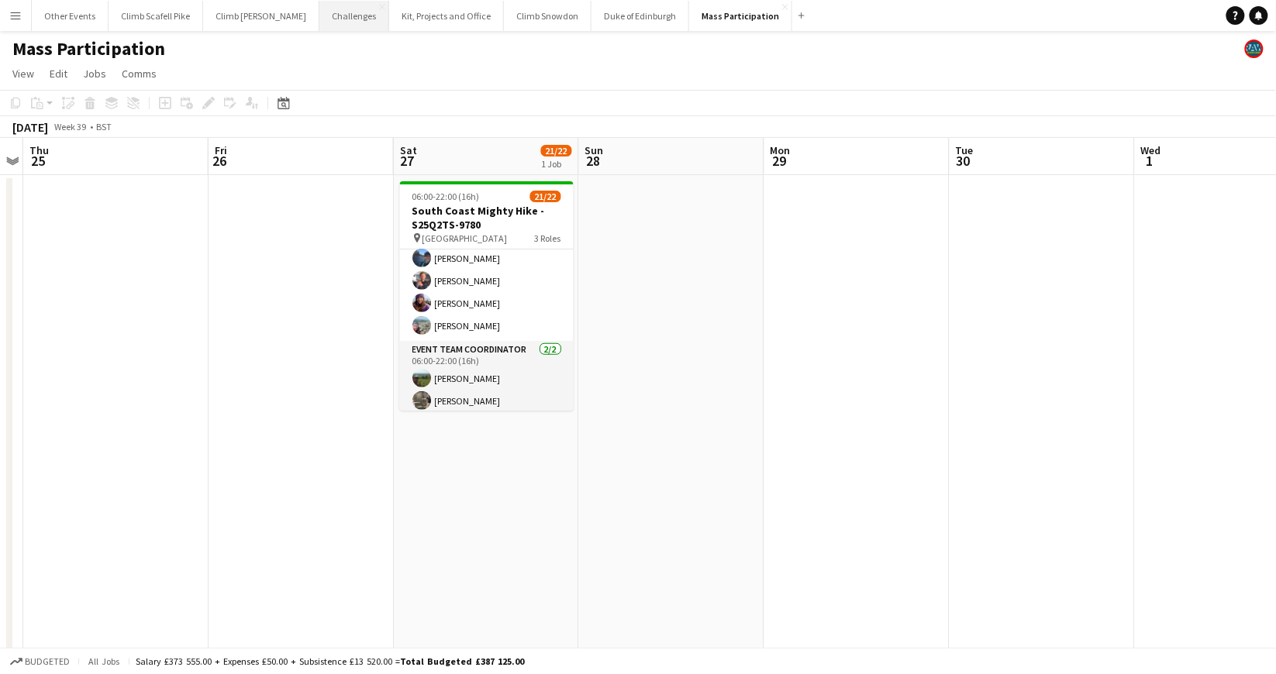
click at [326, 12] on button "Challenges Close" at bounding box center [354, 16] width 70 height 30
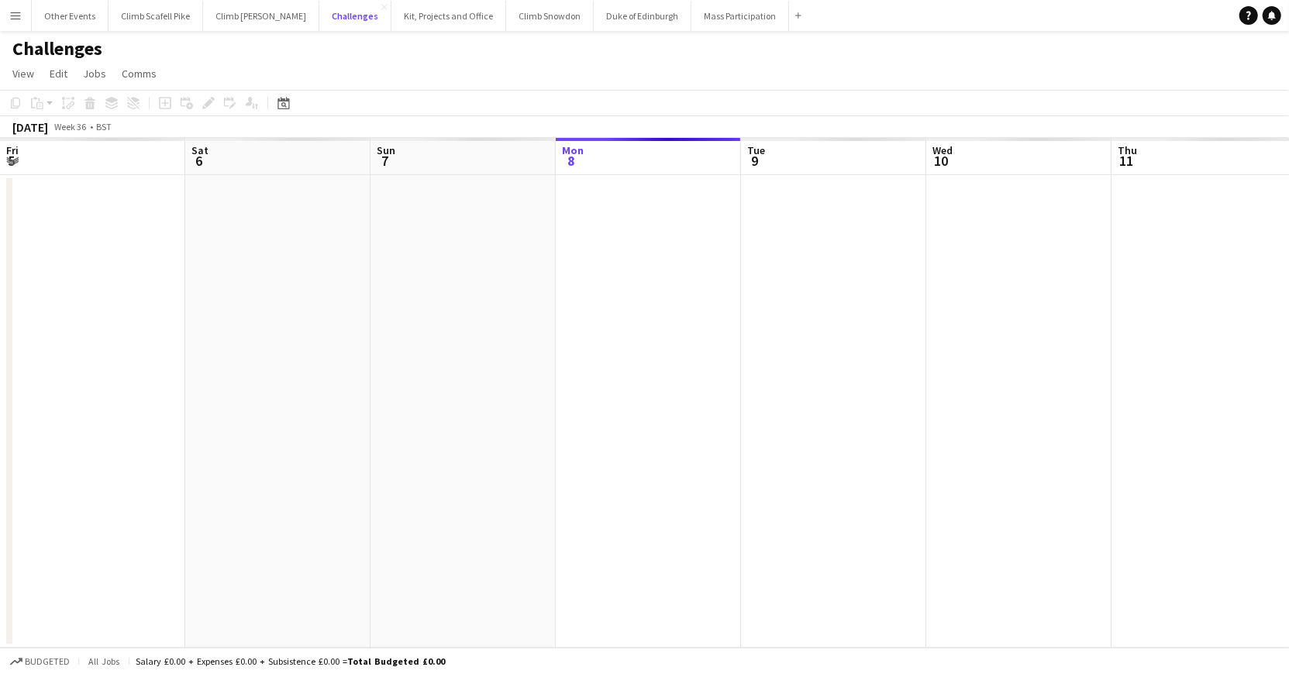
scroll to position [0, 370]
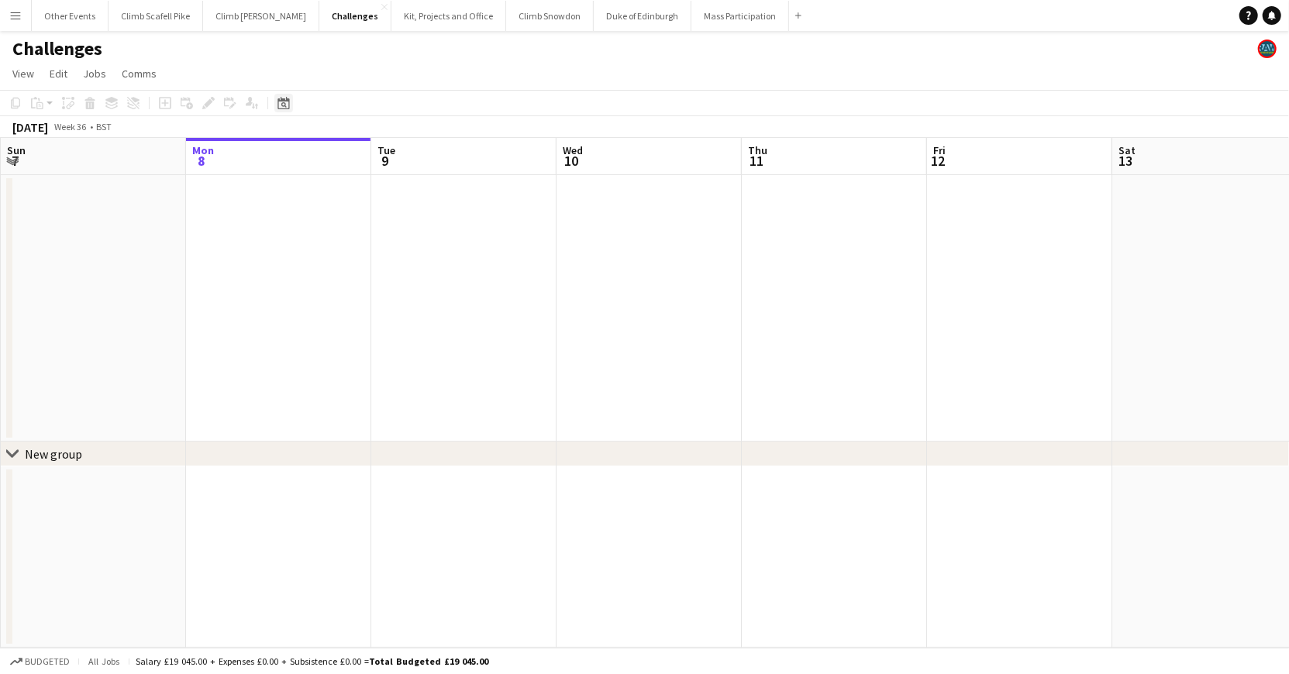
click at [287, 102] on icon "Date picker" at bounding box center [283, 103] width 12 height 12
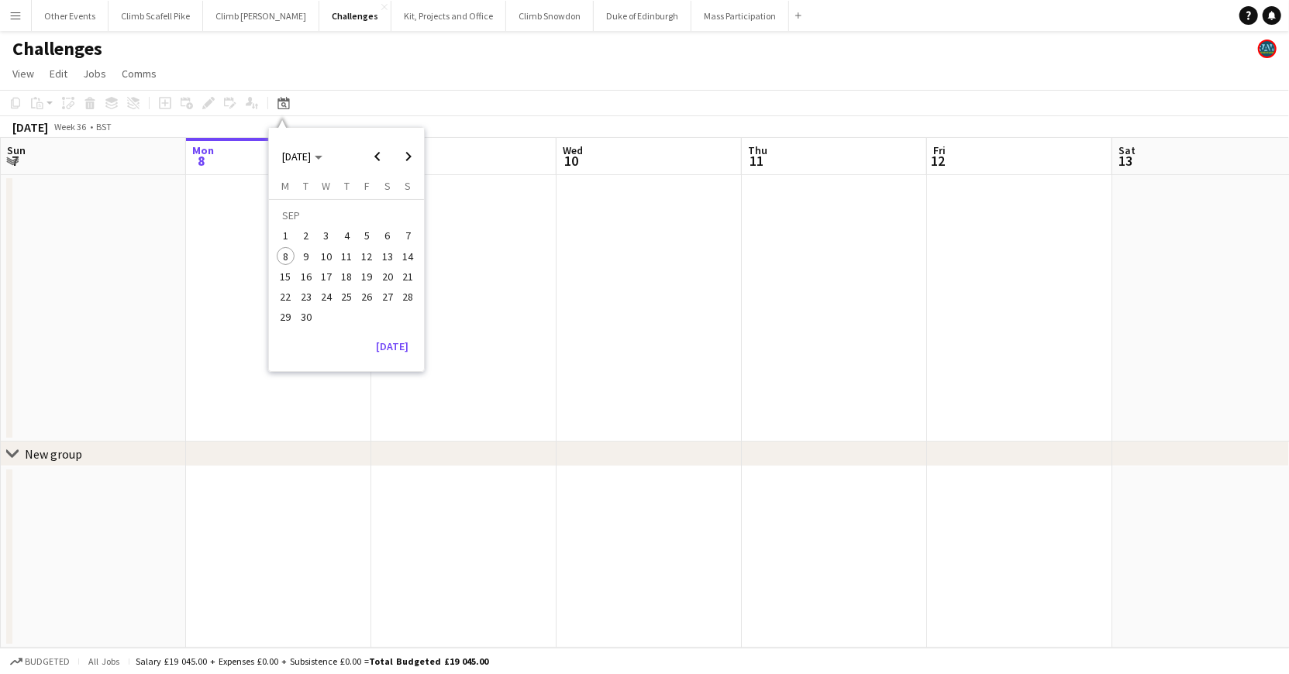
click at [394, 290] on span "27" at bounding box center [387, 297] width 19 height 19
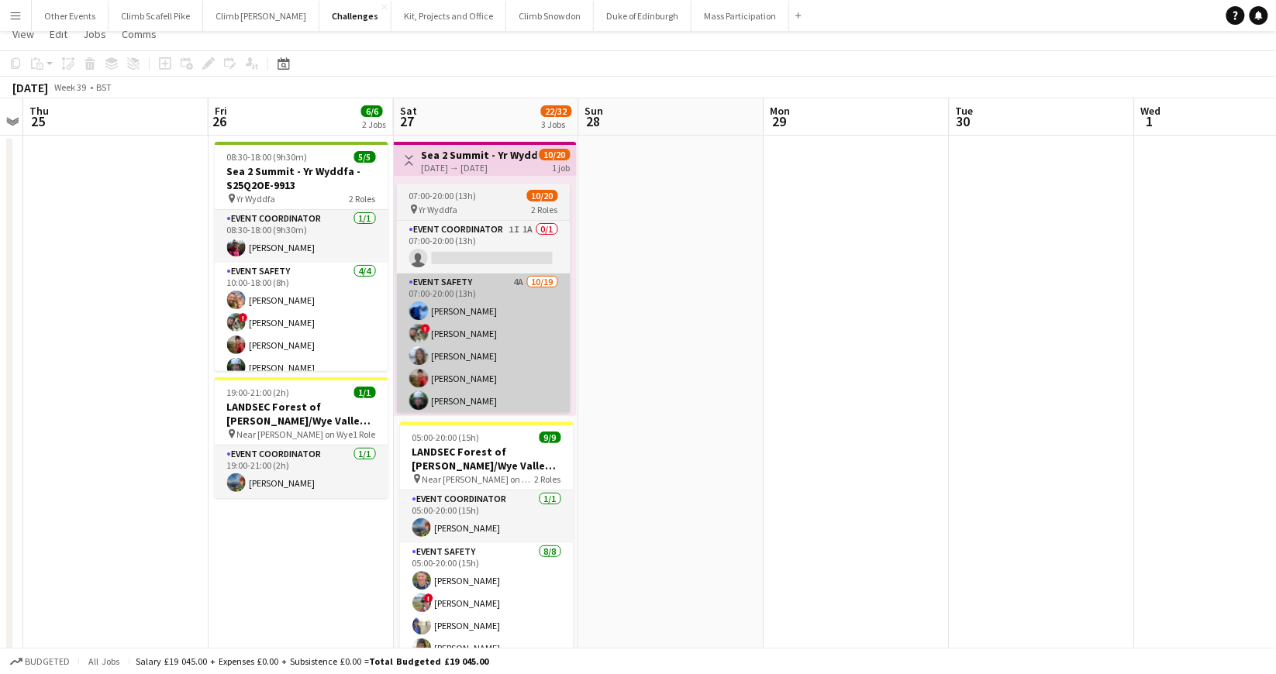
scroll to position [76, 0]
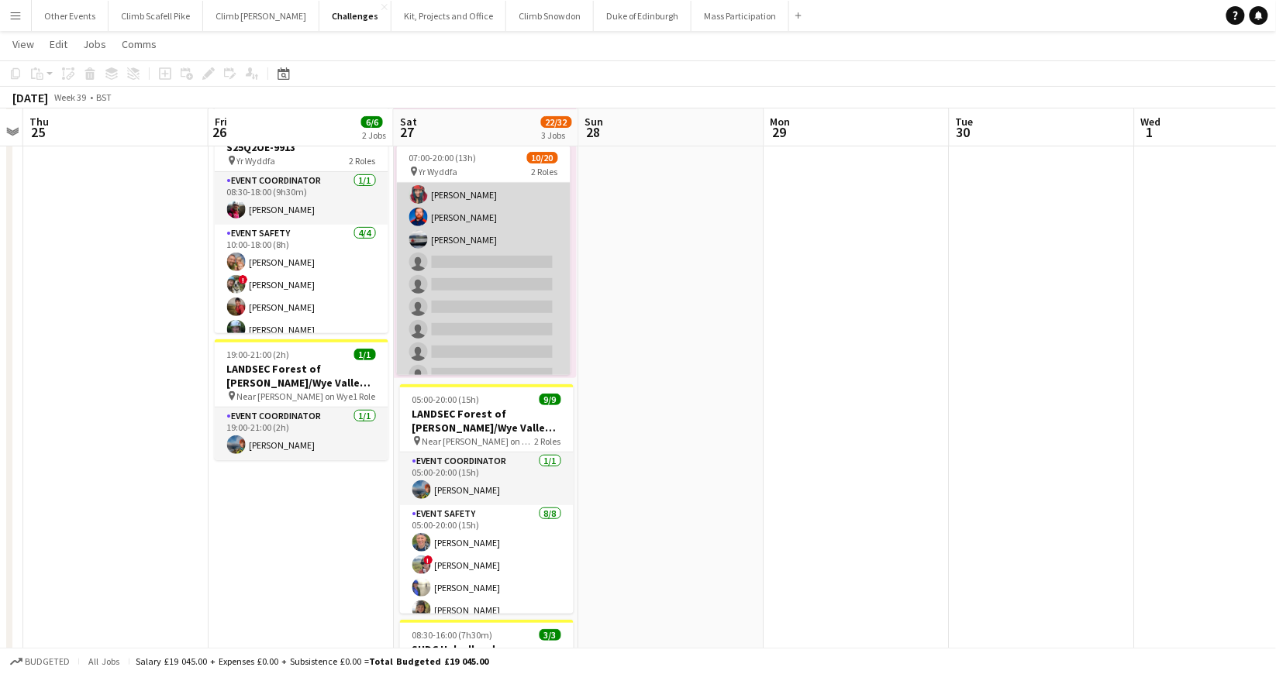
click at [522, 304] on app-card-role "Event Safety 4A [DATE] 07:00-20:00 (13h) [PERSON_NAME] ! [PERSON_NAME] Nat Skye…" at bounding box center [484, 228] width 174 height 457
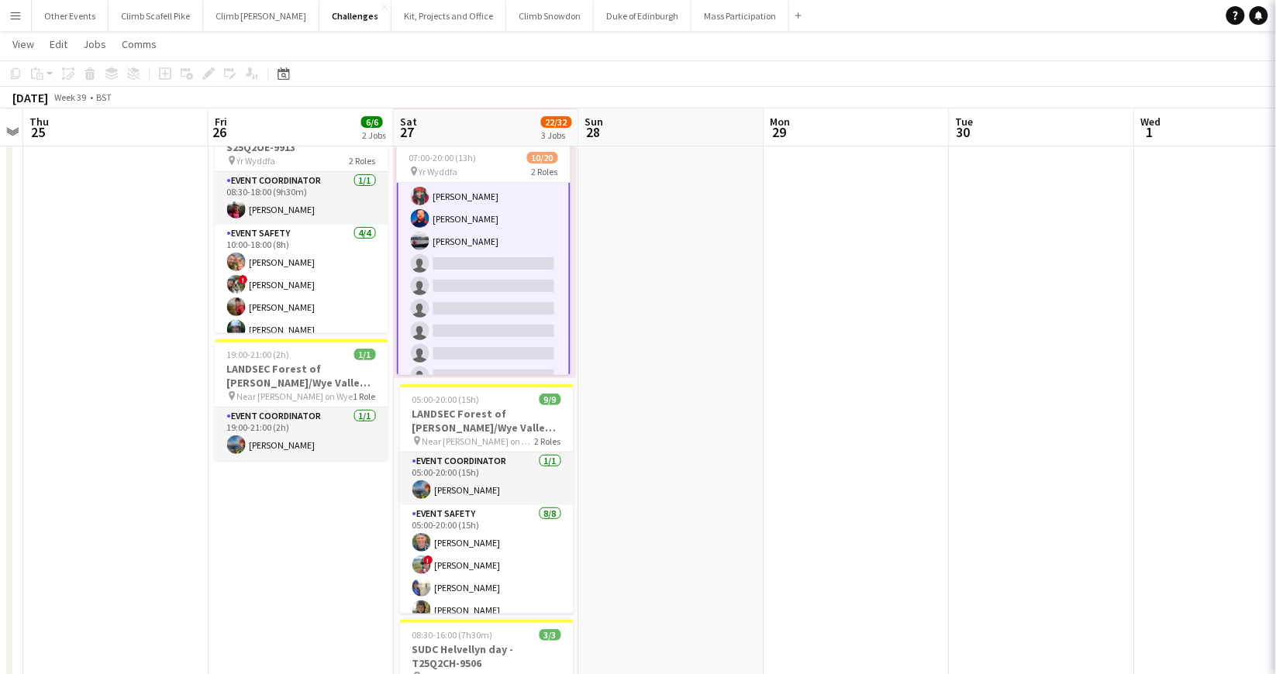
scroll to position [236, 0]
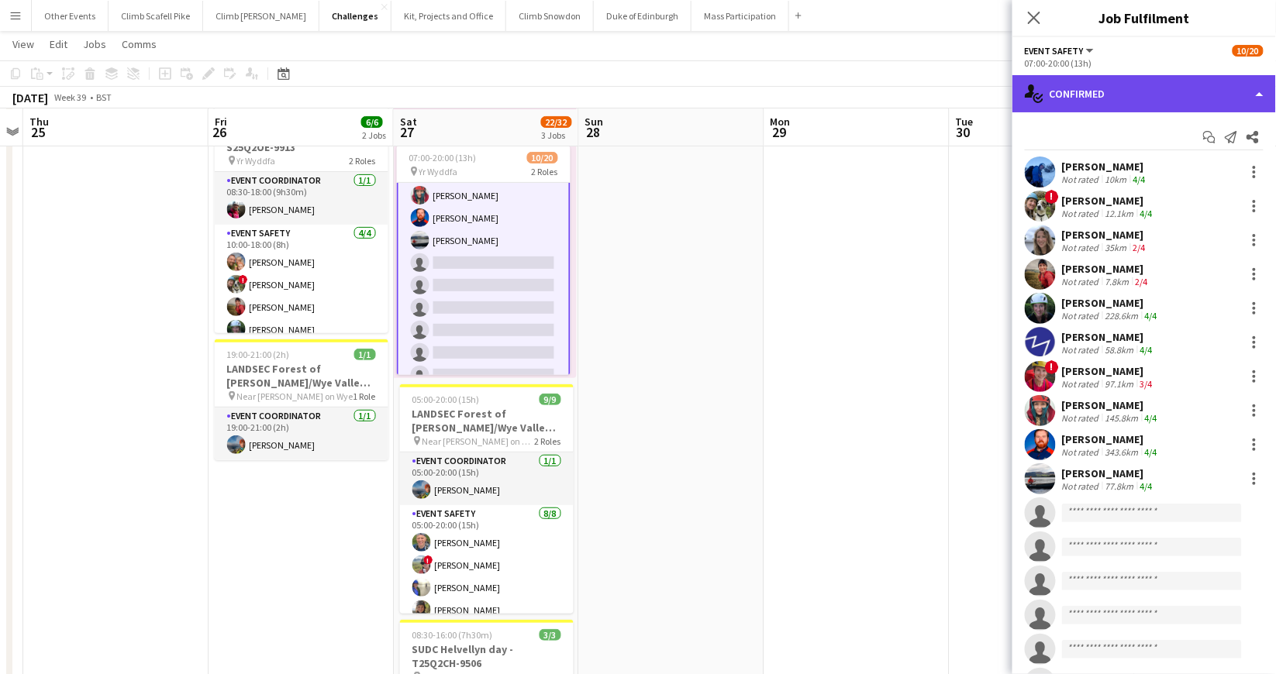
click at [1118, 106] on div "single-neutral-actions-check-2 Confirmed" at bounding box center [1143, 93] width 263 height 37
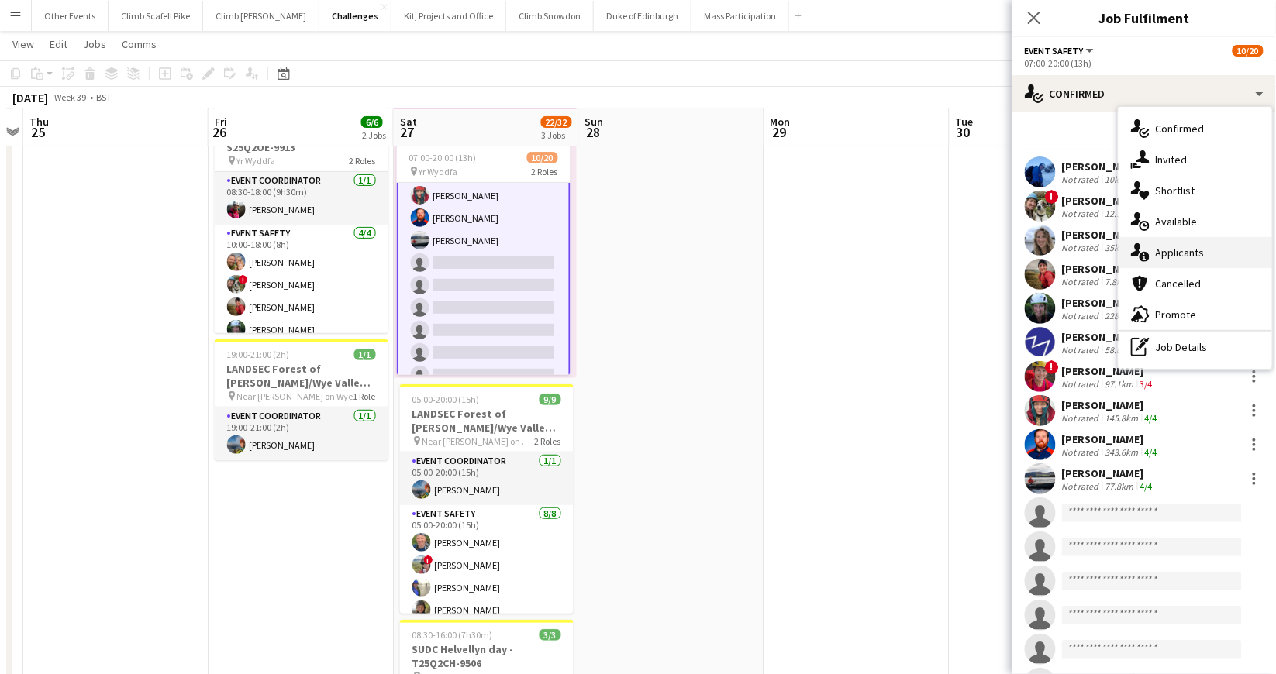
click at [1176, 254] on span "Applicants" at bounding box center [1180, 253] width 49 height 14
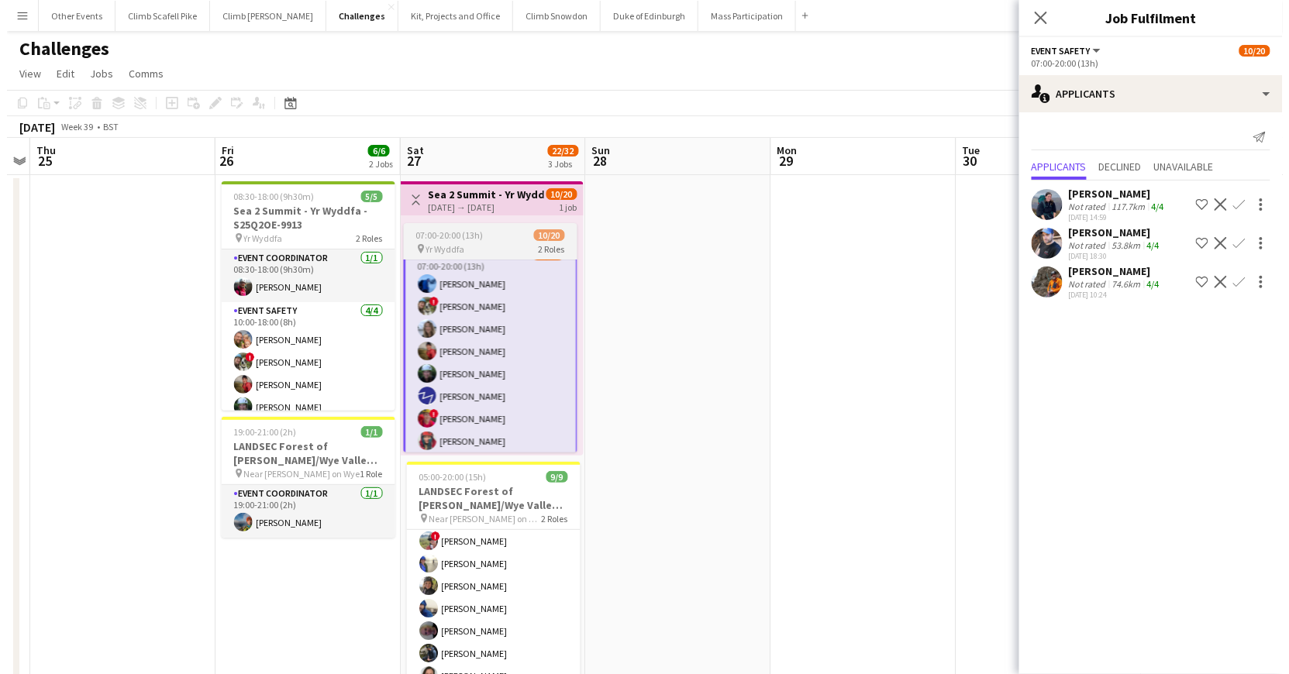
scroll to position [0, 0]
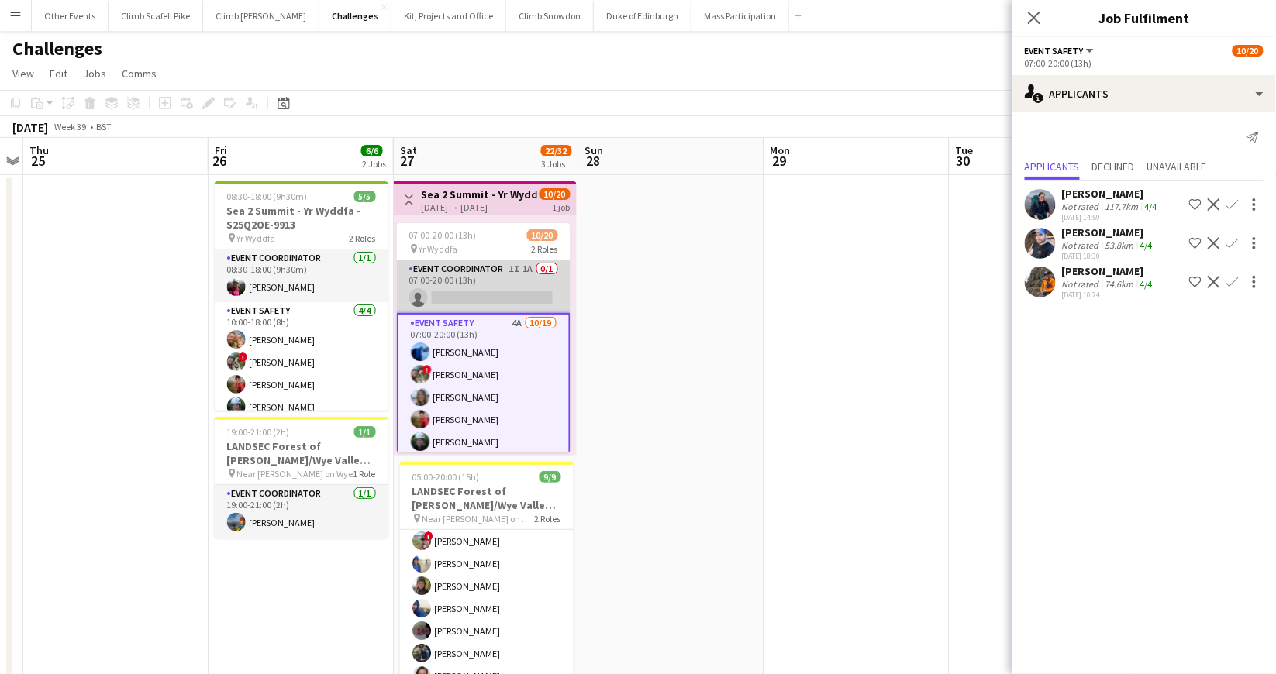
click at [509, 285] on app-card-role "Event Coordinator 1I 1A 0/1 07:00-20:00 (13h) single-neutral-actions" at bounding box center [484, 286] width 174 height 53
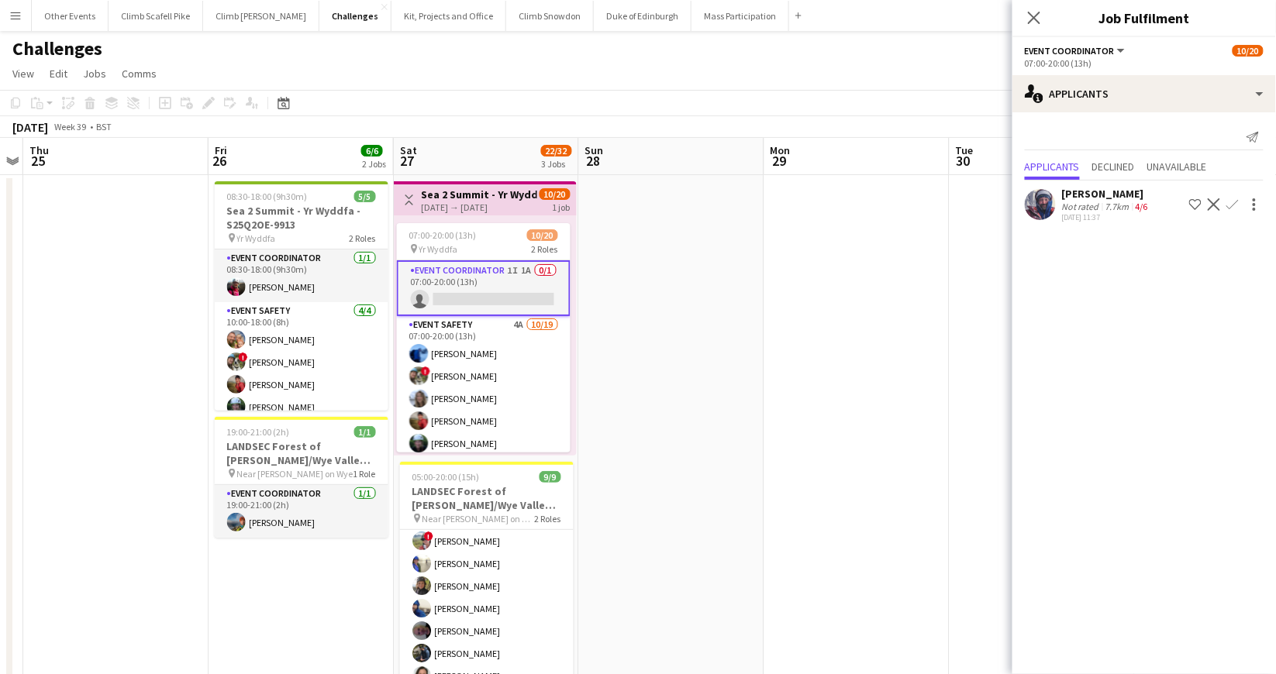
click at [901, 308] on app-date-cell at bounding box center [856, 535] width 185 height 721
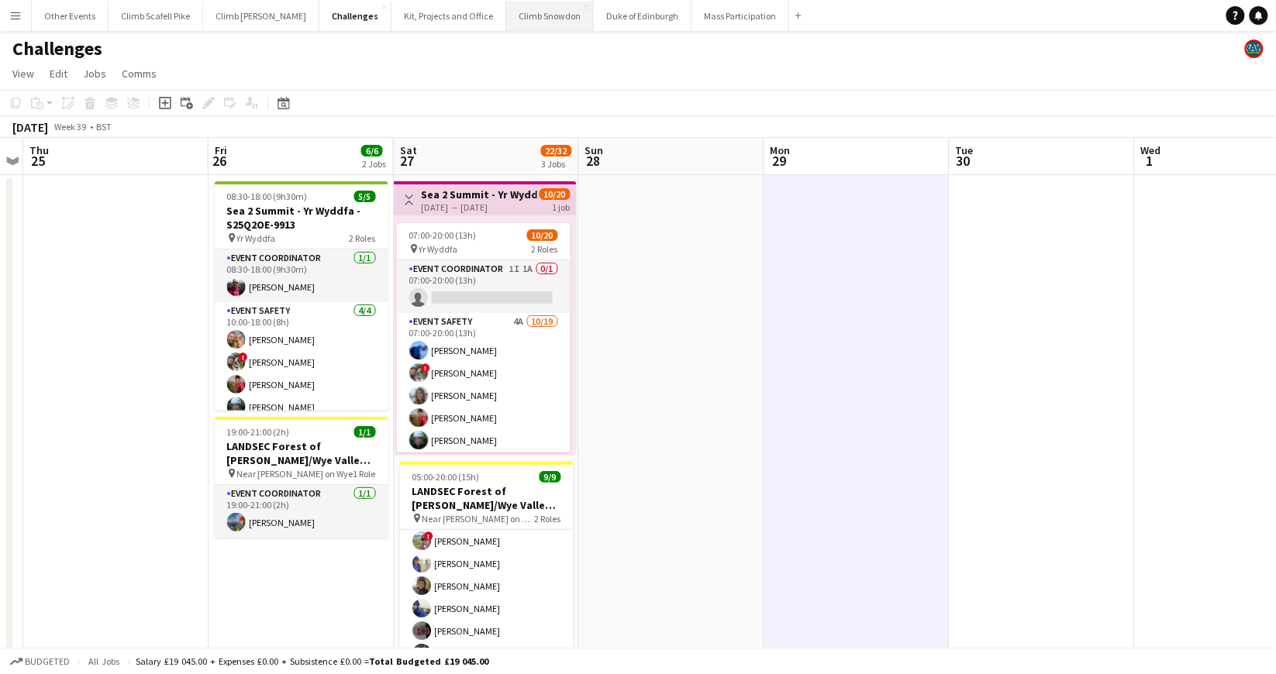
click at [506, 20] on button "Climb Snowdon Close" at bounding box center [550, 16] width 88 height 30
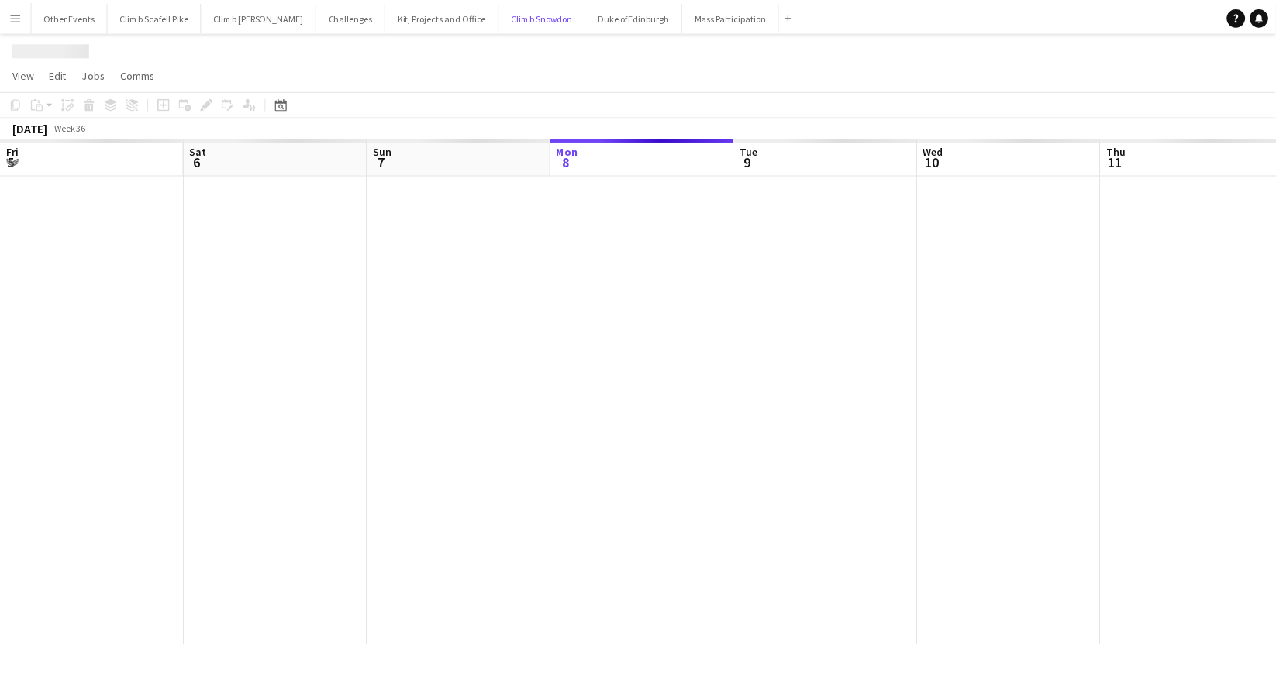
scroll to position [0, 370]
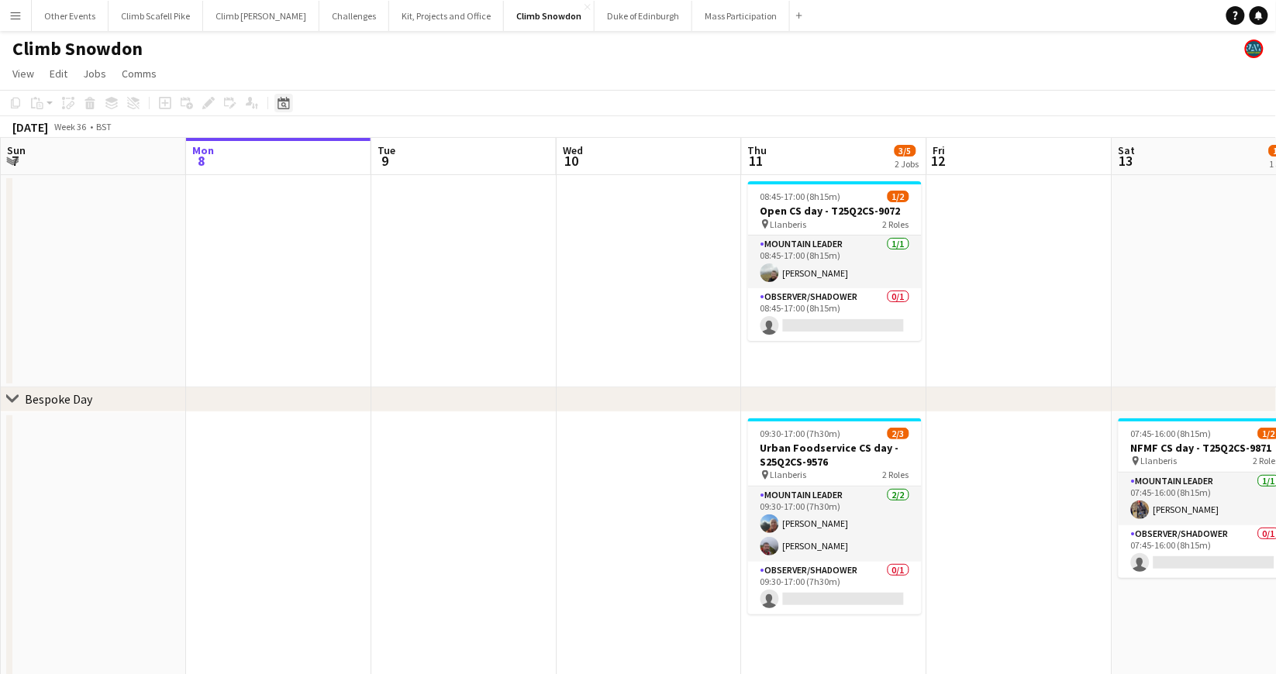
click at [287, 104] on icon "Date picker" at bounding box center [283, 103] width 12 height 12
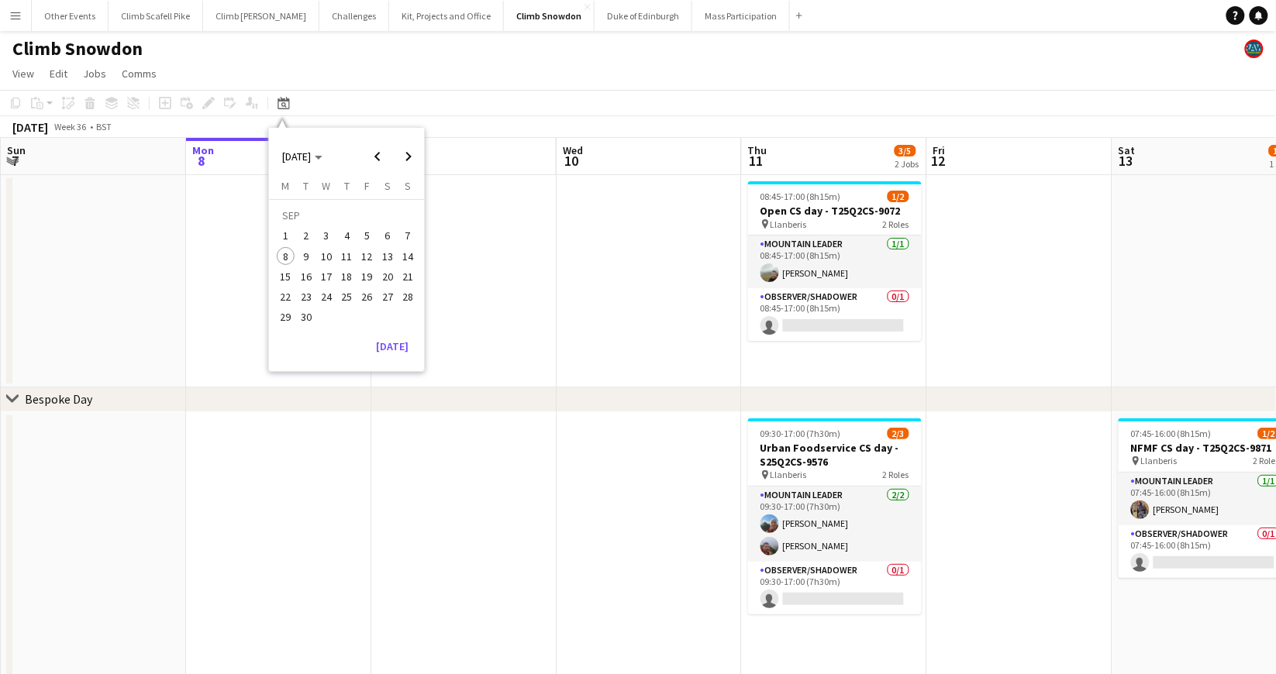
click at [391, 290] on span "27" at bounding box center [387, 297] width 19 height 19
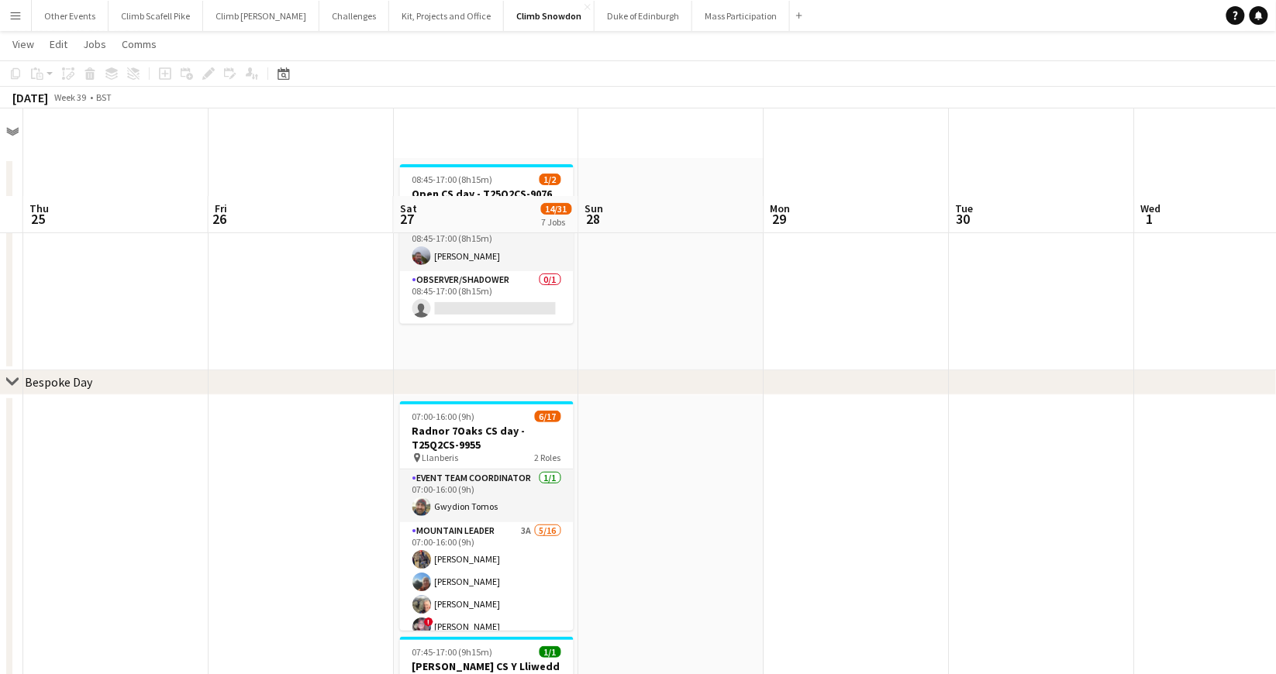
scroll to position [0, 0]
